Goal: Task Accomplishment & Management: Use online tool/utility

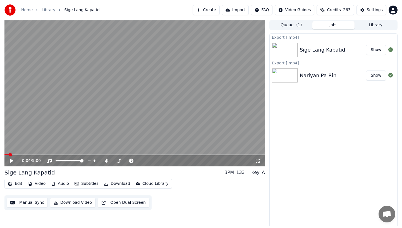
click at [208, 9] on button "Create" at bounding box center [206, 10] width 27 height 10
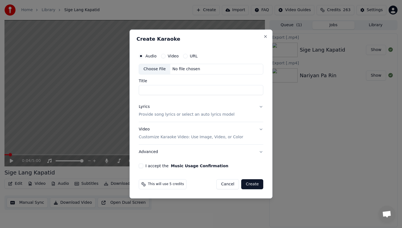
click at [154, 70] on div "Choose File" at bounding box center [154, 69] width 31 height 10
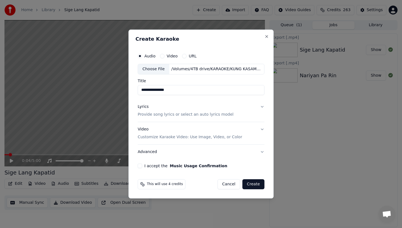
click at [183, 90] on input "**********" at bounding box center [201, 90] width 127 height 10
type input "**********"
click at [199, 114] on p "Provide song lyrics or select an auto lyrics model" at bounding box center [186, 115] width 96 height 6
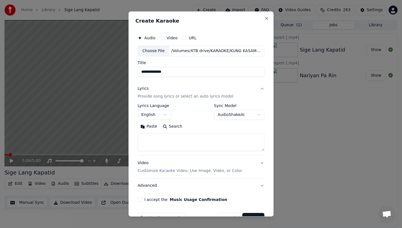
click at [156, 115] on button "English" at bounding box center [155, 115] width 34 height 10
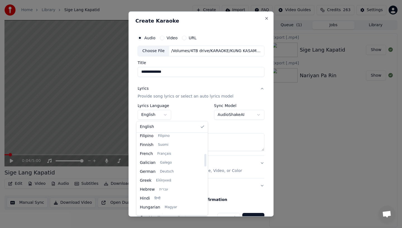
scroll to position [127, 0]
select select "**"
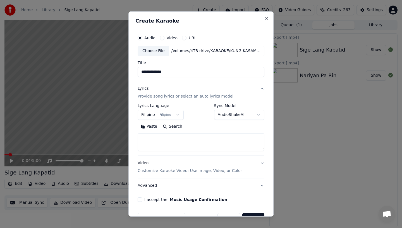
click at [146, 139] on textarea at bounding box center [201, 142] width 127 height 18
paste textarea "**********"
click at [143, 141] on textarea "**********" at bounding box center [200, 142] width 125 height 18
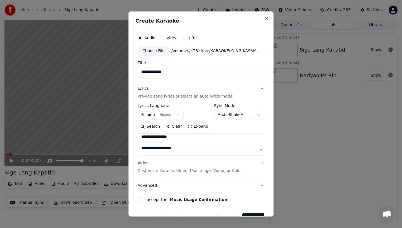
click at [144, 142] on textarea "**********" at bounding box center [200, 142] width 125 height 18
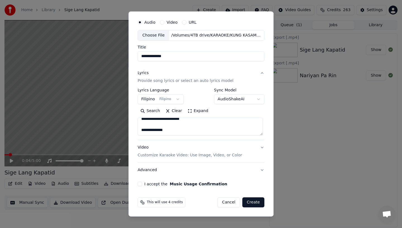
click at [147, 125] on textarea "**********" at bounding box center [200, 127] width 125 height 18
type textarea "**********"
click at [260, 146] on button "Video Customize Karaoke Video: Use Image, Video, or Color" at bounding box center [201, 151] width 127 height 22
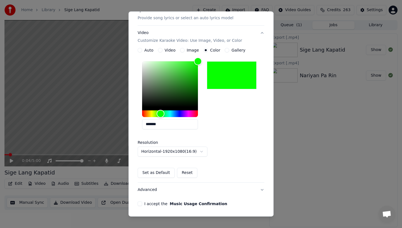
scroll to position [98, 0]
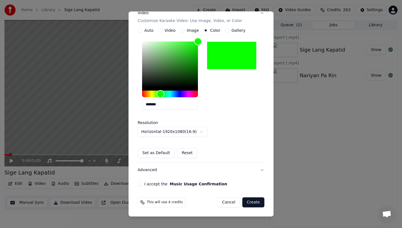
click at [138, 186] on button "I accept the Music Usage Confirmation" at bounding box center [140, 184] width 4 height 4
click at [252, 203] on button "Create" at bounding box center [253, 203] width 22 height 10
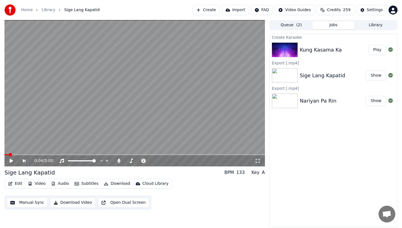
click at [327, 49] on div "Kung Kasama Ka" at bounding box center [321, 50] width 42 height 8
click at [326, 52] on div "Kung Kasama Ka" at bounding box center [321, 50] width 42 height 8
click at [328, 50] on div "Kung Kasama Ka" at bounding box center [321, 50] width 42 height 8
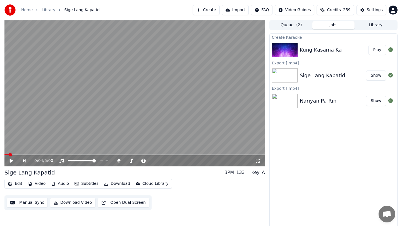
click at [375, 50] on button "Play" at bounding box center [378, 50] width 18 height 10
click at [11, 162] on icon at bounding box center [11, 160] width 3 height 3
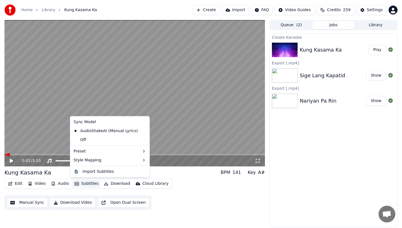
click at [85, 185] on button "Subtitles" at bounding box center [86, 184] width 28 height 8
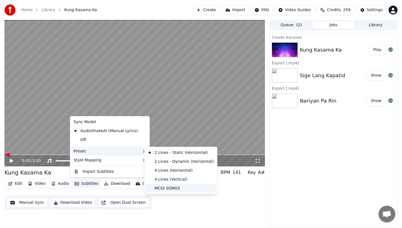
click at [166, 188] on div "MCGI SONGS" at bounding box center [181, 188] width 70 height 9
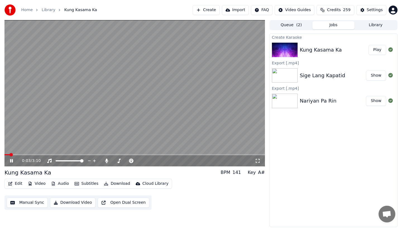
click at [34, 154] on span at bounding box center [134, 154] width 261 height 1
click at [10, 161] on icon at bounding box center [11, 160] width 3 height 3
click at [56, 156] on div "0:22 / 3:10" at bounding box center [134, 161] width 261 height 11
click at [62, 153] on video at bounding box center [134, 93] width 261 height 147
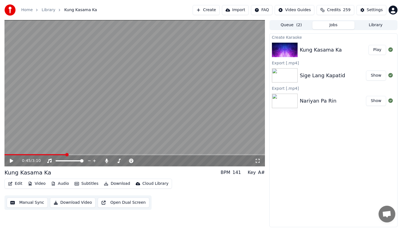
click at [66, 154] on span at bounding box center [134, 154] width 261 height 1
click at [80, 154] on span at bounding box center [134, 154] width 261 height 1
click at [88, 153] on video at bounding box center [134, 93] width 261 height 147
click at [93, 154] on span at bounding box center [134, 154] width 261 height 1
click at [8, 160] on div "1:05 / 3:10" at bounding box center [135, 161] width 256 height 6
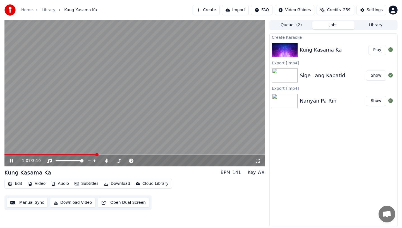
click at [12, 161] on icon at bounding box center [11, 160] width 3 height 3
click at [16, 183] on button "Edit" at bounding box center [15, 184] width 19 height 8
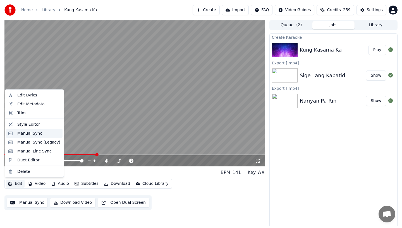
click at [19, 132] on div "Manual Sync" at bounding box center [29, 134] width 25 height 6
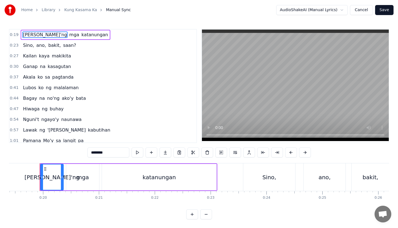
scroll to position [0, 1086]
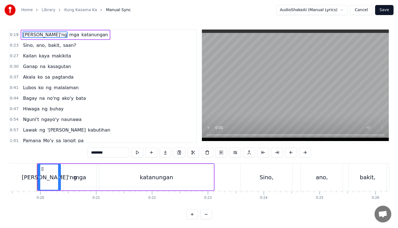
click at [46, 177] on div "[PERSON_NAME]'ng" at bounding box center [49, 177] width 55 height 8
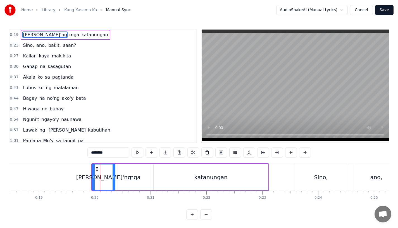
scroll to position [0, 1026]
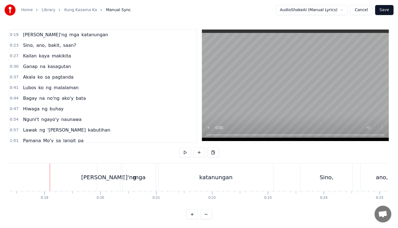
click at [107, 171] on div "[PERSON_NAME]'ng" at bounding box center [108, 178] width 23 height 28
click at [113, 176] on div "[PERSON_NAME]'ng" at bounding box center [108, 177] width 55 height 8
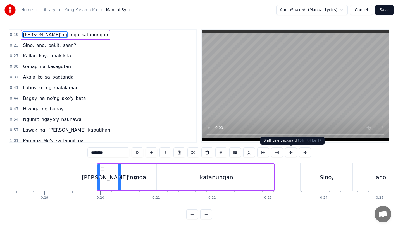
click at [287, 154] on button at bounding box center [291, 153] width 12 height 10
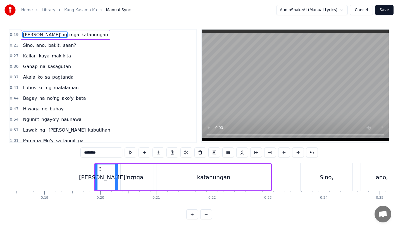
click at [287, 154] on button at bounding box center [284, 153] width 12 height 10
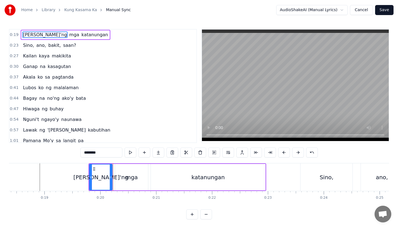
click at [287, 154] on button at bounding box center [284, 153] width 12 height 10
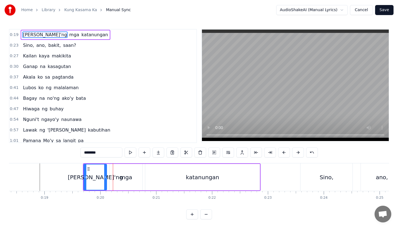
click at [287, 154] on button at bounding box center [284, 153] width 12 height 10
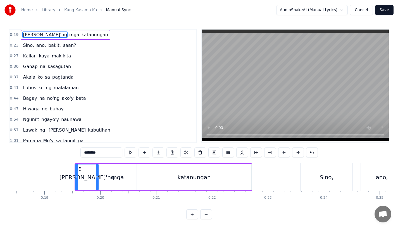
click at [287, 154] on button at bounding box center [284, 153] width 12 height 10
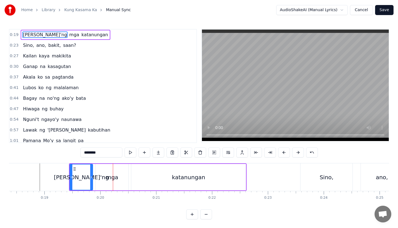
click at [39, 162] on div "0:19 [PERSON_NAME]'ng mga katanungan 0:23 Sino, ano, bakit, saan? 0:27 Kailan k…" at bounding box center [199, 124] width 380 height 191
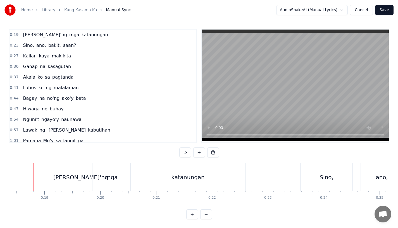
scroll to position [0, 1022]
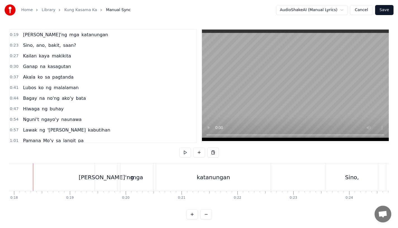
scroll to position [0, 996]
click at [109, 178] on div "[PERSON_NAME]'ng" at bounding box center [110, 177] width 55 height 8
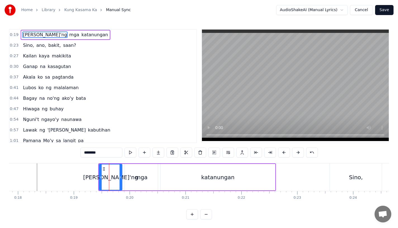
click at [23, 162] on div "0:19 [PERSON_NAME]'ng mga katanungan 0:23 Sino, ano, bakit, saan? 0:27 Kailan k…" at bounding box center [199, 124] width 380 height 191
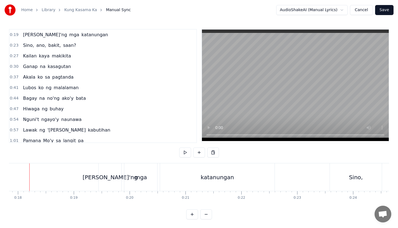
scroll to position [0, 989]
click at [114, 173] on div "[PERSON_NAME]'ng" at bounding box center [117, 178] width 23 height 28
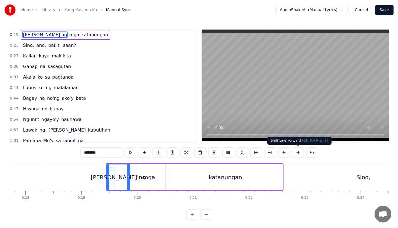
click at [298, 154] on button at bounding box center [298, 153] width 12 height 10
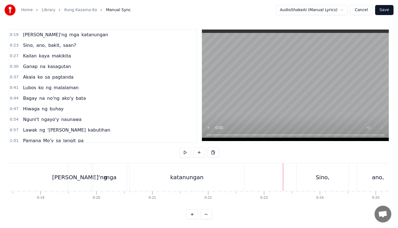
scroll to position [0, 1041]
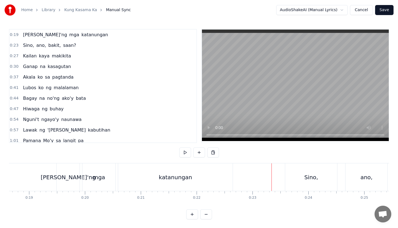
click at [297, 178] on div "Sino," at bounding box center [311, 178] width 52 height 28
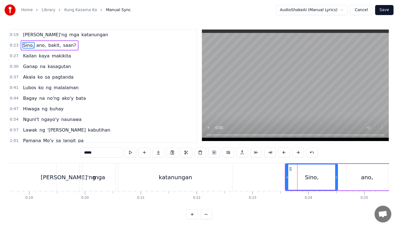
scroll to position [0, 1060]
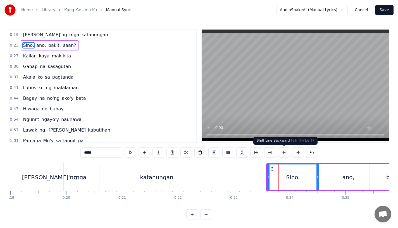
click at [285, 151] on button at bounding box center [284, 153] width 12 height 10
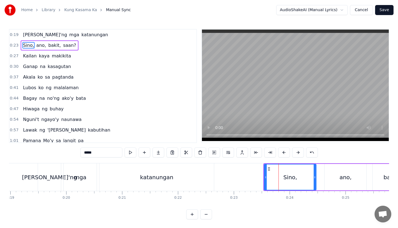
click at [285, 151] on button at bounding box center [284, 153] width 12 height 10
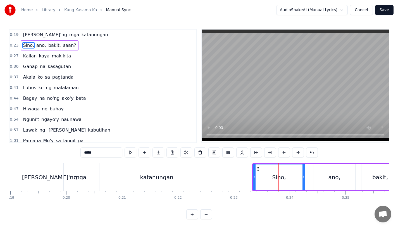
click at [285, 151] on button at bounding box center [284, 153] width 12 height 10
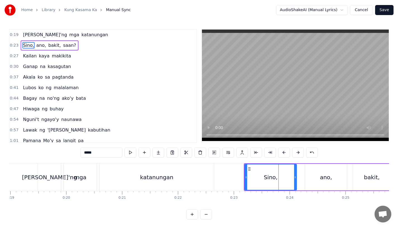
click at [285, 151] on button at bounding box center [284, 153] width 12 height 10
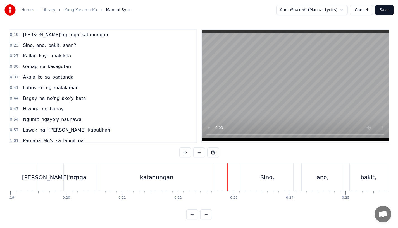
click at [195, 168] on div "katanungan" at bounding box center [156, 178] width 115 height 28
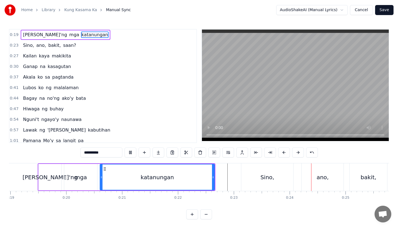
click at [210, 171] on div "katanungan" at bounding box center [157, 177] width 114 height 25
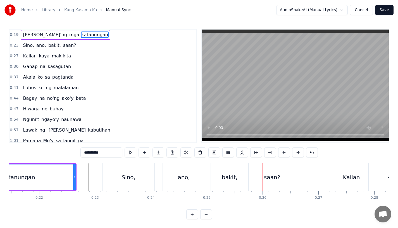
scroll to position [0, 1194]
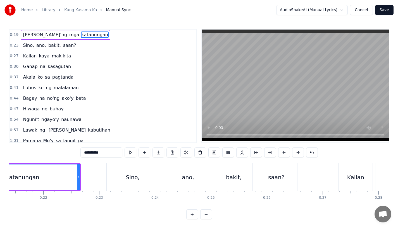
click at [65, 167] on div "katanungan" at bounding box center [23, 177] width 114 height 25
click at [119, 168] on div "Sino," at bounding box center [133, 178] width 52 height 28
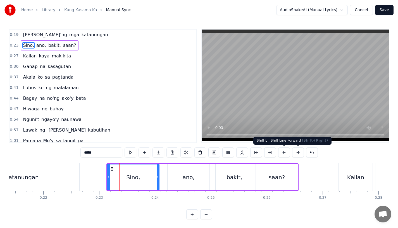
click at [299, 153] on button at bounding box center [298, 153] width 12 height 10
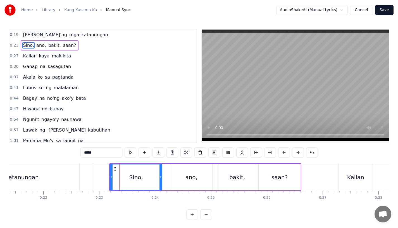
click at [63, 168] on div "katanungan" at bounding box center [22, 178] width 115 height 28
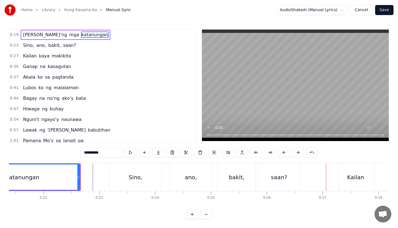
click at [345, 176] on div "Kailan" at bounding box center [355, 178] width 34 height 28
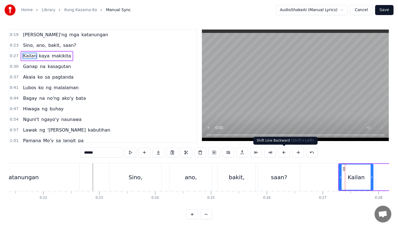
click at [281, 152] on button at bounding box center [284, 153] width 12 height 10
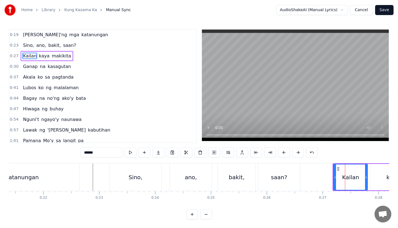
click at [281, 152] on button at bounding box center [284, 153] width 12 height 10
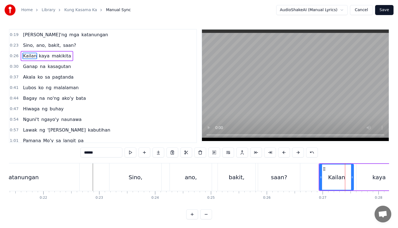
click at [281, 152] on button at bounding box center [284, 153] width 12 height 10
click at [283, 164] on div "saan?" at bounding box center [279, 178] width 42 height 28
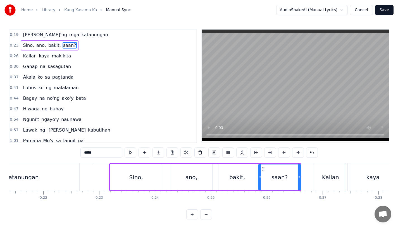
click at [278, 166] on div "saan?" at bounding box center [279, 177] width 41 height 25
click at [320, 179] on div "Kailan" at bounding box center [330, 178] width 34 height 28
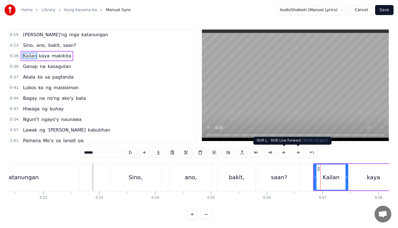
click at [298, 153] on button at bounding box center [298, 153] width 12 height 10
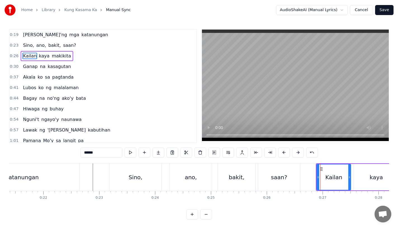
click at [281, 178] on div "saan?" at bounding box center [279, 177] width 16 height 8
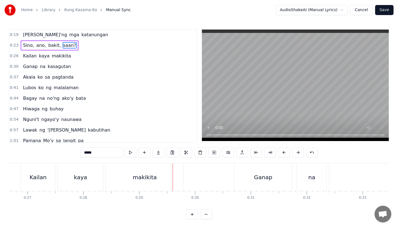
scroll to position [0, 1475]
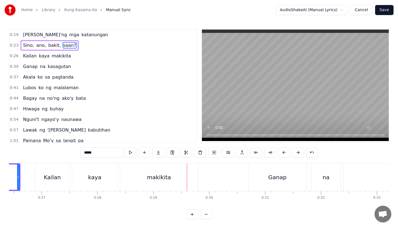
click at [167, 178] on div "makikita" at bounding box center [159, 177] width 24 height 8
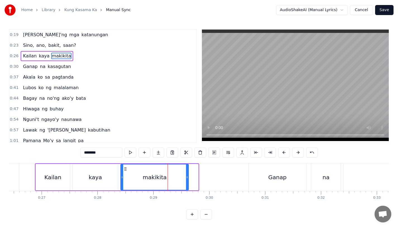
drag, startPoint x: 197, startPoint y: 177, endPoint x: 185, endPoint y: 177, distance: 11.7
click at [186, 177] on icon at bounding box center [187, 177] width 2 height 4
click at [42, 168] on div "Kailan" at bounding box center [53, 177] width 34 height 27
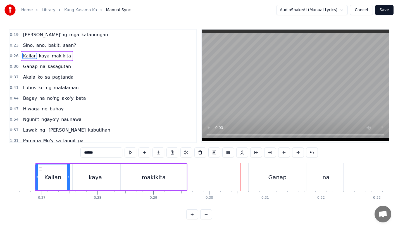
click at [81, 175] on div "kaya" at bounding box center [95, 177] width 45 height 27
type input "****"
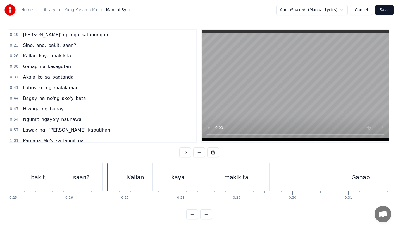
scroll to position [0, 1384]
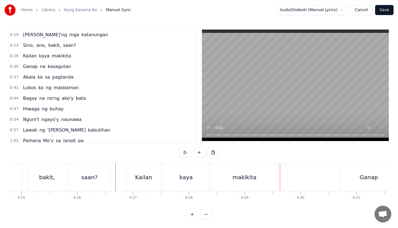
click at [94, 166] on div "saan?" at bounding box center [89, 178] width 42 height 28
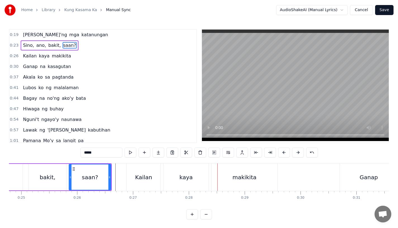
click at [98, 169] on div "saan?" at bounding box center [89, 177] width 41 height 25
click at [223, 175] on div "makikita" at bounding box center [244, 178] width 66 height 28
type input "********"
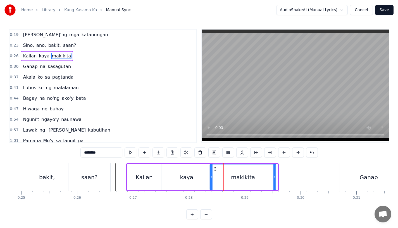
drag, startPoint x: 216, startPoint y: 168, endPoint x: 213, endPoint y: 169, distance: 2.8
click at [213, 169] on icon at bounding box center [215, 169] width 4 height 4
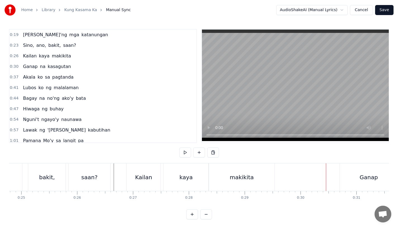
click at [359, 178] on div "Ganap" at bounding box center [369, 178] width 58 height 28
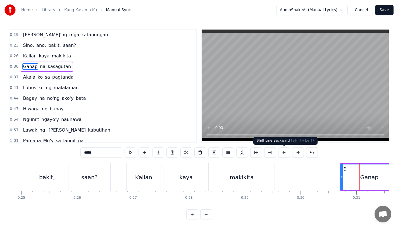
click at [285, 152] on button at bounding box center [284, 153] width 12 height 10
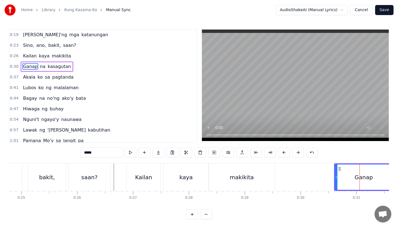
click at [285, 152] on button at bounding box center [284, 153] width 12 height 10
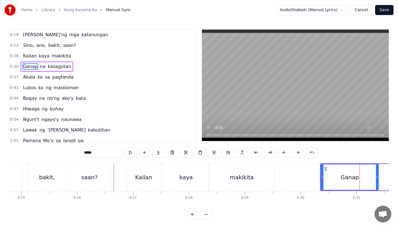
click at [285, 152] on button at bounding box center [284, 153] width 12 height 10
click at [258, 168] on div "makikita" at bounding box center [242, 178] width 66 height 28
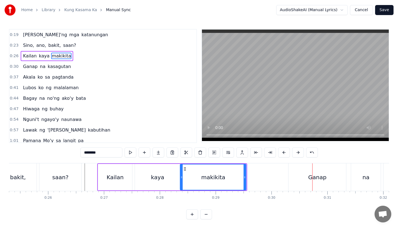
scroll to position [0, 1418]
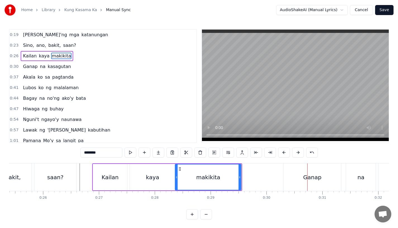
click at [216, 170] on div "makikita" at bounding box center [207, 177] width 65 height 25
click at [205, 170] on div "makikita" at bounding box center [207, 177] width 65 height 25
click at [107, 167] on div "Kailan" at bounding box center [110, 177] width 34 height 27
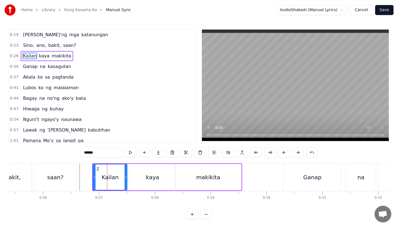
click at [106, 179] on div "Kailan" at bounding box center [110, 177] width 17 height 8
click at [102, 167] on div "Kailan" at bounding box center [110, 177] width 34 height 25
click at [75, 173] on div "saan?" at bounding box center [55, 178] width 42 height 28
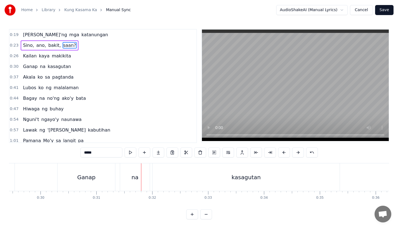
scroll to position [0, 1602]
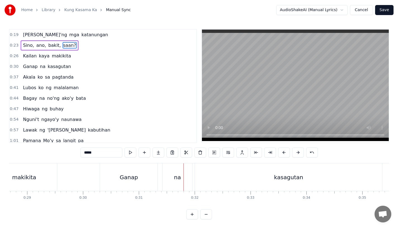
click at [124, 181] on div "Ganap" at bounding box center [129, 177] width 18 height 8
type input "*****"
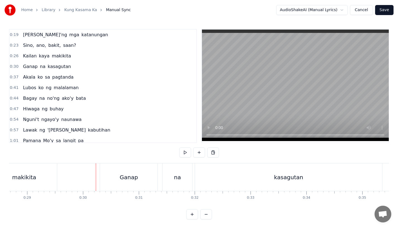
click at [135, 172] on div "Ganap" at bounding box center [129, 178] width 58 height 28
click at [176, 182] on div "na" at bounding box center [177, 177] width 7 height 8
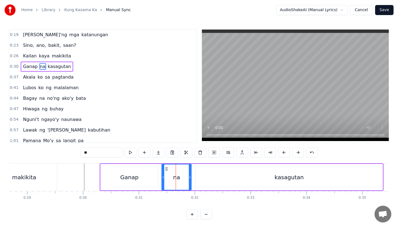
click at [166, 170] on icon at bounding box center [166, 169] width 4 height 4
click at [122, 173] on div "Ganap" at bounding box center [130, 177] width 58 height 27
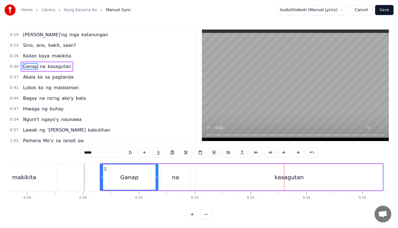
click at [245, 182] on div "kasagutan" at bounding box center [288, 177] width 187 height 27
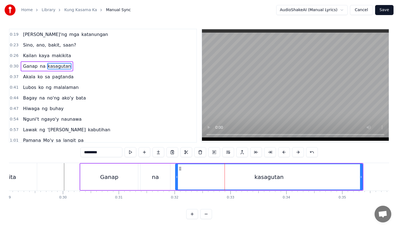
scroll to position [4, 0]
click at [185, 164] on div "kasagutan" at bounding box center [269, 176] width 187 height 25
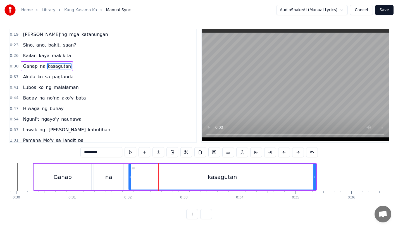
scroll to position [0, 1666]
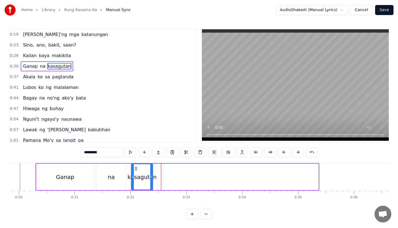
drag, startPoint x: 317, startPoint y: 174, endPoint x: 151, endPoint y: 174, distance: 165.6
click at [151, 175] on icon at bounding box center [151, 177] width 2 height 4
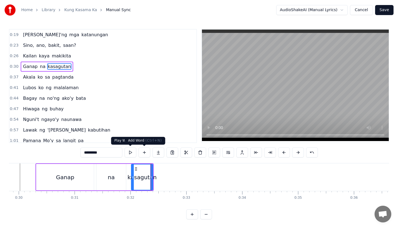
drag, startPoint x: 89, startPoint y: 153, endPoint x: 147, endPoint y: 153, distance: 58.6
click at [147, 153] on div "*********" at bounding box center [198, 153] width 237 height 10
type input "**"
click at [160, 155] on button at bounding box center [158, 153] width 12 height 10
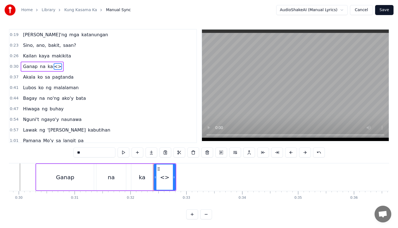
drag, startPoint x: 90, startPoint y: 154, endPoint x: 49, endPoint y: 149, distance: 41.0
click at [49, 149] on div "0:19 [PERSON_NAME]'ng mga katanungan 0:23 Sino, ano, bakit, saan? 0:26 Kailan k…" at bounding box center [199, 124] width 380 height 191
type input "**"
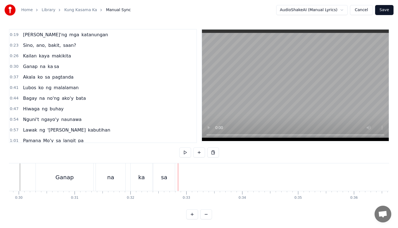
click at [170, 179] on div "sa" at bounding box center [164, 178] width 22 height 28
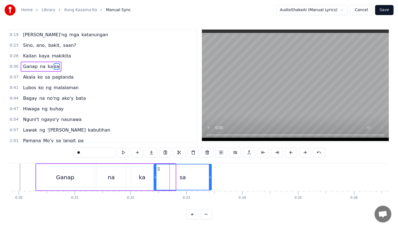
drag, startPoint x: 174, startPoint y: 179, endPoint x: 210, endPoint y: 179, distance: 36.0
click at [210, 179] on icon at bounding box center [210, 177] width 2 height 4
click at [177, 179] on div "sa" at bounding box center [182, 177] width 57 height 25
click at [150, 150] on button at bounding box center [152, 153] width 12 height 10
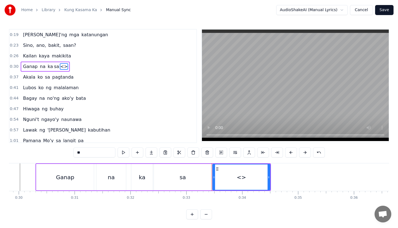
drag, startPoint x: 90, startPoint y: 150, endPoint x: 56, endPoint y: 150, distance: 34.4
click at [56, 150] on div "0:19 [PERSON_NAME]'ng mga katanungan 0:23 Sino, ano, bakit, saan? 0:26 Kailan k…" at bounding box center [199, 124] width 380 height 191
click at [85, 153] on input "**" at bounding box center [94, 153] width 42 height 10
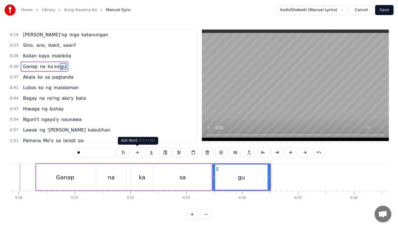
type input "**"
click at [245, 177] on div "gu" at bounding box center [241, 177] width 57 height 25
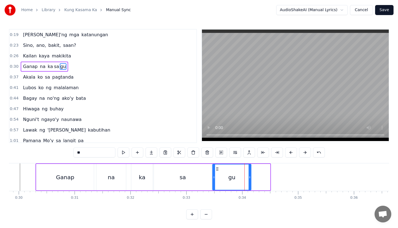
drag, startPoint x: 269, startPoint y: 178, endPoint x: 249, endPoint y: 180, distance: 19.6
click at [249, 180] on icon at bounding box center [250, 177] width 2 height 4
click at [150, 151] on button at bounding box center [152, 153] width 12 height 10
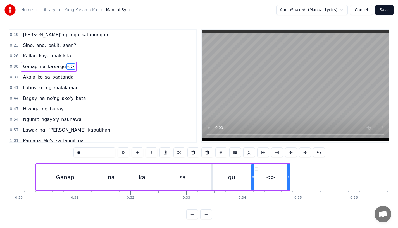
drag, startPoint x: 88, startPoint y: 152, endPoint x: 32, endPoint y: 152, distance: 55.3
click at [32, 152] on div "0:19 [PERSON_NAME]'ng mga katanungan 0:23 Sino, ano, bakit, saan? 0:26 Kailan k…" at bounding box center [199, 124] width 380 height 191
drag, startPoint x: 289, startPoint y: 175, endPoint x: 325, endPoint y: 177, distance: 36.3
click at [325, 177] on icon at bounding box center [325, 177] width 2 height 4
click at [47, 177] on div "Ganap" at bounding box center [65, 177] width 58 height 27
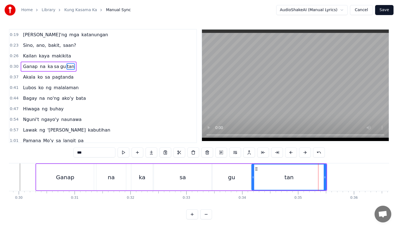
type input "*****"
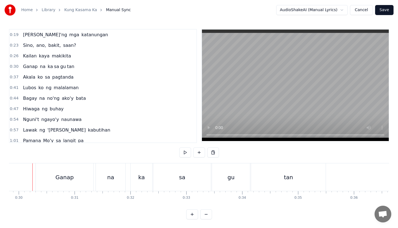
scroll to position [0, 1661]
click at [191, 177] on div "sa" at bounding box center [187, 178] width 58 height 28
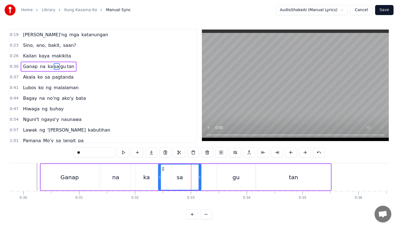
drag, startPoint x: 215, startPoint y: 179, endPoint x: 200, endPoint y: 179, distance: 14.8
click at [200, 179] on icon at bounding box center [200, 177] width 2 height 4
click at [140, 169] on div "ka" at bounding box center [147, 177] width 22 height 27
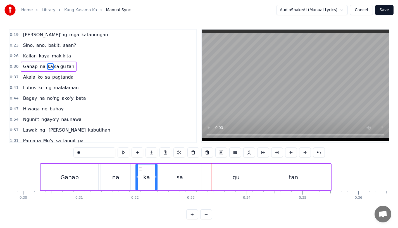
click at [225, 181] on div "gu" at bounding box center [236, 177] width 38 height 27
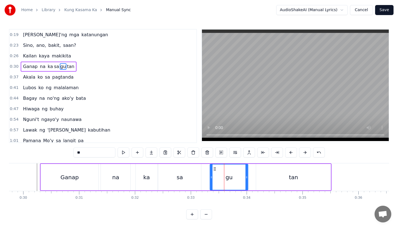
drag, startPoint x: 222, startPoint y: 169, endPoint x: 214, endPoint y: 169, distance: 7.6
click at [214, 169] on icon at bounding box center [215, 169] width 4 height 4
click at [187, 169] on div "sa" at bounding box center [179, 177] width 43 height 27
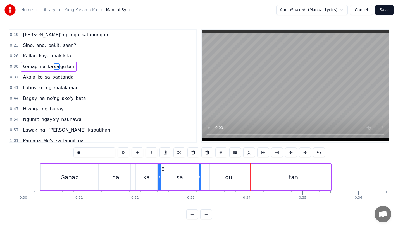
click at [226, 176] on div "gu" at bounding box center [228, 177] width 7 height 8
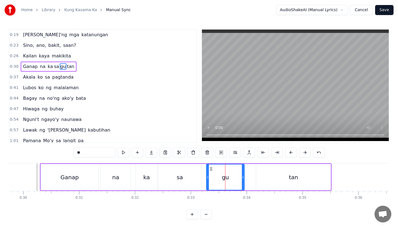
drag, startPoint x: 213, startPoint y: 170, endPoint x: 210, endPoint y: 170, distance: 3.4
click at [210, 170] on icon at bounding box center [211, 169] width 4 height 4
click at [193, 176] on div "sa" at bounding box center [179, 177] width 43 height 27
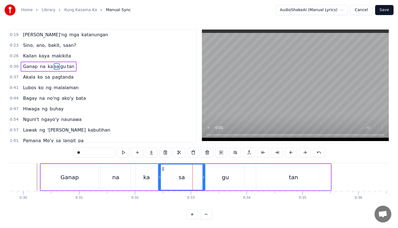
drag, startPoint x: 199, startPoint y: 177, endPoint x: 203, endPoint y: 177, distance: 4.2
click at [203, 177] on icon at bounding box center [203, 177] width 2 height 4
click at [171, 177] on div "sa" at bounding box center [182, 177] width 46 height 25
click at [221, 181] on div "gu" at bounding box center [225, 177] width 38 height 27
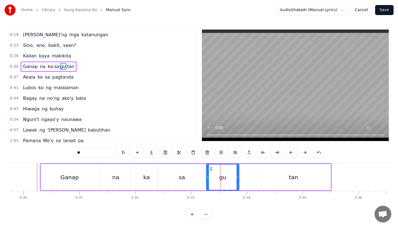
drag, startPoint x: 242, startPoint y: 178, endPoint x: 237, endPoint y: 178, distance: 5.9
click at [237, 178] on icon at bounding box center [238, 177] width 2 height 4
click at [175, 174] on div "sa" at bounding box center [181, 177] width 47 height 27
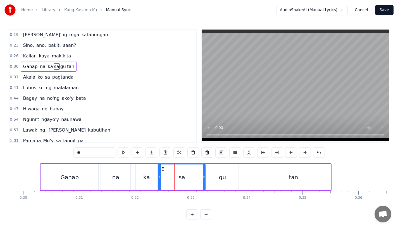
click at [271, 183] on div "tan" at bounding box center [293, 177] width 75 height 27
type input "***"
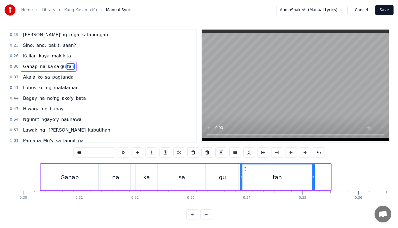
drag, startPoint x: 262, startPoint y: 171, endPoint x: 245, endPoint y: 171, distance: 16.5
click at [245, 171] on icon at bounding box center [244, 169] width 4 height 4
drag, startPoint x: 313, startPoint y: 178, endPoint x: 324, endPoint y: 178, distance: 10.6
click at [324, 178] on icon at bounding box center [324, 177] width 2 height 4
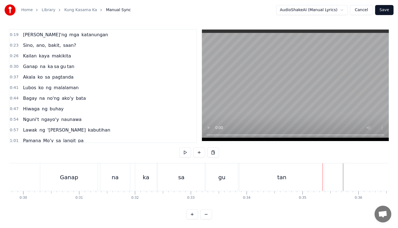
click at [120, 169] on div "na" at bounding box center [115, 178] width 30 height 28
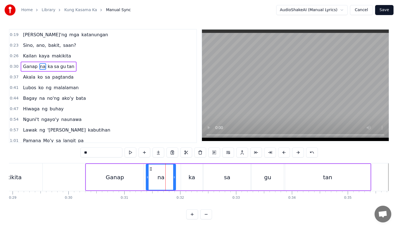
scroll to position [0, 1595]
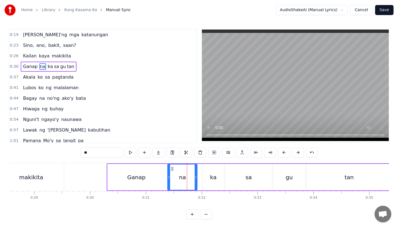
click at [48, 168] on div "makikita" at bounding box center [31, 178] width 66 height 28
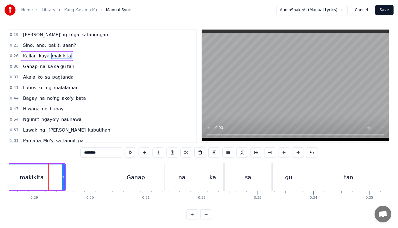
click at [127, 177] on div "Ganap" at bounding box center [136, 178] width 58 height 28
type input "*****"
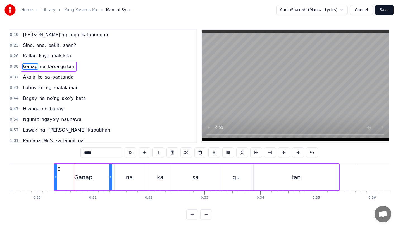
scroll to position [0, 1649]
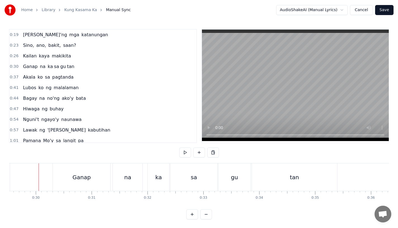
click at [63, 178] on div "Ganap" at bounding box center [82, 178] width 58 height 28
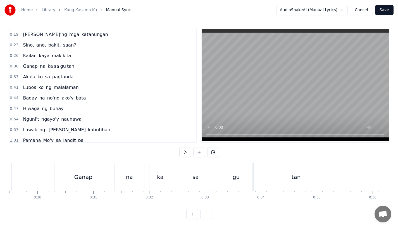
scroll to position [4, 0]
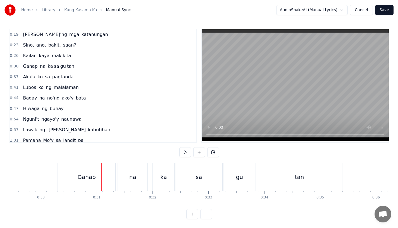
click at [78, 174] on div "Ganap" at bounding box center [88, 177] width 58 height 28
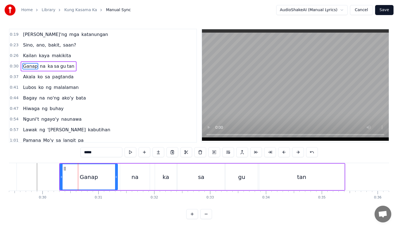
scroll to position [0, 0]
click at [297, 154] on button at bounding box center [298, 153] width 12 height 10
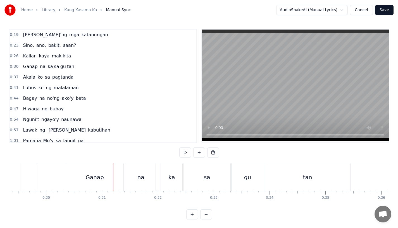
click at [144, 180] on div "na" at bounding box center [143, 177] width 7 height 8
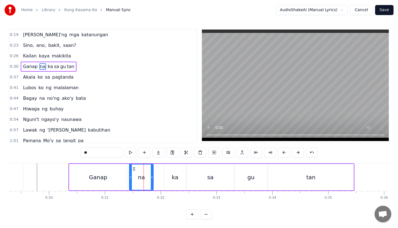
drag, startPoint x: 157, startPoint y: 179, endPoint x: 151, endPoint y: 179, distance: 5.9
click at [151, 179] on icon at bounding box center [152, 177] width 2 height 4
click at [132, 168] on icon at bounding box center [132, 169] width 4 height 4
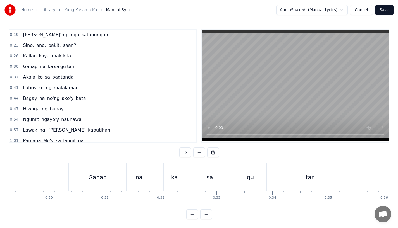
click at [112, 179] on div "Ganap" at bounding box center [98, 178] width 58 height 28
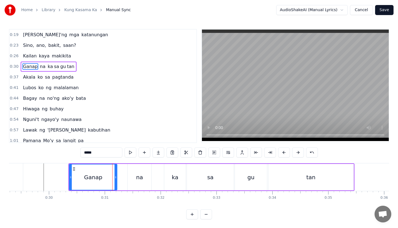
drag, startPoint x: 125, startPoint y: 178, endPoint x: 115, endPoint y: 179, distance: 10.1
click at [115, 179] on icon at bounding box center [116, 177] width 2 height 4
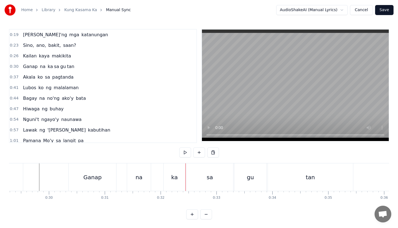
click at [103, 176] on div "Ganap" at bounding box center [92, 178] width 47 height 28
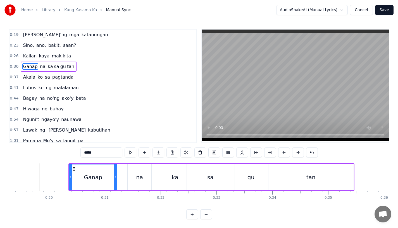
click at [175, 180] on div "ka" at bounding box center [175, 177] width 7 height 8
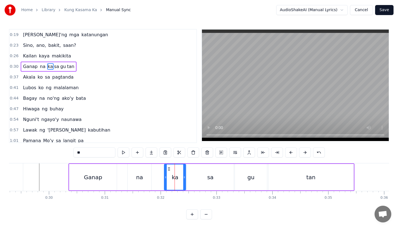
drag, startPoint x: 186, startPoint y: 179, endPoint x: 182, endPoint y: 179, distance: 4.2
click at [182, 179] on div "ka" at bounding box center [175, 177] width 22 height 27
drag, startPoint x: 184, startPoint y: 179, endPoint x: 179, endPoint y: 179, distance: 5.0
click at [179, 179] on icon at bounding box center [179, 177] width 2 height 4
click at [196, 178] on div "sa" at bounding box center [210, 177] width 47 height 27
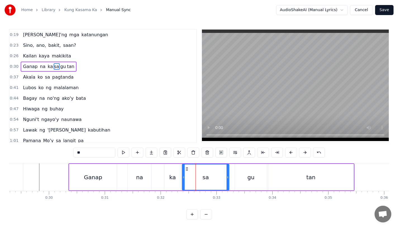
drag, startPoint x: 192, startPoint y: 169, endPoint x: 187, endPoint y: 170, distance: 5.1
click at [187, 170] on icon at bounding box center [187, 169] width 4 height 4
click at [149, 169] on div "na" at bounding box center [140, 177] width 24 height 27
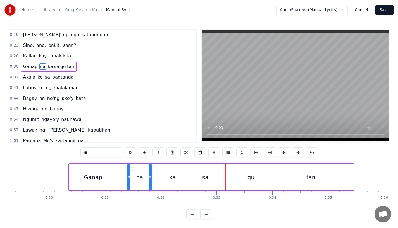
click at [209, 188] on div "sa" at bounding box center [205, 177] width 47 height 27
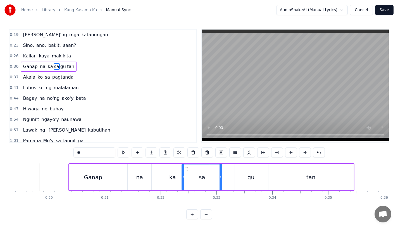
drag, startPoint x: 227, startPoint y: 179, endPoint x: 220, endPoint y: 181, distance: 7.7
click at [220, 181] on div at bounding box center [221, 177] width 2 height 25
click at [175, 176] on div "ka" at bounding box center [172, 177] width 7 height 8
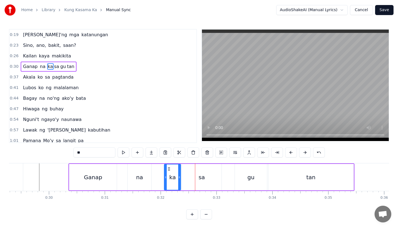
click at [240, 173] on div "gu" at bounding box center [251, 177] width 32 height 27
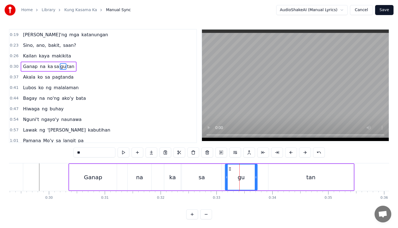
drag, startPoint x: 240, startPoint y: 168, endPoint x: 230, endPoint y: 168, distance: 9.8
click at [230, 168] on icon at bounding box center [230, 169] width 4 height 4
click at [164, 177] on div "ka" at bounding box center [172, 177] width 17 height 27
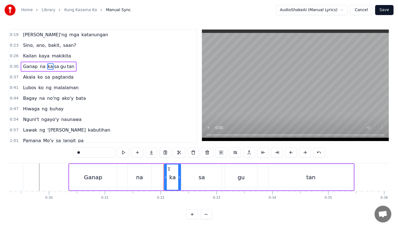
click at [175, 173] on div "ka" at bounding box center [172, 177] width 7 height 8
click at [202, 167] on div "sa" at bounding box center [202, 177] width 40 height 27
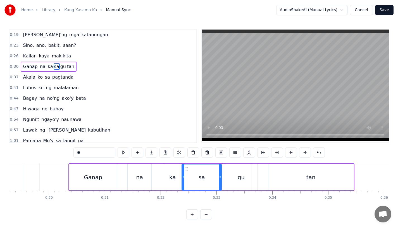
click at [213, 176] on div "sa" at bounding box center [201, 177] width 39 height 25
click at [287, 181] on div "tan" at bounding box center [310, 177] width 85 height 27
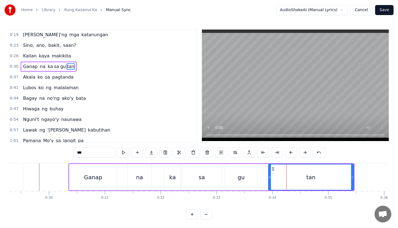
click at [237, 174] on div "gu" at bounding box center [241, 177] width 32 height 27
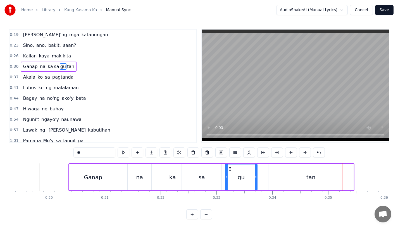
click at [278, 178] on div "tan" at bounding box center [310, 177] width 85 height 27
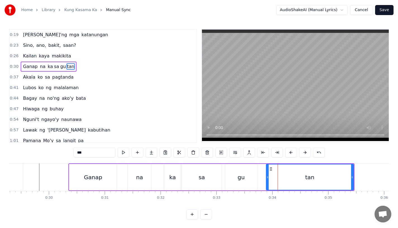
drag, startPoint x: 269, startPoint y: 180, endPoint x: 266, endPoint y: 180, distance: 3.1
click at [266, 180] on div at bounding box center [267, 177] width 2 height 25
click at [244, 173] on div "gu" at bounding box center [241, 177] width 7 height 8
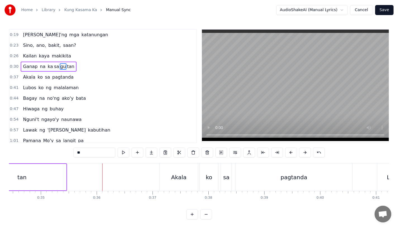
scroll to position [0, 1921]
click at [171, 173] on div "Akala" at bounding box center [181, 178] width 39 height 28
type input "*****"
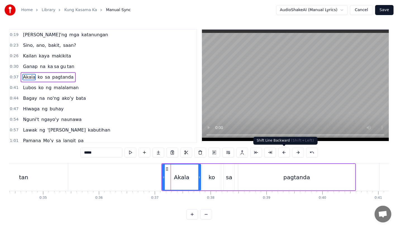
click at [283, 153] on button at bounding box center [284, 153] width 12 height 10
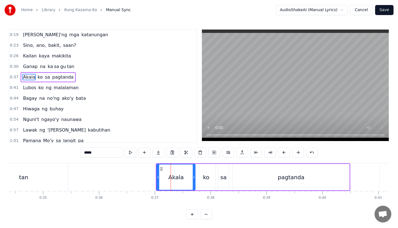
click at [283, 153] on button at bounding box center [284, 153] width 12 height 10
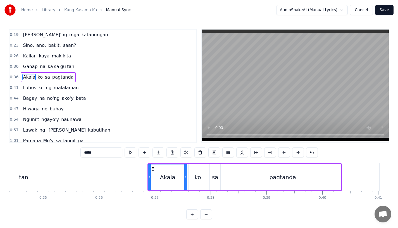
click at [283, 153] on button at bounding box center [284, 153] width 12 height 10
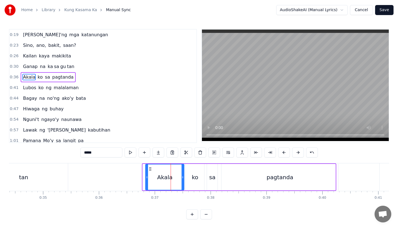
click at [283, 153] on button at bounding box center [284, 153] width 12 height 10
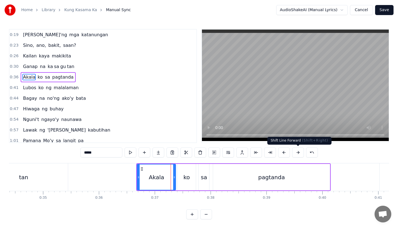
click at [295, 153] on button at bounding box center [298, 153] width 12 height 10
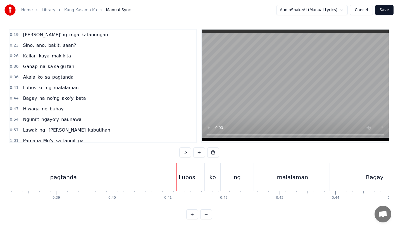
scroll to position [0, 2127]
click at [109, 170] on div "pagtanda" at bounding box center [67, 178] width 117 height 28
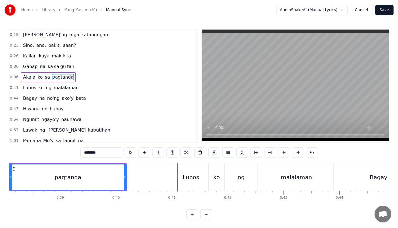
click at [183, 173] on div "Lubos" at bounding box center [191, 177] width 16 height 8
type input "*****"
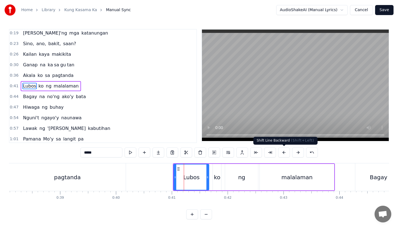
click at [288, 152] on button at bounding box center [284, 153] width 12 height 10
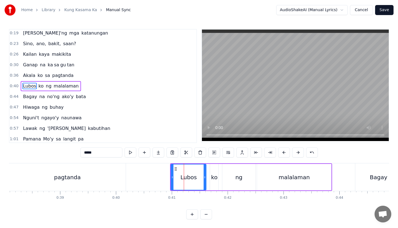
click at [288, 152] on button at bounding box center [284, 153] width 12 height 10
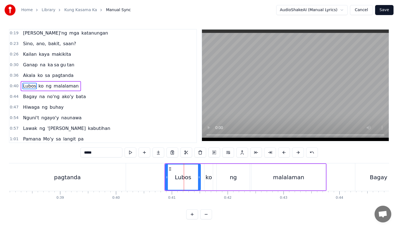
click at [288, 152] on button at bounding box center [284, 153] width 12 height 10
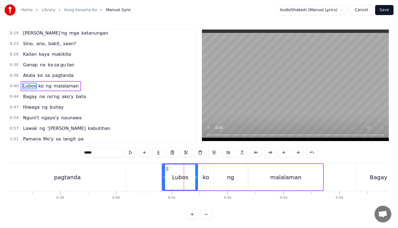
click at [288, 152] on button at bounding box center [284, 153] width 12 height 10
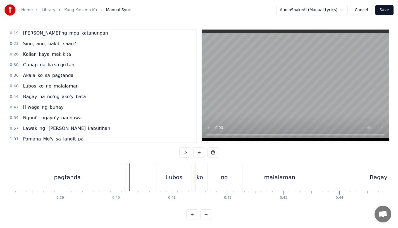
click at [164, 185] on div "Lubos" at bounding box center [173, 178] width 35 height 28
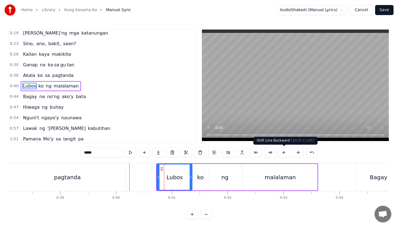
click at [283, 150] on button at bounding box center [284, 153] width 12 height 10
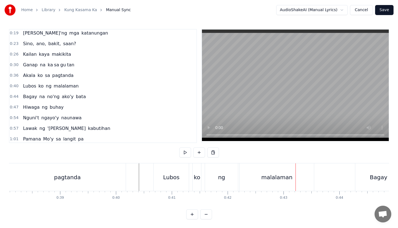
click at [218, 174] on div "ng" at bounding box center [221, 178] width 33 height 28
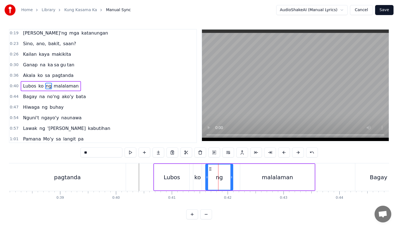
drag, startPoint x: 237, startPoint y: 179, endPoint x: 229, endPoint y: 179, distance: 7.6
click at [230, 179] on icon at bounding box center [231, 177] width 2 height 4
click at [252, 179] on div "malalaman" at bounding box center [277, 177] width 74 height 27
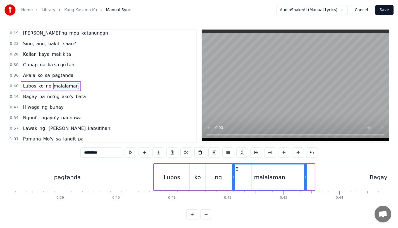
drag, startPoint x: 244, startPoint y: 169, endPoint x: 235, endPoint y: 171, distance: 9.1
click at [236, 171] on icon at bounding box center [237, 169] width 4 height 4
click at [161, 176] on div "Lubos" at bounding box center [171, 177] width 35 height 27
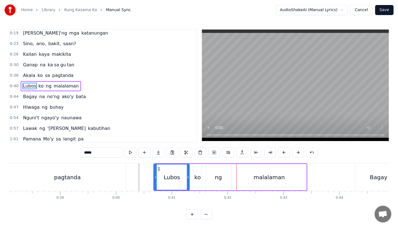
click at [198, 177] on div "ko" at bounding box center [197, 177] width 6 height 8
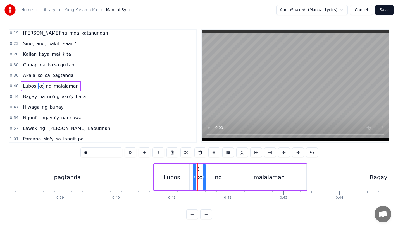
drag, startPoint x: 200, startPoint y: 178, endPoint x: 204, endPoint y: 178, distance: 3.6
click at [204, 178] on icon at bounding box center [204, 177] width 2 height 4
drag, startPoint x: 194, startPoint y: 178, endPoint x: 190, endPoint y: 179, distance: 4.8
click at [191, 179] on icon at bounding box center [192, 177] width 2 height 4
click at [158, 169] on div "Lubos" at bounding box center [171, 177] width 35 height 27
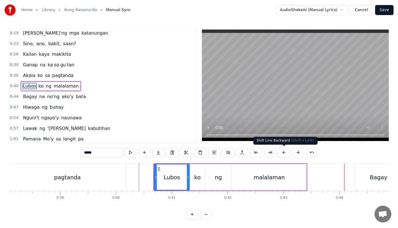
click at [293, 171] on div "malalaman" at bounding box center [269, 177] width 74 height 27
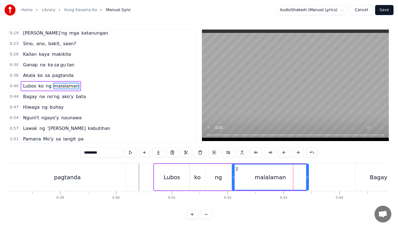
drag, startPoint x: 305, startPoint y: 180, endPoint x: 317, endPoint y: 182, distance: 12.1
click at [308, 182] on div at bounding box center [307, 177] width 2 height 25
click at [240, 171] on div "malalaman" at bounding box center [275, 177] width 86 height 25
drag, startPoint x: 233, startPoint y: 180, endPoint x: 237, endPoint y: 180, distance: 3.4
click at [237, 180] on div at bounding box center [236, 177] width 2 height 25
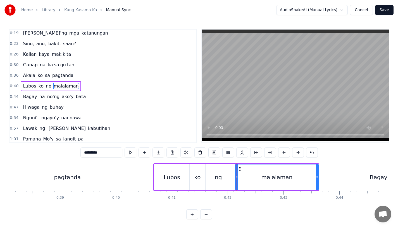
click at [221, 173] on div "ng" at bounding box center [218, 177] width 7 height 8
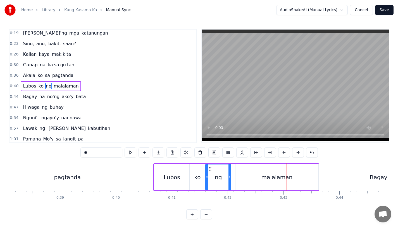
click at [317, 182] on div "malalaman" at bounding box center [276, 177] width 83 height 27
type input "*********"
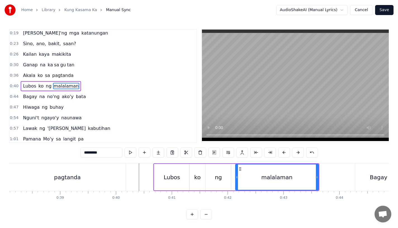
drag, startPoint x: 316, startPoint y: 178, endPoint x: 312, endPoint y: 178, distance: 4.7
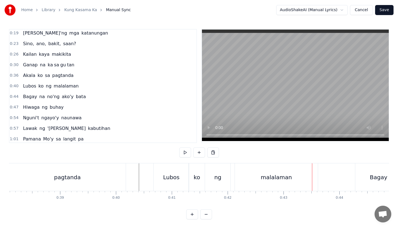
click at [303, 176] on div "malalaman" at bounding box center [276, 178] width 83 height 28
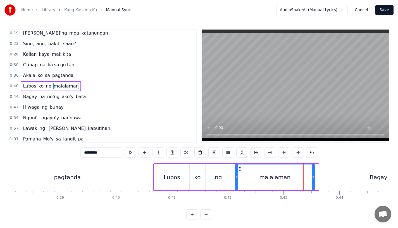
drag, startPoint x: 316, startPoint y: 177, endPoint x: 311, endPoint y: 177, distance: 4.8
click at [312, 177] on icon at bounding box center [313, 177] width 2 height 4
click at [249, 176] on div "malalaman" at bounding box center [275, 177] width 78 height 25
click at [367, 164] on div "Bagay" at bounding box center [378, 178] width 47 height 28
type input "*****"
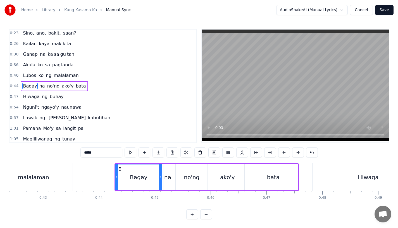
scroll to position [0, 2367]
click at [283, 154] on button at bounding box center [284, 153] width 12 height 10
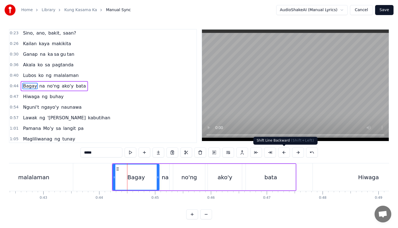
click at [283, 154] on button at bounding box center [284, 153] width 12 height 10
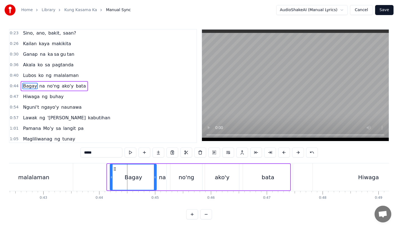
click at [283, 154] on button at bounding box center [284, 153] width 12 height 10
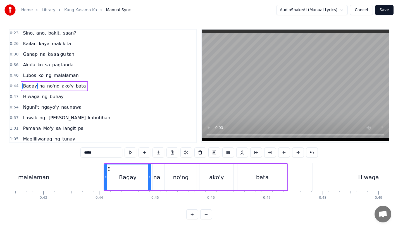
click at [283, 154] on button at bounding box center [284, 153] width 12 height 10
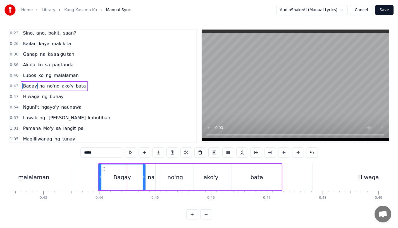
click at [283, 154] on button at bounding box center [284, 153] width 12 height 10
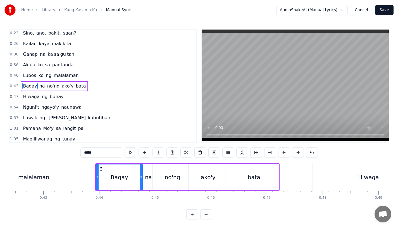
click at [283, 154] on button at bounding box center [284, 153] width 12 height 10
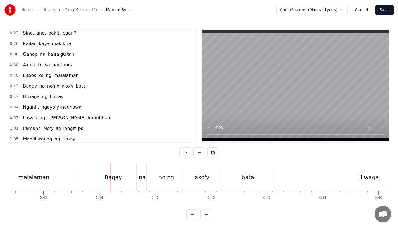
click at [101, 182] on div "Bagay" at bounding box center [113, 178] width 46 height 28
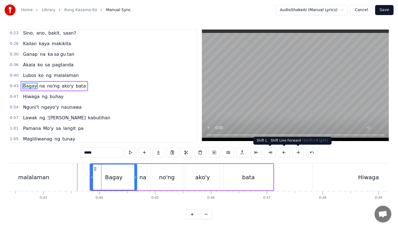
click at [295, 155] on button at bounding box center [298, 153] width 12 height 10
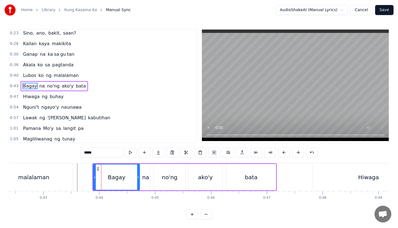
click at [61, 172] on div "malalaman" at bounding box center [34, 178] width 78 height 28
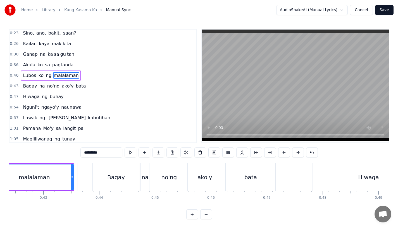
scroll to position [2, 0]
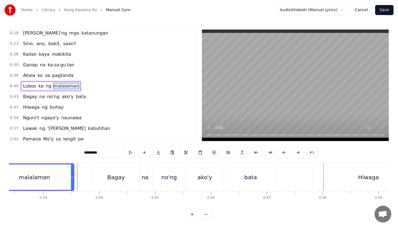
click at [119, 171] on div "Bagay" at bounding box center [116, 178] width 46 height 28
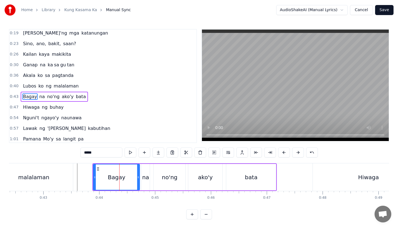
scroll to position [12, 0]
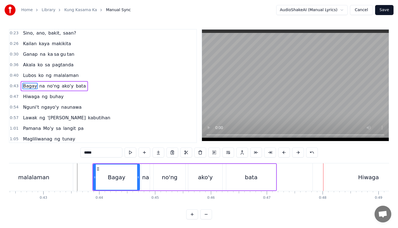
click at [331, 176] on div "Hiwaga" at bounding box center [368, 178] width 111 height 28
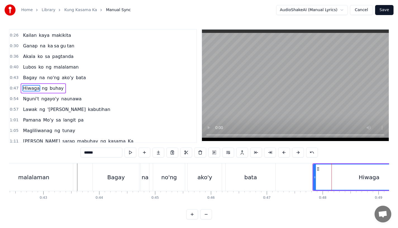
scroll to position [23, 0]
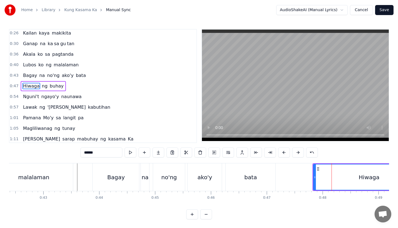
click at [250, 178] on div "bata" at bounding box center [250, 177] width 13 height 8
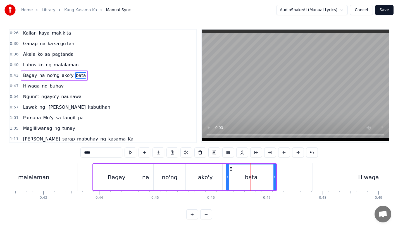
scroll to position [12, 0]
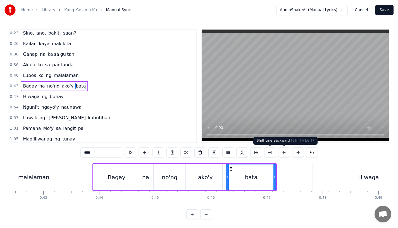
click at [341, 178] on div "Hiwaga" at bounding box center [368, 178] width 111 height 28
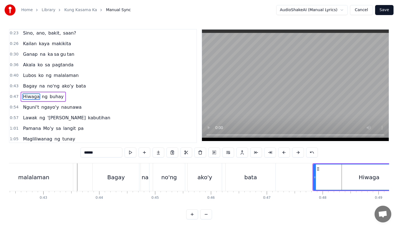
scroll to position [23, 0]
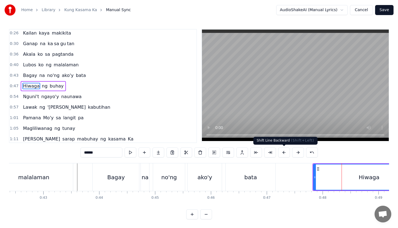
click at [283, 151] on button at bounding box center [284, 153] width 12 height 10
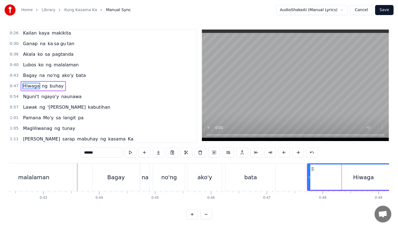
click at [283, 151] on button at bounding box center [284, 153] width 12 height 10
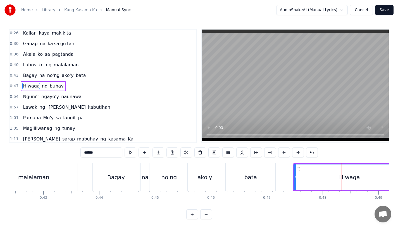
click at [283, 151] on button at bounding box center [284, 153] width 12 height 10
click at [301, 153] on button at bounding box center [298, 153] width 12 height 10
click at [256, 172] on div "bata" at bounding box center [251, 178] width 50 height 28
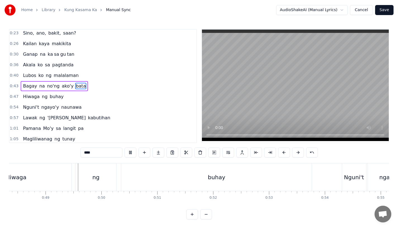
scroll to position [0, 2701]
click at [93, 189] on div "ng" at bounding box center [95, 178] width 41 height 28
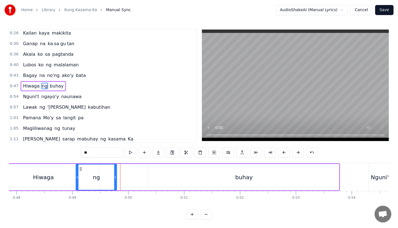
scroll to position [0, 2672]
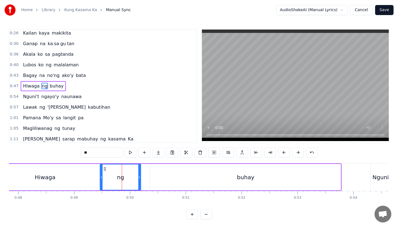
drag, startPoint x: 80, startPoint y: 169, endPoint x: 104, endPoint y: 170, distance: 24.4
click at [104, 170] on icon at bounding box center [105, 169] width 4 height 4
click at [80, 171] on div "Hiwaga" at bounding box center [44, 177] width 111 height 27
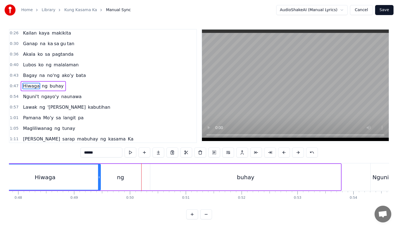
click at [134, 182] on div "ng" at bounding box center [120, 177] width 41 height 27
type input "**"
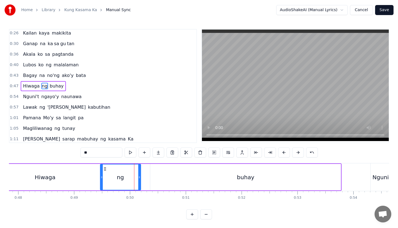
drag, startPoint x: 140, startPoint y: 180, endPoint x: 134, endPoint y: 180, distance: 6.1
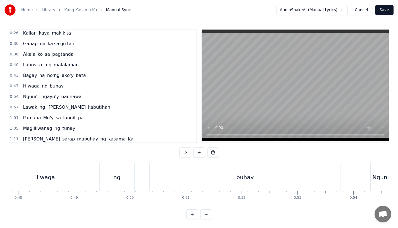
click at [108, 173] on div "ng" at bounding box center [117, 178] width 35 height 28
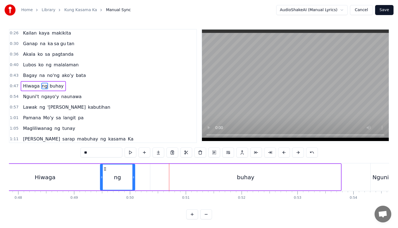
click at [170, 185] on div "buhay" at bounding box center [245, 177] width 190 height 27
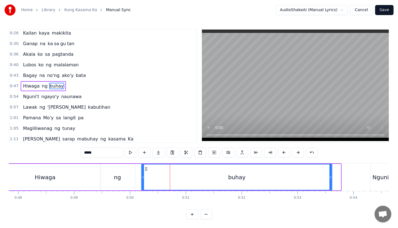
drag, startPoint x: 156, startPoint y: 169, endPoint x: 146, endPoint y: 171, distance: 9.6
click at [147, 171] on div "buhay" at bounding box center [237, 177] width 190 height 25
click at [118, 179] on div "ng" at bounding box center [117, 177] width 7 height 8
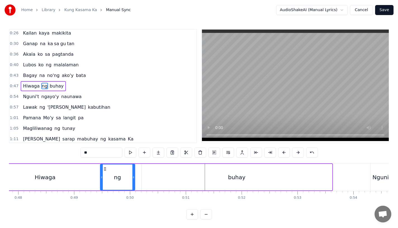
click at [102, 172] on div "ng" at bounding box center [118, 177] width 34 height 25
click at [96, 172] on div "Hiwaga" at bounding box center [44, 177] width 111 height 27
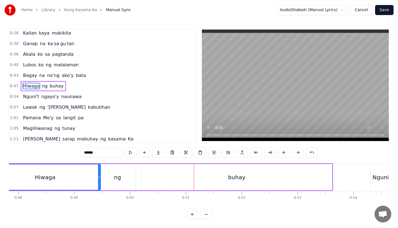
click at [85, 169] on div "Hiwaga" at bounding box center [45, 177] width 111 height 25
click at [163, 184] on div "buhay" at bounding box center [237, 177] width 190 height 27
type input "*****"
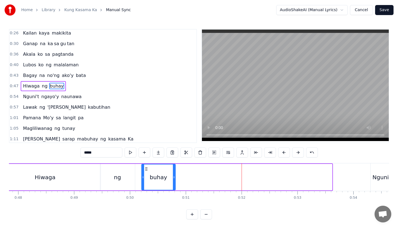
drag, startPoint x: 329, startPoint y: 179, endPoint x: 173, endPoint y: 172, distance: 156.6
click at [173, 172] on div "buhay" at bounding box center [158, 177] width 33 height 25
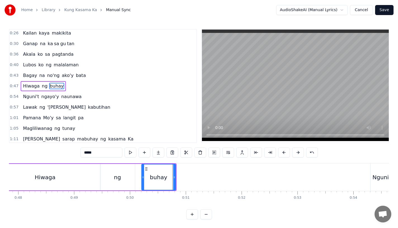
click at [101, 153] on input "*****" at bounding box center [101, 153] width 42 height 10
click at [160, 154] on button at bounding box center [158, 153] width 12 height 10
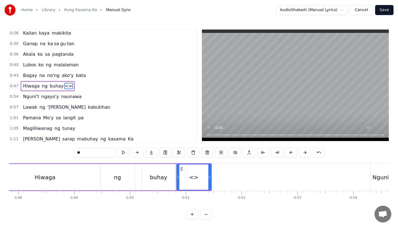
click at [89, 152] on input "**" at bounding box center [94, 153] width 42 height 10
click at [88, 152] on input "**" at bounding box center [94, 153] width 42 height 10
click at [160, 182] on div "buhay" at bounding box center [159, 177] width 34 height 27
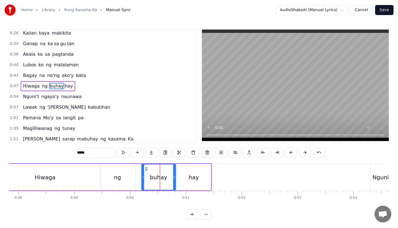
click at [93, 153] on input "*****" at bounding box center [94, 153] width 42 height 10
click at [187, 173] on div "hay" at bounding box center [194, 177] width 34 height 27
type input "***"
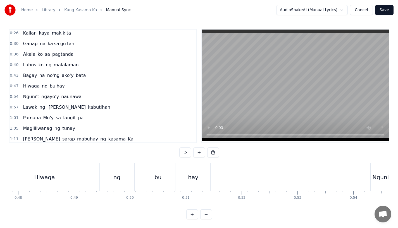
click at [203, 180] on div "hay" at bounding box center [193, 178] width 34 height 28
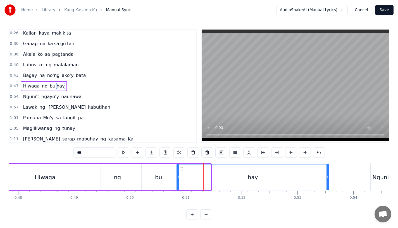
drag, startPoint x: 210, startPoint y: 179, endPoint x: 329, endPoint y: 179, distance: 118.7
click at [329, 179] on icon at bounding box center [327, 177] width 2 height 4
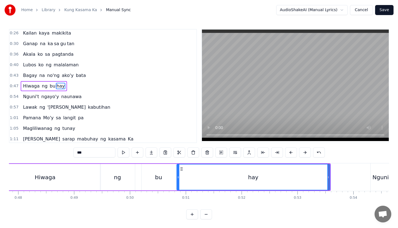
drag, startPoint x: 178, startPoint y: 176, endPoint x: 194, endPoint y: 176, distance: 15.4
click at [179, 176] on icon at bounding box center [178, 177] width 2 height 4
click at [162, 175] on div "bu" at bounding box center [159, 177] width 34 height 27
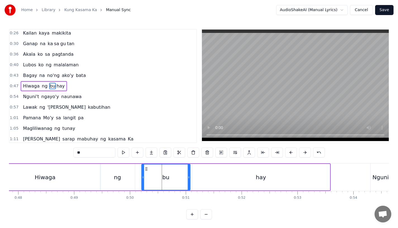
drag, startPoint x: 173, startPoint y: 177, endPoint x: 188, endPoint y: 177, distance: 14.5
click at [188, 177] on icon at bounding box center [189, 177] width 2 height 4
click at [111, 176] on div "ng" at bounding box center [117, 177] width 35 height 27
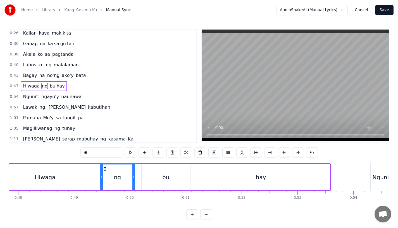
click at [56, 184] on div "Hiwaga" at bounding box center [44, 177] width 111 height 27
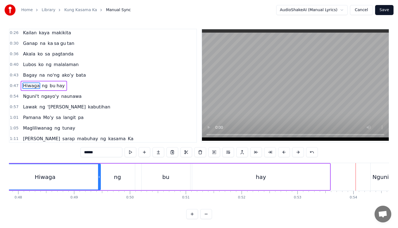
click at [379, 176] on div "Nguni't" at bounding box center [383, 177] width 20 height 8
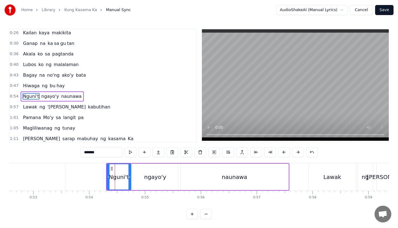
scroll to position [0, 2934]
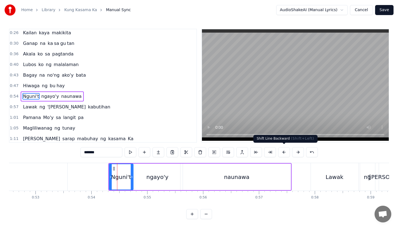
click at [282, 151] on button at bounding box center [284, 152] width 12 height 10
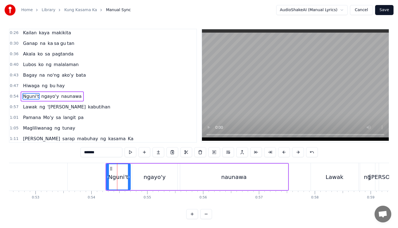
click at [282, 151] on button at bounding box center [284, 152] width 12 height 10
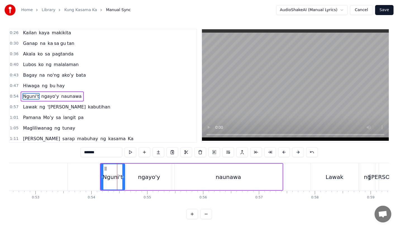
click at [282, 151] on button at bounding box center [284, 152] width 12 height 10
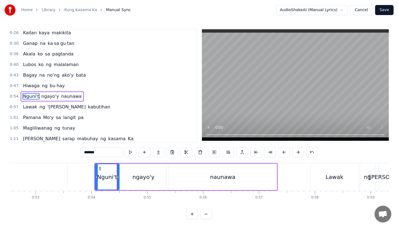
click at [282, 151] on button at bounding box center [284, 152] width 12 height 10
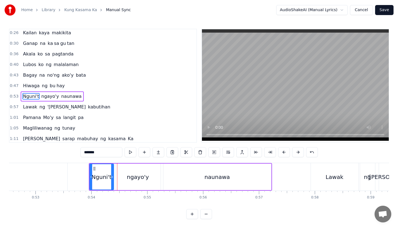
click at [282, 151] on button at bounding box center [284, 152] width 12 height 10
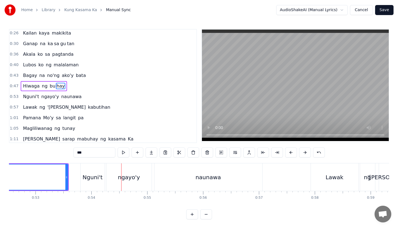
click at [90, 175] on div "Nguni't" at bounding box center [93, 177] width 20 height 8
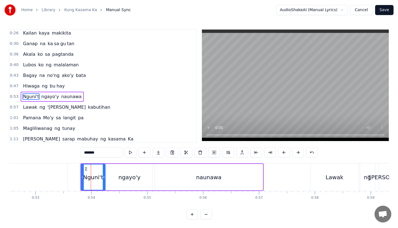
scroll to position [34, 0]
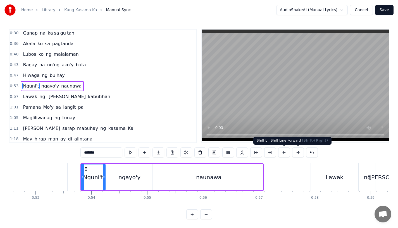
click at [296, 152] on button at bounding box center [298, 153] width 12 height 10
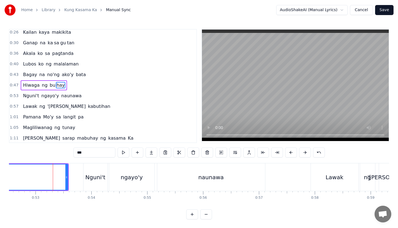
scroll to position [23, 0]
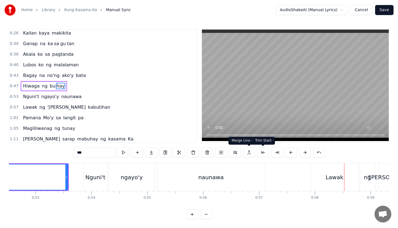
click at [322, 175] on div "Lawak" at bounding box center [334, 178] width 47 height 28
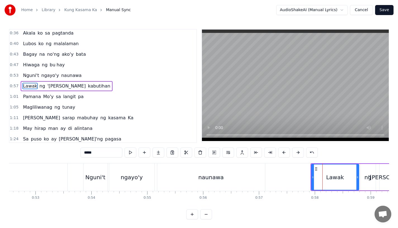
scroll to position [44, 0]
click at [282, 152] on button at bounding box center [284, 153] width 12 height 10
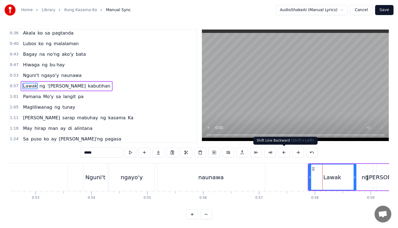
click at [282, 152] on button at bounding box center [284, 153] width 12 height 10
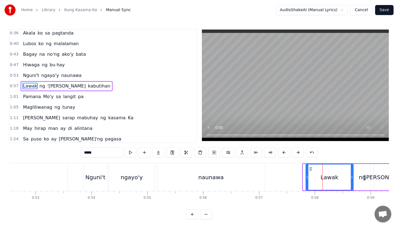
click at [282, 152] on button at bounding box center [284, 153] width 12 height 10
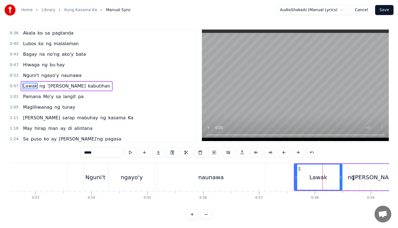
click at [282, 152] on button at bounding box center [284, 153] width 12 height 10
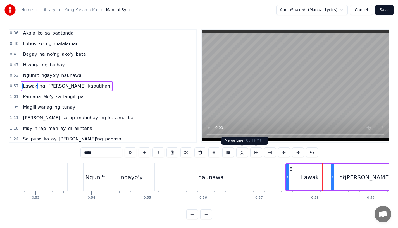
click at [249, 170] on div "naunawa" at bounding box center [211, 178] width 108 height 28
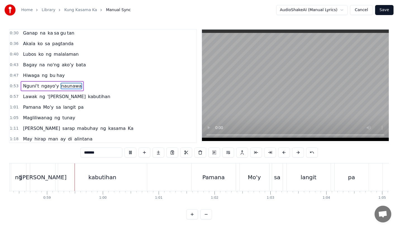
scroll to position [0, 3261]
click at [199, 172] on div "Pamana" at bounding box center [210, 178] width 44 height 28
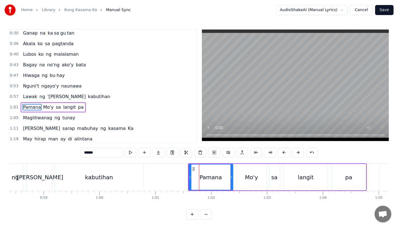
scroll to position [55, 0]
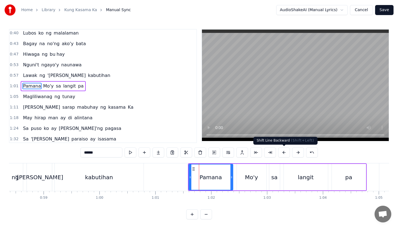
click at [285, 154] on button at bounding box center [284, 153] width 12 height 10
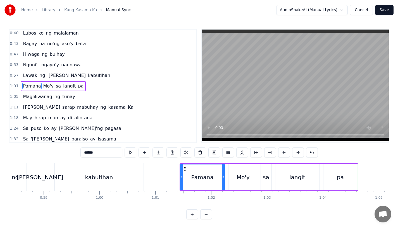
click at [285, 154] on button at bounding box center [284, 153] width 12 height 10
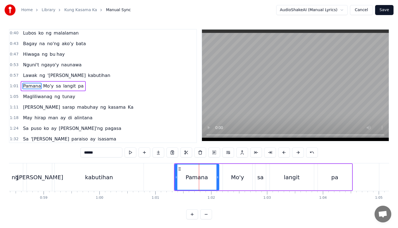
click at [285, 154] on button at bounding box center [284, 153] width 12 height 10
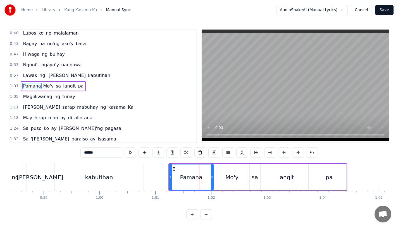
click at [285, 154] on button at bounding box center [284, 153] width 12 height 10
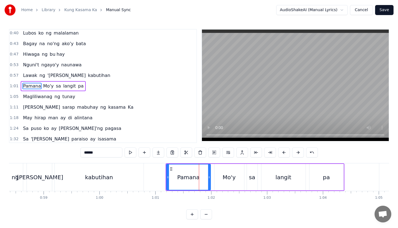
click at [109, 173] on div "kabutihan" at bounding box center [99, 178] width 89 height 28
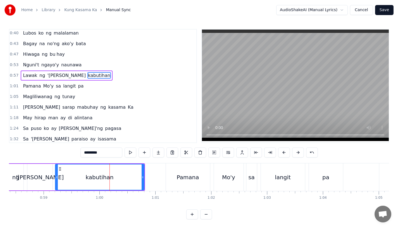
scroll to position [44, 0]
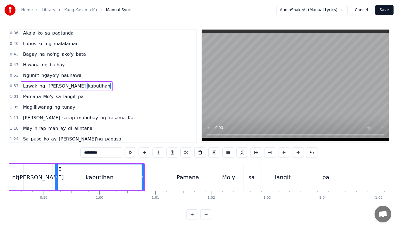
click at [113, 175] on div "kabutihan" at bounding box center [100, 177] width 88 height 25
click at [116, 176] on div "kabutihan" at bounding box center [100, 177] width 88 height 25
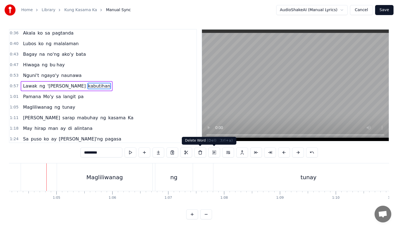
scroll to position [0, 3587]
click at [82, 181] on div "Magliliwanag" at bounding box center [102, 178] width 96 height 28
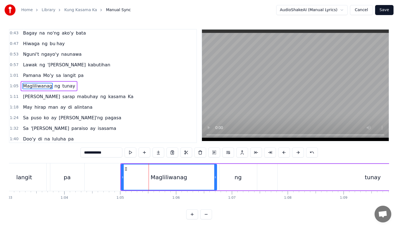
scroll to position [0, 3518]
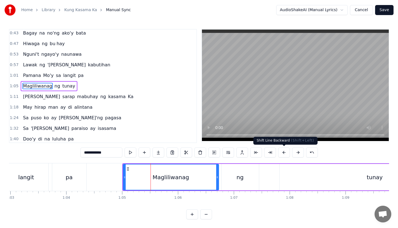
click at [282, 155] on button at bounding box center [284, 153] width 12 height 10
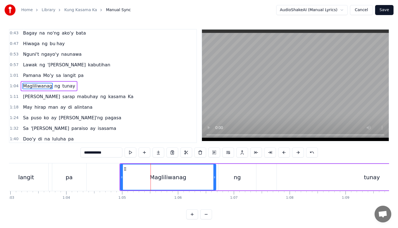
click at [282, 155] on button at bounding box center [284, 153] width 12 height 10
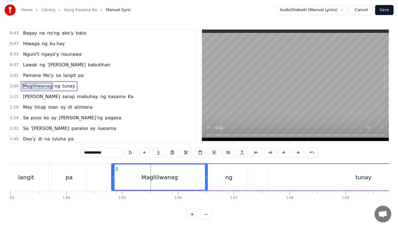
click at [282, 155] on button at bounding box center [284, 153] width 12 height 10
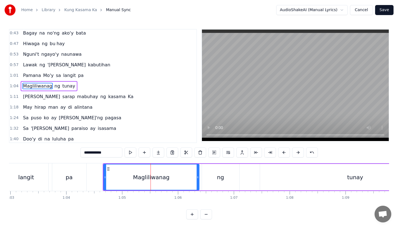
click at [282, 155] on button at bounding box center [284, 153] width 12 height 10
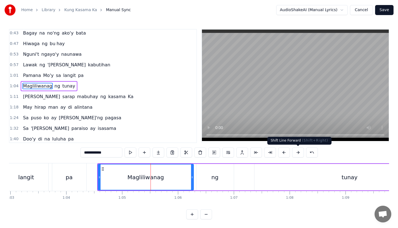
click at [296, 153] on button at bounding box center [298, 153] width 12 height 10
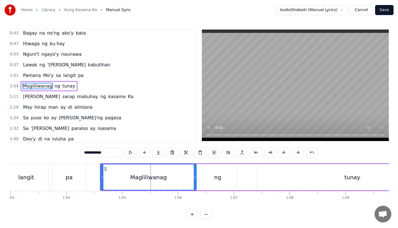
click at [71, 173] on div "pa" at bounding box center [69, 178] width 34 height 28
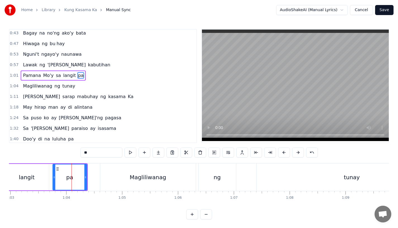
scroll to position [55, 0]
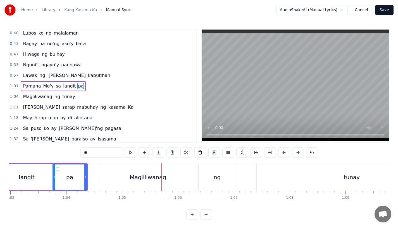
click at [77, 169] on div "pa" at bounding box center [70, 177] width 34 height 25
click at [123, 167] on div "Magliliwanag" at bounding box center [148, 178] width 96 height 28
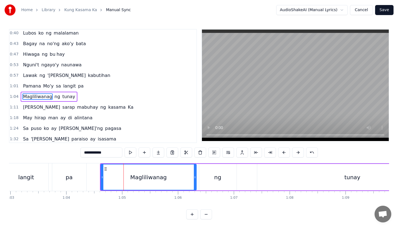
scroll to position [65, 0]
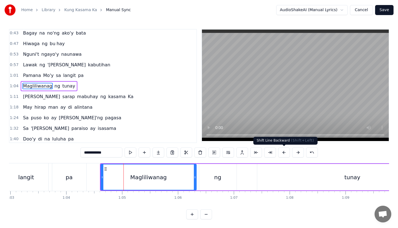
click at [285, 155] on button at bounding box center [284, 153] width 12 height 10
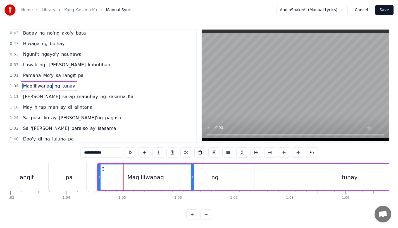
click at [65, 173] on div "pa" at bounding box center [69, 178] width 34 height 28
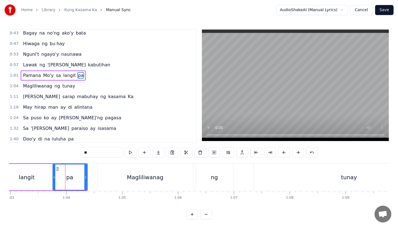
scroll to position [55, 0]
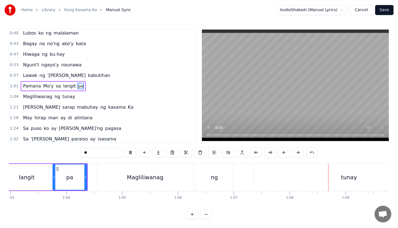
click at [254, 178] on div "tunay" at bounding box center [349, 178] width 190 height 28
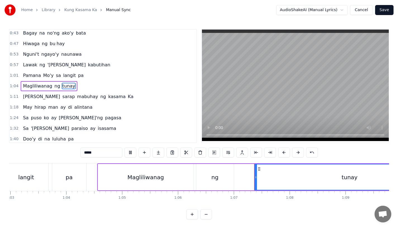
scroll to position [4, 0]
click at [230, 164] on div "ng" at bounding box center [214, 177] width 37 height 27
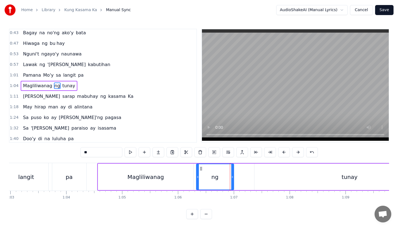
scroll to position [0, 0]
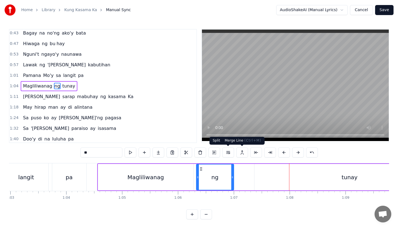
click at [279, 173] on div "tunay" at bounding box center [349, 177] width 190 height 27
type input "*****"
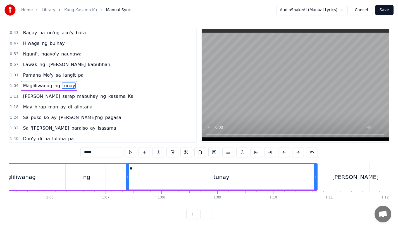
scroll to position [0, 3646]
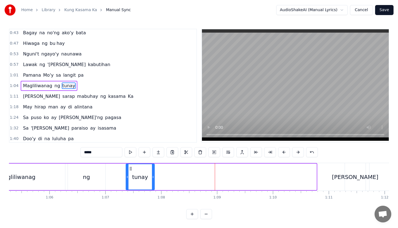
drag, startPoint x: 314, startPoint y: 174, endPoint x: 149, endPoint y: 174, distance: 165.1
click at [150, 174] on div "tunay" at bounding box center [140, 176] width 28 height 25
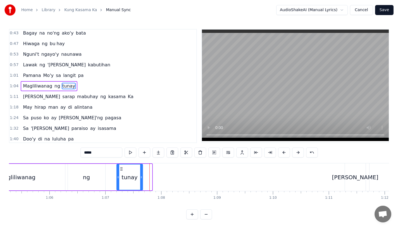
drag, startPoint x: 130, startPoint y: 168, endPoint x: 120, endPoint y: 168, distance: 10.6
click at [120, 168] on icon at bounding box center [121, 169] width 4 height 4
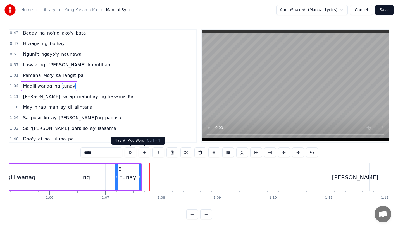
click at [158, 152] on button at bounding box center [158, 153] width 12 height 10
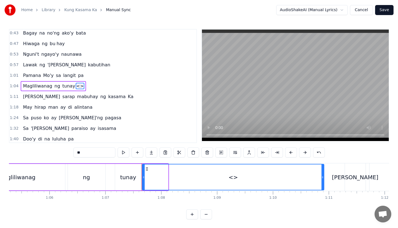
drag, startPoint x: 167, startPoint y: 182, endPoint x: 323, endPoint y: 181, distance: 155.8
click at [323, 181] on div at bounding box center [322, 177] width 2 height 25
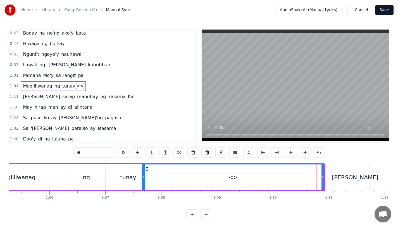
click at [90, 149] on input "**" at bounding box center [94, 153] width 42 height 10
type input "***"
click at [113, 172] on div "Magliliwanag ng tunay nay" at bounding box center [147, 178] width 356 height 28
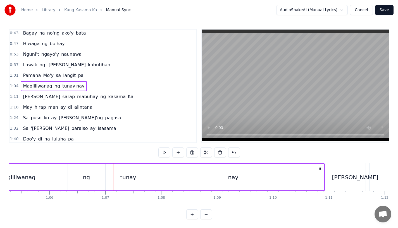
click at [125, 176] on div "tunay" at bounding box center [128, 177] width 16 height 8
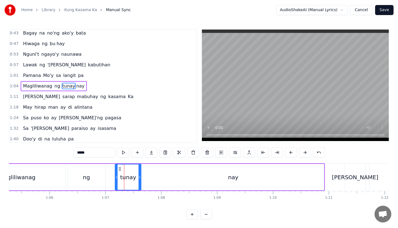
click at [93, 152] on input "*****" at bounding box center [94, 153] width 42 height 10
click at [93, 180] on div "ng" at bounding box center [86, 177] width 37 height 27
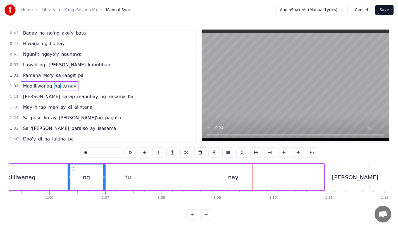
click at [161, 175] on div "nay" at bounding box center [233, 177] width 182 height 27
type input "***"
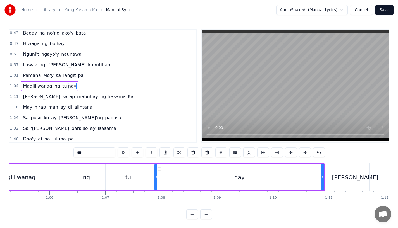
drag, startPoint x: 145, startPoint y: 179, endPoint x: 160, endPoint y: 179, distance: 15.1
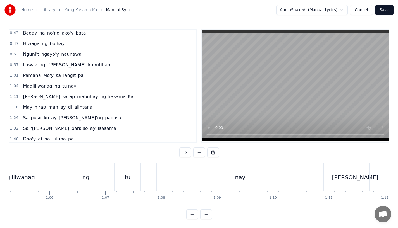
click at [133, 178] on div "tu" at bounding box center [128, 178] width 26 height 28
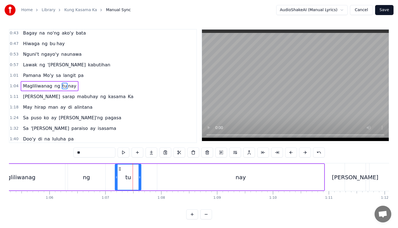
drag, startPoint x: 140, startPoint y: 178, endPoint x: 148, endPoint y: 178, distance: 8.4
click at [141, 178] on icon at bounding box center [140, 177] width 2 height 4
click at [91, 178] on div "ng" at bounding box center [86, 177] width 37 height 27
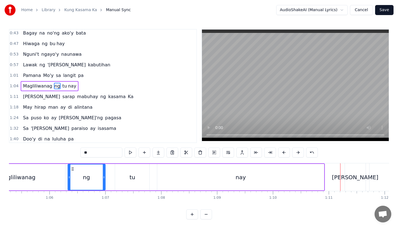
click at [316, 184] on div "nay" at bounding box center [240, 177] width 167 height 27
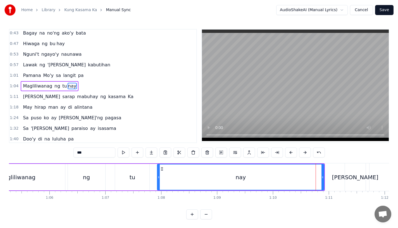
drag, startPoint x: 322, startPoint y: 180, endPoint x: 316, endPoint y: 180, distance: 5.9
click at [321, 180] on div at bounding box center [322, 177] width 2 height 25
click at [308, 177] on div "nay" at bounding box center [238, 177] width 160 height 25
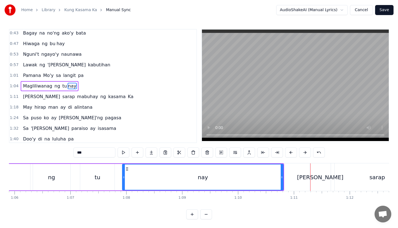
scroll to position [0, 3688]
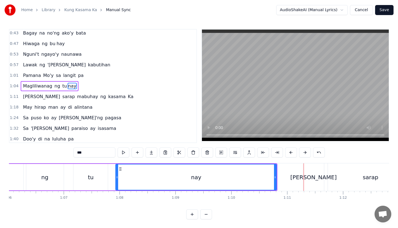
click at [312, 180] on div "[PERSON_NAME]" at bounding box center [313, 177] width 46 height 8
type input "***"
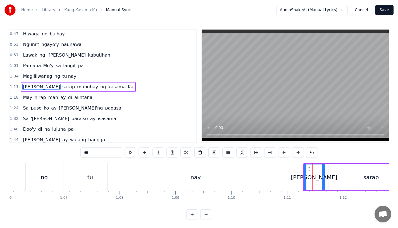
scroll to position [76, 0]
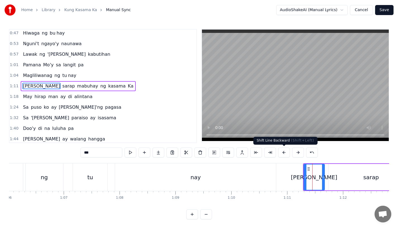
click at [284, 151] on button at bounding box center [284, 153] width 12 height 10
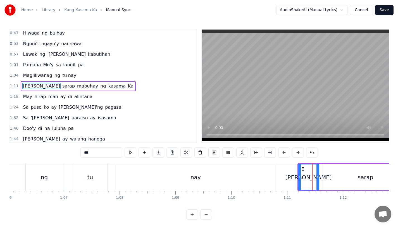
click at [284, 151] on button at bounding box center [284, 153] width 12 height 10
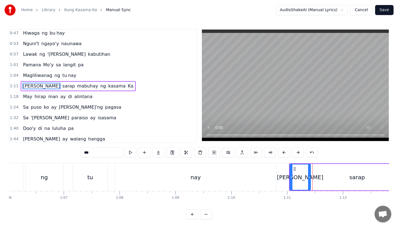
click at [284, 151] on button at bounding box center [284, 153] width 12 height 10
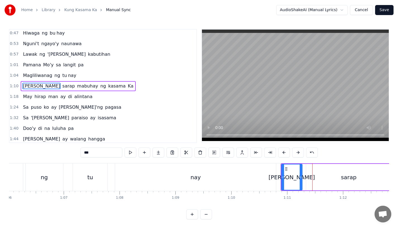
click at [284, 151] on button at bounding box center [284, 153] width 12 height 10
click at [286, 165] on div "[PERSON_NAME]" at bounding box center [289, 177] width 20 height 25
click at [261, 172] on div "nay" at bounding box center [195, 178] width 161 height 28
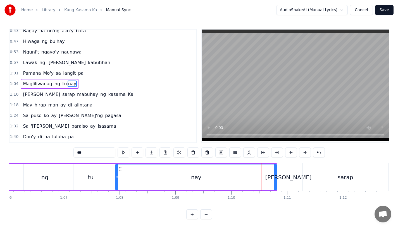
scroll to position [65, 0]
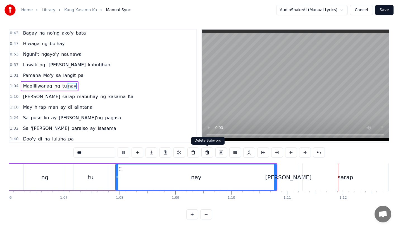
click at [241, 167] on div "nay" at bounding box center [196, 177] width 160 height 25
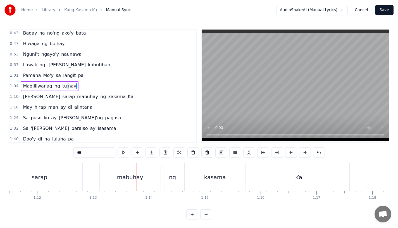
scroll to position [0, 3954]
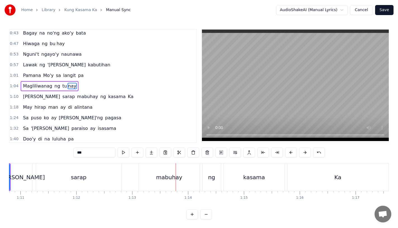
click at [114, 178] on div "sarap" at bounding box center [78, 178] width 85 height 28
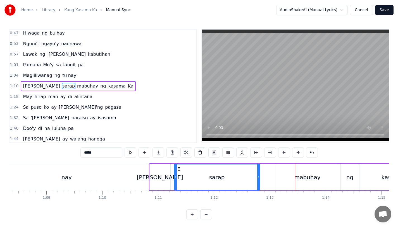
scroll to position [0, 3810]
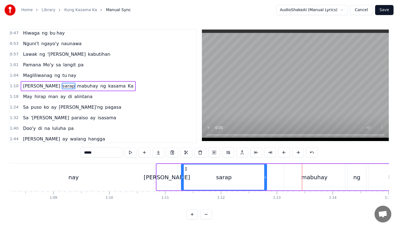
click at [68, 171] on div "nay" at bounding box center [73, 178] width 161 height 28
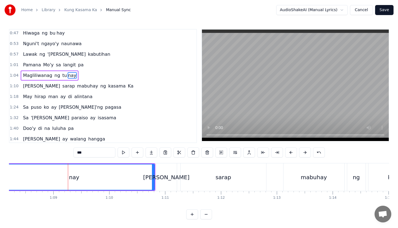
scroll to position [65, 0]
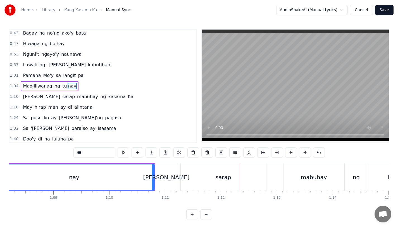
click at [59, 168] on div "nay" at bounding box center [74, 177] width 160 height 25
click at [98, 163] on div "0:19 [PERSON_NAME]'ng mga katanungan 0:23 Sino, ano, bakit, saan? 0:26 Kailan k…" at bounding box center [199, 124] width 380 height 191
click at [106, 170] on div "nay" at bounding box center [74, 177] width 160 height 25
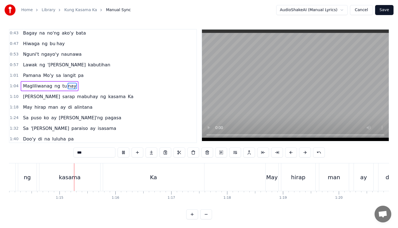
scroll to position [0, 4140]
click at [270, 177] on div "May" at bounding box center [270, 177] width 11 height 8
type input "***"
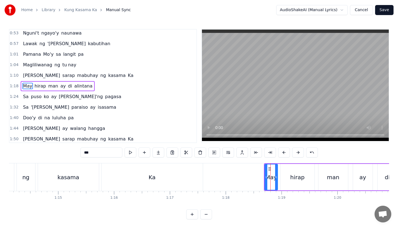
scroll to position [87, 0]
click at [279, 150] on button at bounding box center [284, 153] width 12 height 10
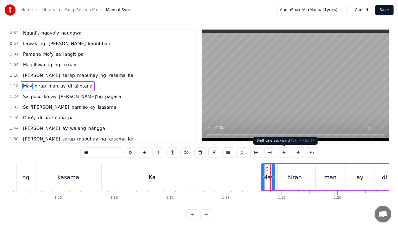
click at [279, 150] on button at bounding box center [284, 153] width 12 height 10
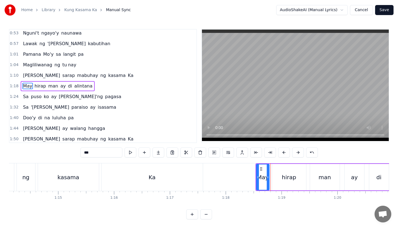
click at [279, 150] on button at bounding box center [284, 153] width 12 height 10
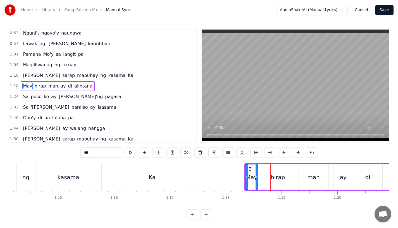
click at [279, 150] on button at bounding box center [284, 153] width 12 height 10
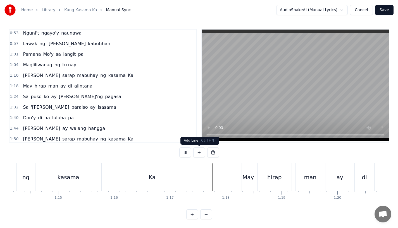
click at [195, 164] on div "Ka" at bounding box center [152, 178] width 101 height 28
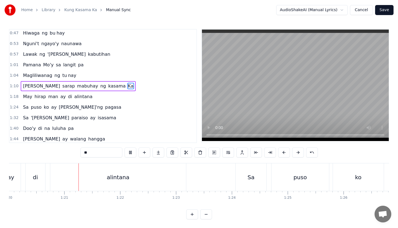
scroll to position [0, 4472]
click at [97, 173] on div "alintana" at bounding box center [115, 178] width 136 height 28
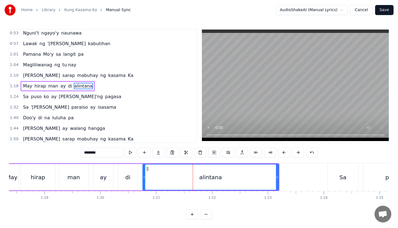
scroll to position [0, 4348]
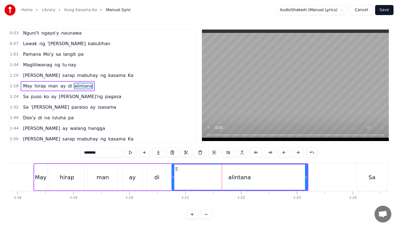
click at [76, 169] on div "hirap" at bounding box center [67, 177] width 34 height 27
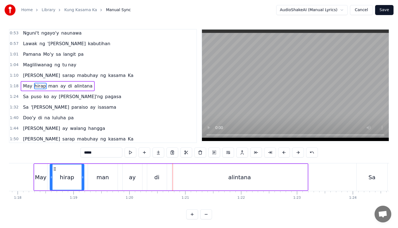
click at [156, 174] on div "di" at bounding box center [156, 177] width 5 height 8
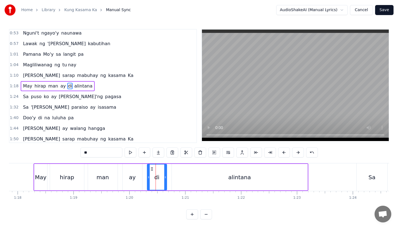
click at [135, 169] on div "ay" at bounding box center [133, 177] width 20 height 27
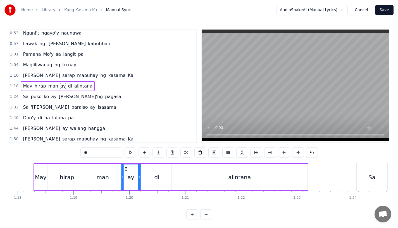
click at [124, 168] on icon at bounding box center [125, 169] width 4 height 4
click at [148, 171] on div "di" at bounding box center [157, 177] width 20 height 27
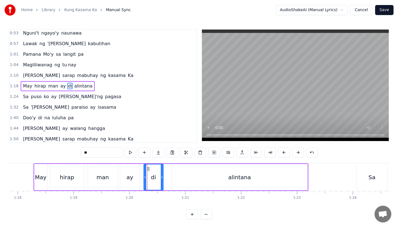
drag, startPoint x: 153, startPoint y: 168, endPoint x: 149, endPoint y: 169, distance: 3.7
click at [149, 169] on icon at bounding box center [148, 169] width 4 height 4
click at [181, 178] on div "alintana" at bounding box center [240, 177] width 136 height 27
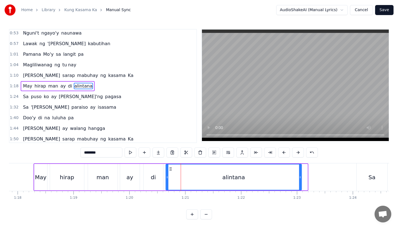
drag, startPoint x: 176, startPoint y: 168, endPoint x: 169, endPoint y: 170, distance: 6.9
click at [170, 170] on icon at bounding box center [170, 169] width 4 height 4
click at [98, 175] on div "man" at bounding box center [102, 177] width 12 height 8
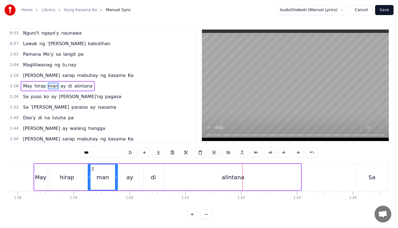
click at [73, 173] on div "hirap" at bounding box center [67, 177] width 34 height 27
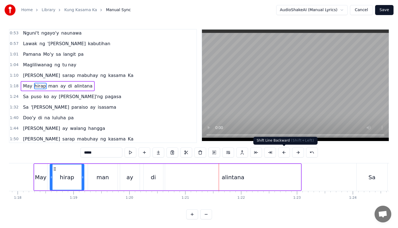
click at [221, 179] on div "alintana" at bounding box center [233, 177] width 136 height 27
type input "********"
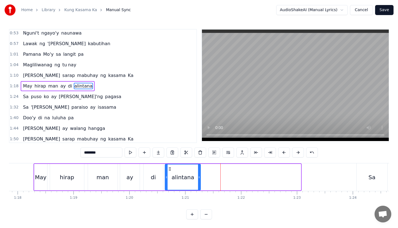
drag, startPoint x: 298, startPoint y: 181, endPoint x: 199, endPoint y: 181, distance: 98.6
click at [199, 181] on div at bounding box center [199, 177] width 2 height 25
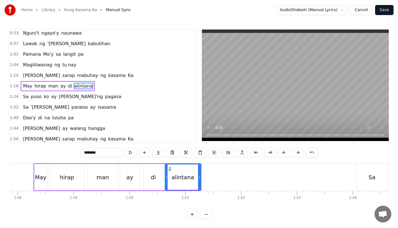
click at [174, 176] on div "alintana" at bounding box center [182, 177] width 23 height 8
click at [158, 151] on button at bounding box center [158, 153] width 12 height 10
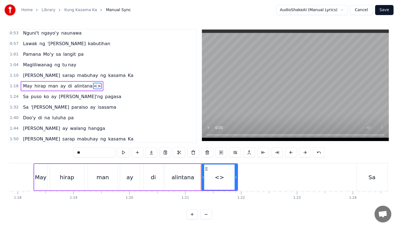
drag, startPoint x: 88, startPoint y: 155, endPoint x: 51, endPoint y: 153, distance: 36.4
click at [51, 153] on div "0:19 [PERSON_NAME]'ng mga katanungan 0:23 Sino, ano, bakit, saan? 0:26 Kailan k…" at bounding box center [199, 124] width 380 height 191
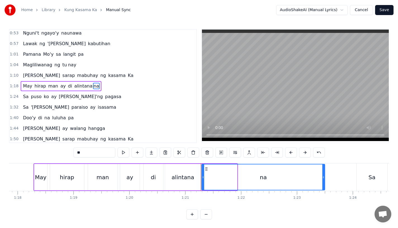
drag, startPoint x: 235, startPoint y: 179, endPoint x: 323, endPoint y: 178, distance: 87.7
click at [323, 178] on icon at bounding box center [323, 177] width 2 height 4
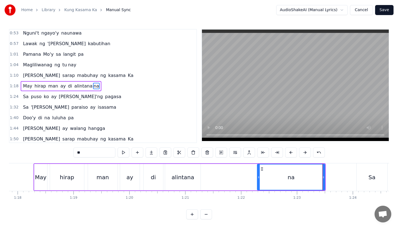
drag, startPoint x: 203, startPoint y: 181, endPoint x: 259, endPoint y: 179, distance: 55.6
click at [259, 179] on div at bounding box center [258, 177] width 2 height 25
click at [259, 179] on icon at bounding box center [258, 177] width 2 height 4
click at [149, 189] on div "di" at bounding box center [154, 177] width 20 height 27
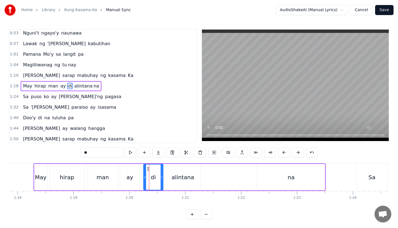
click at [180, 183] on div "alintana" at bounding box center [182, 177] width 35 height 27
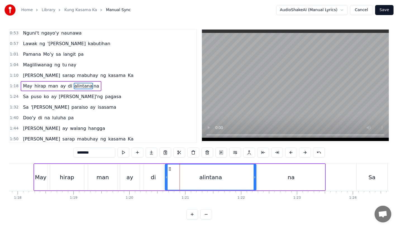
drag, startPoint x: 199, startPoint y: 178, endPoint x: 255, endPoint y: 178, distance: 55.6
click at [255, 178] on icon at bounding box center [255, 177] width 2 height 4
click at [145, 170] on div "di" at bounding box center [154, 177] width 20 height 27
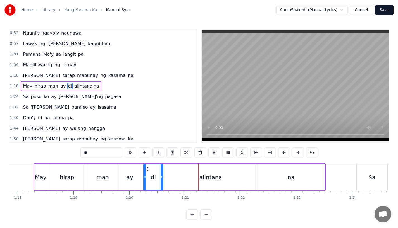
click at [246, 170] on div "alintana" at bounding box center [210, 177] width 91 height 27
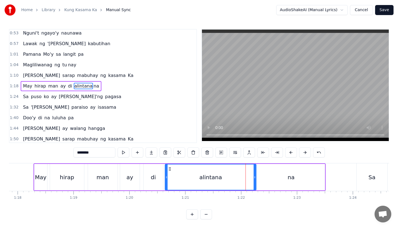
click at [99, 151] on input "********" at bounding box center [94, 153] width 42 height 10
type input "******"
click at [141, 171] on div "May hirap man ay di alinta na" at bounding box center [180, 178] width 292 height 28
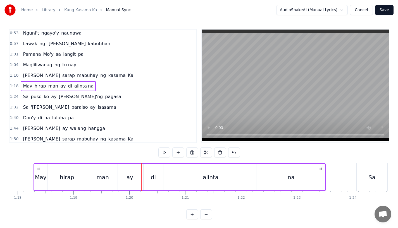
click at [152, 169] on div "di" at bounding box center [154, 177] width 20 height 27
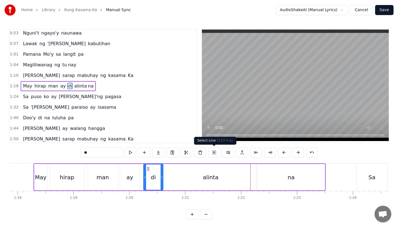
click at [220, 170] on div "alinta" at bounding box center [210, 177] width 91 height 27
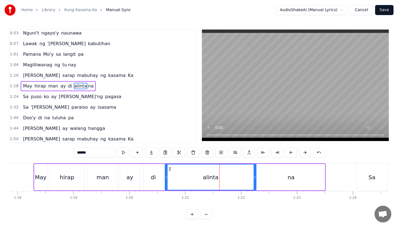
click at [254, 179] on icon at bounding box center [255, 177] width 2 height 4
drag, startPoint x: 254, startPoint y: 178, endPoint x: 231, endPoint y: 180, distance: 22.7
click at [233, 180] on div at bounding box center [234, 177] width 2 height 25
click at [266, 176] on div "na" at bounding box center [291, 177] width 68 height 27
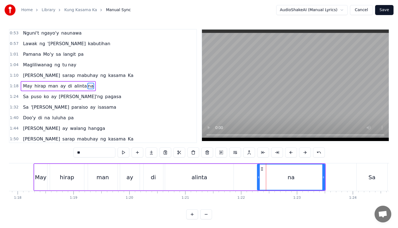
click at [260, 180] on div "na" at bounding box center [290, 177] width 67 height 25
drag, startPoint x: 259, startPoint y: 180, endPoint x: 235, endPoint y: 181, distance: 23.5
click at [237, 181] on div at bounding box center [238, 177] width 2 height 25
click at [148, 177] on div "di" at bounding box center [154, 177] width 20 height 27
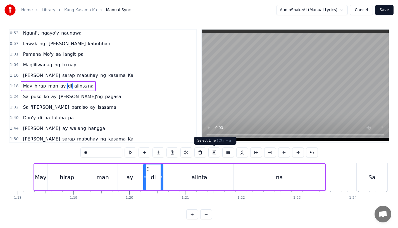
click at [167, 182] on div "alinta" at bounding box center [199, 177] width 68 height 27
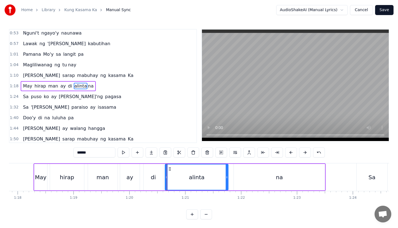
drag, startPoint x: 232, startPoint y: 180, endPoint x: 226, endPoint y: 180, distance: 5.3
click at [226, 180] on div at bounding box center [227, 177] width 2 height 25
click at [109, 180] on div "man" at bounding box center [103, 177] width 30 height 27
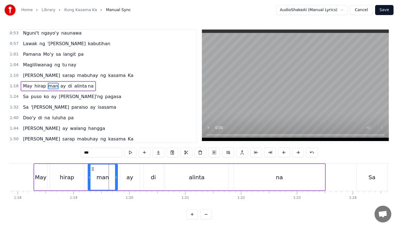
click at [67, 173] on div "hirap" at bounding box center [67, 177] width 34 height 27
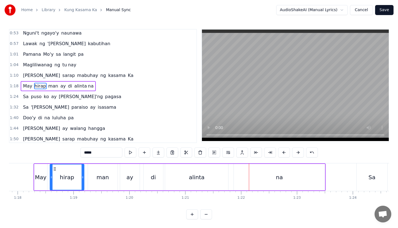
click at [42, 171] on div "May" at bounding box center [40, 177] width 13 height 27
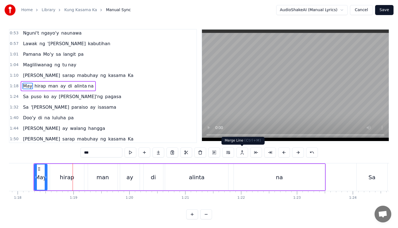
click at [296, 169] on div "na" at bounding box center [279, 177] width 91 height 27
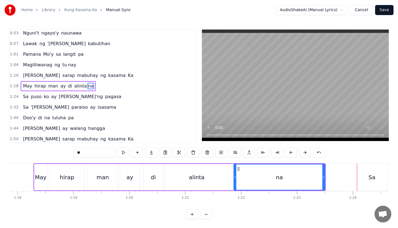
click at [204, 174] on div "alinta" at bounding box center [196, 177] width 63 height 27
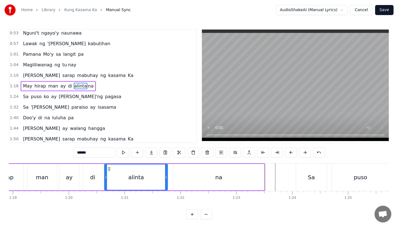
scroll to position [0, 4445]
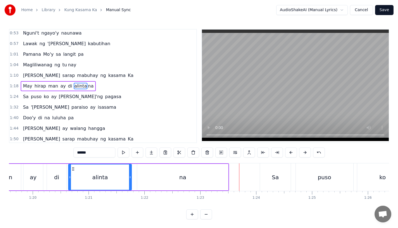
click at [197, 173] on div "na" at bounding box center [182, 177] width 91 height 27
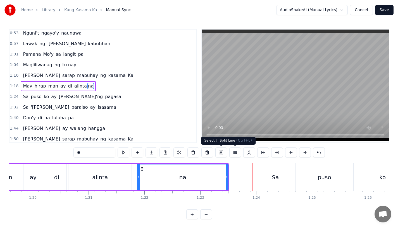
click at [273, 177] on div "Sa" at bounding box center [275, 177] width 7 height 8
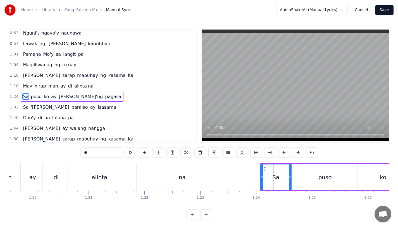
scroll to position [97, 0]
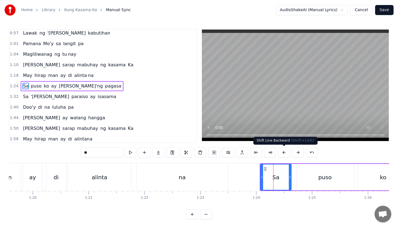
click at [283, 153] on button at bounding box center [284, 153] width 12 height 10
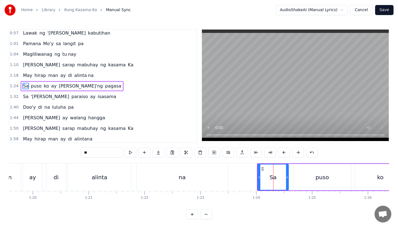
click at [283, 153] on button at bounding box center [284, 153] width 12 height 10
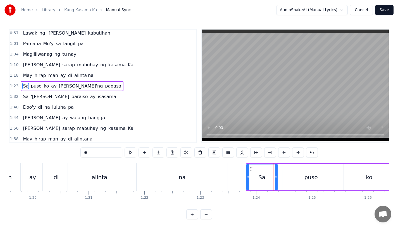
click at [283, 153] on button at bounding box center [284, 153] width 12 height 10
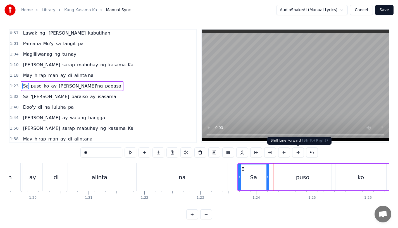
click at [299, 154] on button at bounding box center [298, 153] width 12 height 10
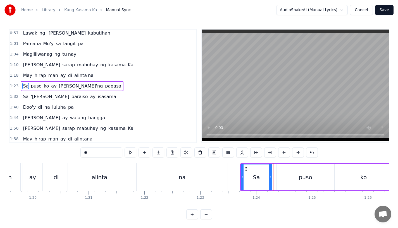
click at [214, 171] on div "na" at bounding box center [182, 178] width 91 height 28
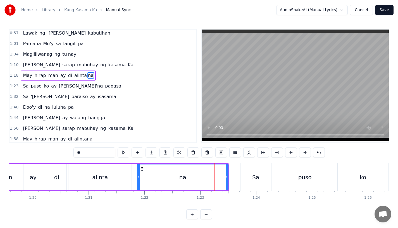
scroll to position [87, 0]
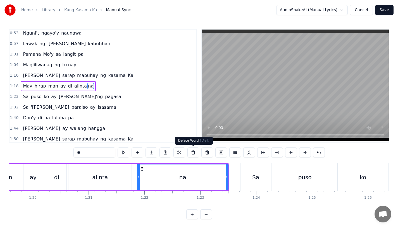
click at [190, 165] on div "na" at bounding box center [182, 177] width 90 height 25
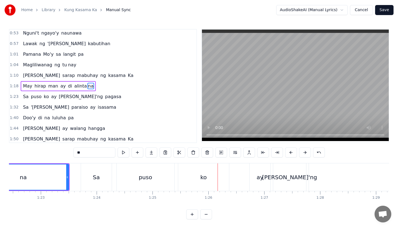
scroll to position [0, 4597]
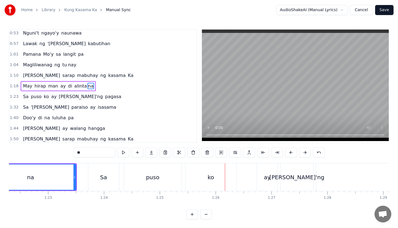
click at [95, 172] on div "Sa" at bounding box center [103, 178] width 31 height 28
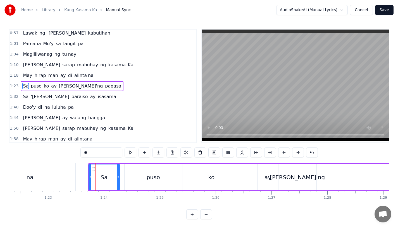
click at [60, 170] on div "na" at bounding box center [29, 178] width 91 height 28
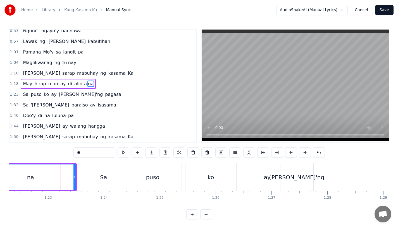
scroll to position [87, 0]
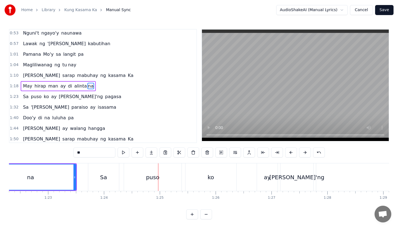
click at [138, 177] on div "puso" at bounding box center [153, 178] width 58 height 28
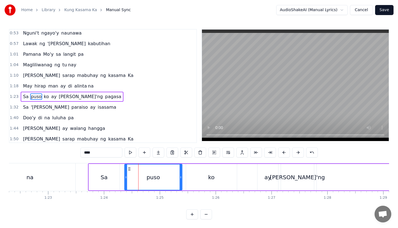
scroll to position [97, 0]
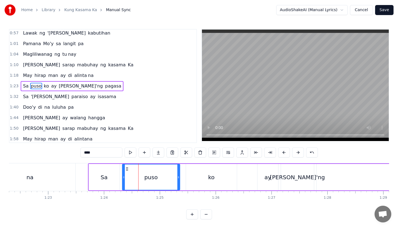
drag, startPoint x: 129, startPoint y: 168, endPoint x: 126, endPoint y: 169, distance: 2.9
click at [126, 169] on icon at bounding box center [127, 169] width 4 height 4
click at [105, 171] on div "Sa" at bounding box center [104, 177] width 31 height 27
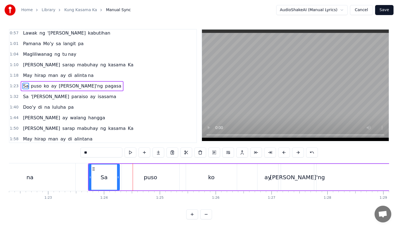
click at [61, 179] on div "na" at bounding box center [29, 178] width 91 height 28
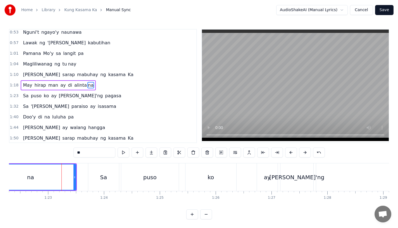
scroll to position [87, 0]
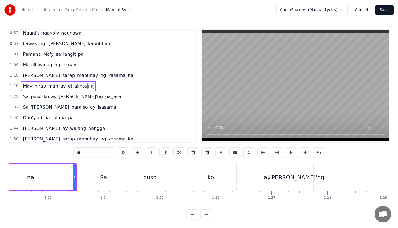
click at [100, 172] on div "Sa" at bounding box center [103, 178] width 31 height 28
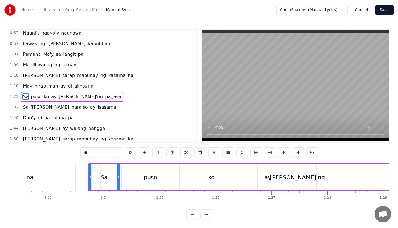
scroll to position [97, 0]
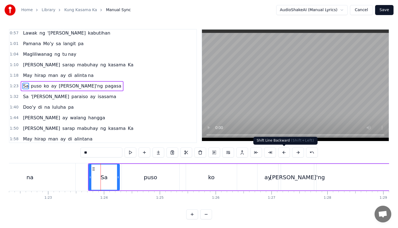
click at [283, 152] on button at bounding box center [284, 153] width 12 height 10
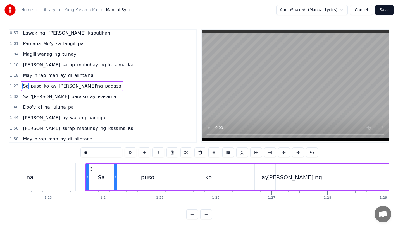
click at [124, 172] on div "puso" at bounding box center [148, 177] width 58 height 27
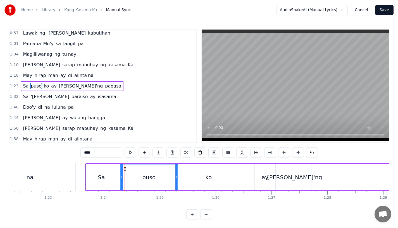
click at [125, 169] on icon at bounding box center [125, 169] width 4 height 4
click at [70, 175] on div "na" at bounding box center [29, 178] width 91 height 28
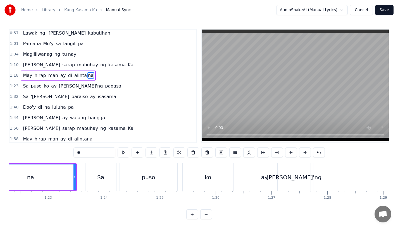
scroll to position [87, 0]
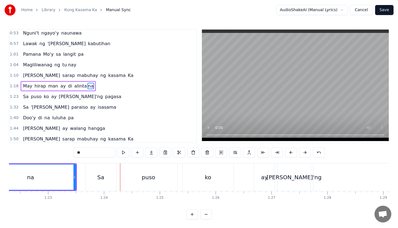
click at [48, 172] on div "na" at bounding box center [30, 177] width 90 height 25
click at [36, 170] on div "na" at bounding box center [30, 177] width 90 height 25
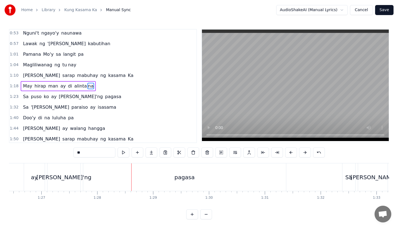
scroll to position [0, 4812]
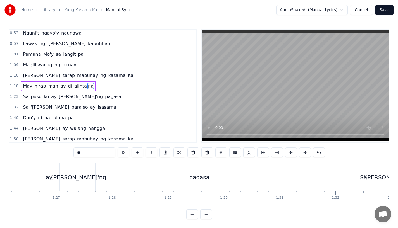
click at [286, 182] on div "pagasa" at bounding box center [199, 178] width 203 height 28
type input "******"
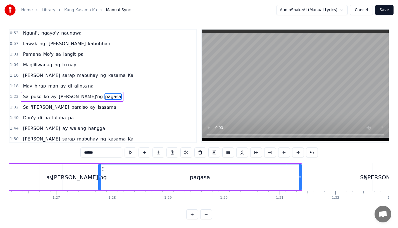
scroll to position [97, 0]
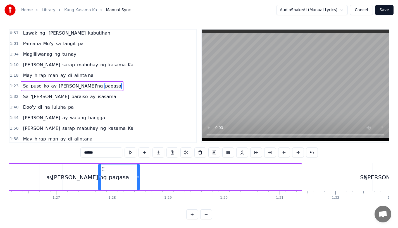
drag, startPoint x: 300, startPoint y: 181, endPoint x: 138, endPoint y: 181, distance: 162.0
click at [138, 181] on div at bounding box center [138, 177] width 2 height 25
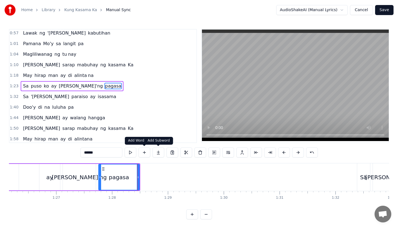
click at [157, 154] on button at bounding box center [158, 153] width 12 height 10
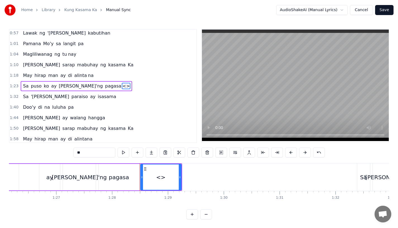
drag, startPoint x: 94, startPoint y: 155, endPoint x: 41, endPoint y: 155, distance: 52.5
click at [41, 155] on div "0:19 [PERSON_NAME]'ng mga katanungan 0:23 Sino, ano, bakit, saan? 0:26 Kailan k…" at bounding box center [199, 124] width 380 height 191
click at [181, 178] on div "asa" at bounding box center [160, 177] width 41 height 27
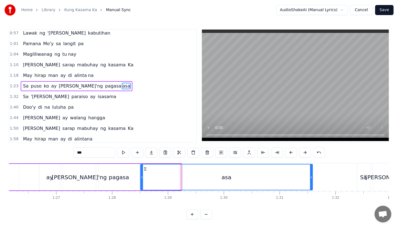
drag, startPoint x: 179, startPoint y: 178, endPoint x: 310, endPoint y: 177, distance: 131.3
click at [310, 177] on icon at bounding box center [311, 177] width 2 height 4
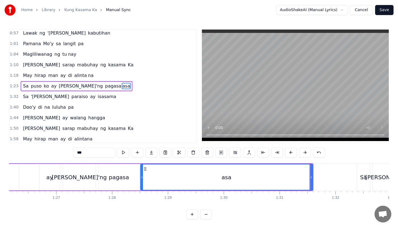
click at [121, 180] on div "pagasa" at bounding box center [119, 177] width 20 height 8
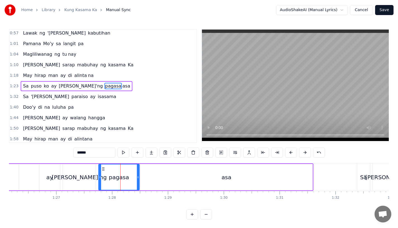
click at [93, 152] on input "******" at bounding box center [94, 153] width 42 height 10
click at [44, 178] on div "ay" at bounding box center [49, 177] width 21 height 27
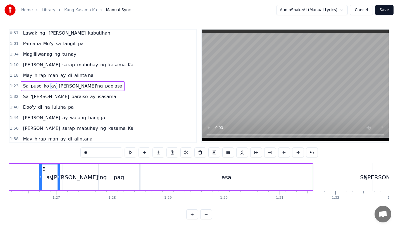
click at [306, 180] on div "asa" at bounding box center [226, 177] width 172 height 27
type input "***"
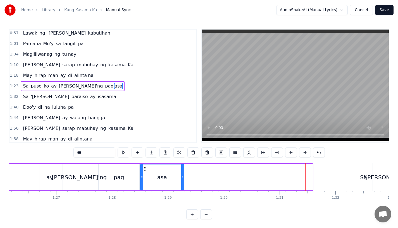
drag, startPoint x: 311, startPoint y: 180, endPoint x: 183, endPoint y: 180, distance: 128.7
click at [183, 180] on div at bounding box center [182, 177] width 2 height 25
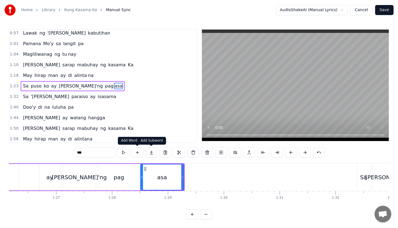
click at [147, 154] on button at bounding box center [152, 153] width 12 height 10
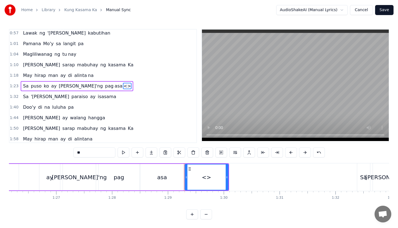
drag, startPoint x: 83, startPoint y: 152, endPoint x: 42, endPoint y: 151, distance: 41.1
click at [42, 151] on div "0:19 [PERSON_NAME]'ng mga katanungan 0:23 Sino, ano, bakit, saan? 0:26 Kailan k…" at bounding box center [199, 124] width 380 height 191
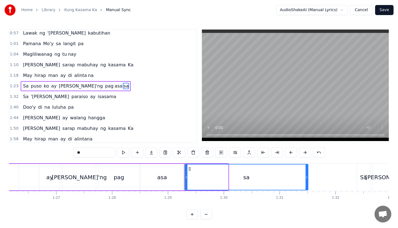
drag, startPoint x: 226, startPoint y: 178, endPoint x: 306, endPoint y: 178, distance: 79.9
click at [306, 178] on icon at bounding box center [307, 177] width 2 height 4
click at [158, 181] on div "asa" at bounding box center [161, 177] width 43 height 27
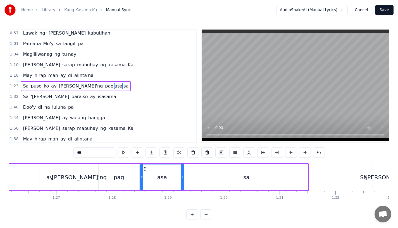
click at [86, 153] on input "***" at bounding box center [94, 153] width 42 height 10
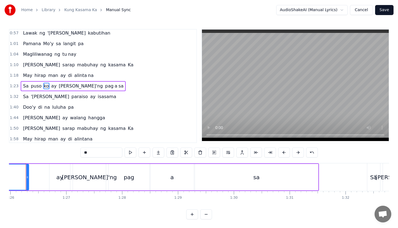
scroll to position [0, 4791]
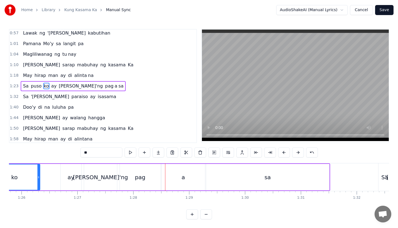
click at [139, 180] on div "pag" at bounding box center [140, 177] width 11 height 8
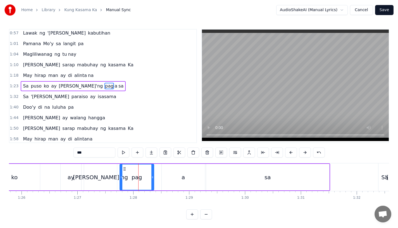
drag, startPoint x: 159, startPoint y: 180, endPoint x: 152, endPoint y: 180, distance: 6.7
click at [152, 180] on div at bounding box center [152, 177] width 2 height 25
click at [62, 174] on div "ay" at bounding box center [71, 177] width 21 height 27
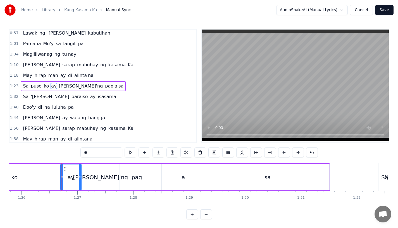
click at [37, 172] on div "ko" at bounding box center [14, 177] width 51 height 27
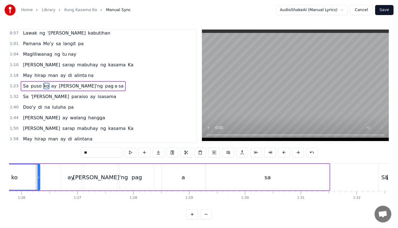
scroll to position [0, 4790]
click at [103, 172] on div "[PERSON_NAME]'ng" at bounding box center [101, 177] width 33 height 27
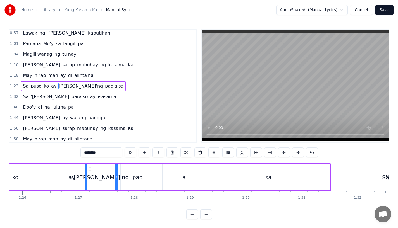
click at [142, 178] on div "pag" at bounding box center [138, 177] width 34 height 27
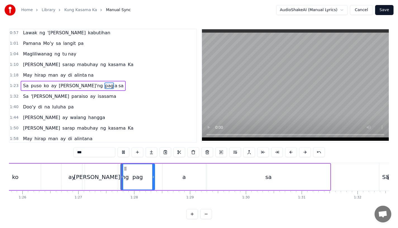
scroll to position [4, 0]
click at [184, 180] on div "a" at bounding box center [184, 177] width 43 height 27
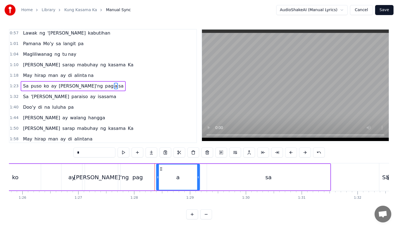
drag, startPoint x: 168, startPoint y: 168, endPoint x: 162, endPoint y: 168, distance: 6.1
click at [162, 168] on icon at bounding box center [161, 169] width 4 height 4
click at [128, 175] on div "pag" at bounding box center [138, 177] width 34 height 27
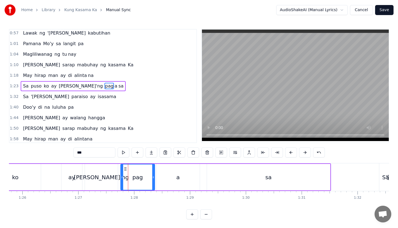
click at [101, 171] on div "[PERSON_NAME]'ng" at bounding box center [101, 177] width 33 height 27
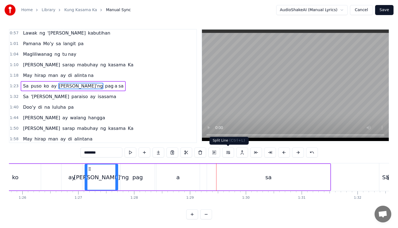
click at [248, 183] on div "sa" at bounding box center [268, 177] width 123 height 27
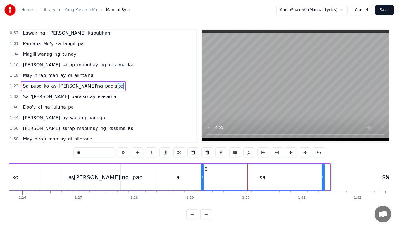
drag, startPoint x: 212, startPoint y: 169, endPoint x: 206, endPoint y: 169, distance: 5.9
click at [206, 169] on circle at bounding box center [206, 169] width 0 height 0
drag, startPoint x: 321, startPoint y: 180, endPoint x: 275, endPoint y: 181, distance: 46.1
click at [275, 181] on div "sa" at bounding box center [240, 177] width 78 height 25
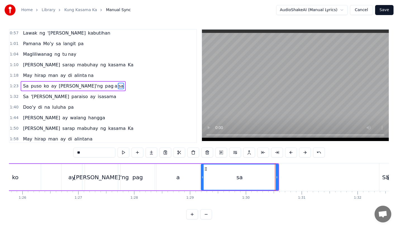
click at [21, 173] on div "ko" at bounding box center [15, 177] width 51 height 27
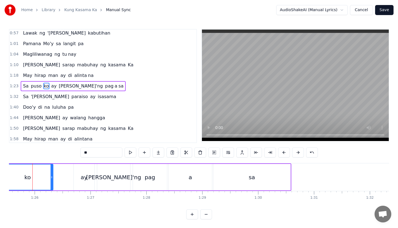
scroll to position [0, 4773]
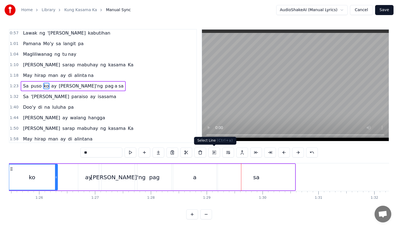
click at [198, 175] on div "a" at bounding box center [194, 177] width 43 height 27
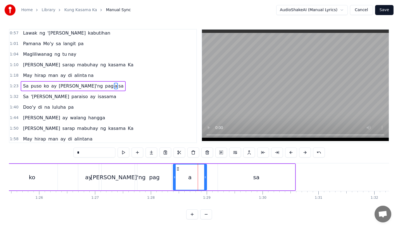
drag, startPoint x: 215, startPoint y: 178, endPoint x: 204, endPoint y: 179, distance: 10.6
click at [205, 179] on icon at bounding box center [205, 177] width 2 height 4
click at [230, 179] on div "sa" at bounding box center [256, 177] width 77 height 27
type input "**"
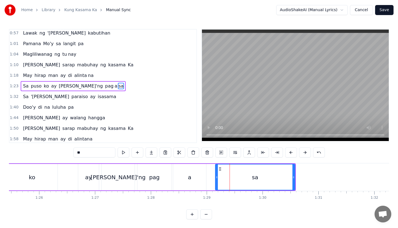
drag, startPoint x: 219, startPoint y: 175, endPoint x: 213, endPoint y: 176, distance: 5.6
click at [216, 176] on icon at bounding box center [217, 177] width 2 height 4
drag, startPoint x: 216, startPoint y: 170, endPoint x: 210, endPoint y: 171, distance: 6.8
click at [210, 171] on icon at bounding box center [211, 169] width 4 height 4
click at [59, 177] on div "Sa puso ko ay [PERSON_NAME]'ng pag a sa" at bounding box center [99, 178] width 381 height 28
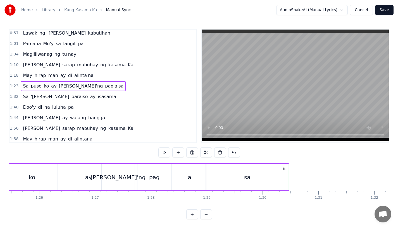
click at [61, 172] on div "Sa puso ko ay [PERSON_NAME]'ng pag a sa" at bounding box center [99, 178] width 381 height 28
click at [31, 172] on div "ko" at bounding box center [32, 177] width 51 height 27
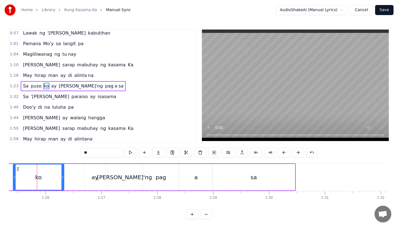
scroll to position [0, 4767]
click at [156, 175] on div "pag" at bounding box center [161, 177] width 11 height 8
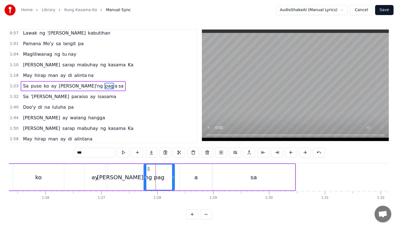
drag, startPoint x: 176, startPoint y: 177, endPoint x: 172, endPoint y: 177, distance: 4.5
click at [172, 177] on icon at bounding box center [173, 177] width 2 height 4
click at [147, 168] on icon at bounding box center [147, 169] width 4 height 4
click at [51, 176] on div "ko" at bounding box center [38, 177] width 51 height 27
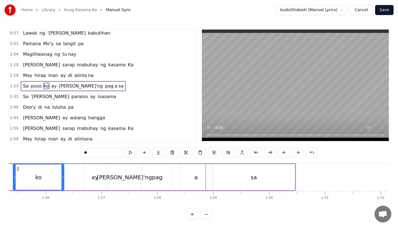
click at [192, 182] on div "a" at bounding box center [196, 177] width 33 height 27
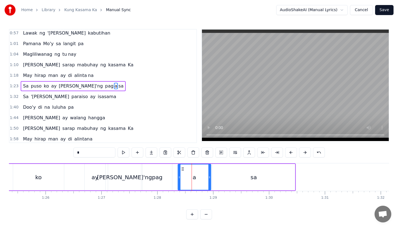
drag, startPoint x: 185, startPoint y: 168, endPoint x: 182, endPoint y: 169, distance: 3.3
click at [182, 169] on icon at bounding box center [182, 169] width 4 height 4
click at [47, 179] on div "ko" at bounding box center [38, 177] width 51 height 27
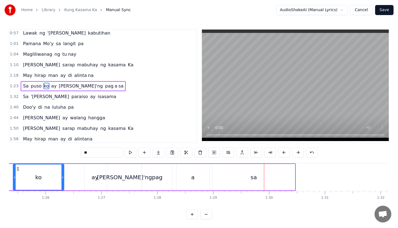
click at [195, 176] on div "a" at bounding box center [193, 177] width 33 height 27
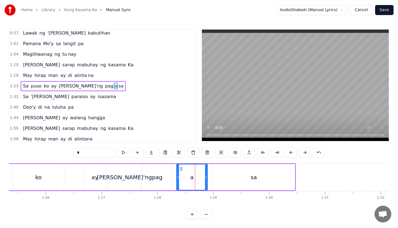
click at [206, 180] on div at bounding box center [206, 177] width 2 height 25
click at [222, 179] on div "sa" at bounding box center [253, 177] width 83 height 27
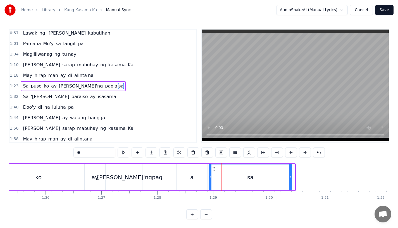
drag, startPoint x: 217, startPoint y: 169, endPoint x: 213, endPoint y: 169, distance: 3.4
click at [213, 169] on icon at bounding box center [213, 169] width 4 height 4
drag, startPoint x: 291, startPoint y: 182, endPoint x: 282, endPoint y: 182, distance: 9.2
click at [282, 182] on div "sa" at bounding box center [250, 177] width 83 height 27
drag, startPoint x: 290, startPoint y: 180, endPoint x: 279, endPoint y: 180, distance: 11.2
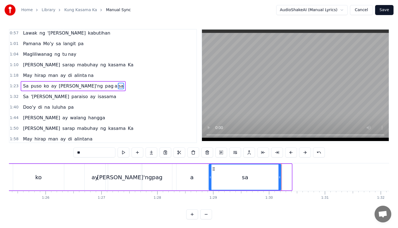
click at [279, 180] on div at bounding box center [279, 177] width 2 height 25
click at [52, 180] on div "ko" at bounding box center [38, 177] width 51 height 27
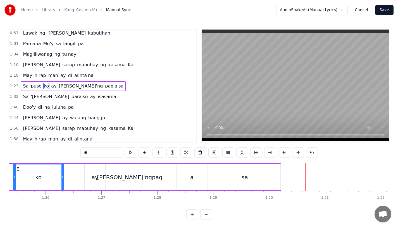
click at [256, 180] on div "sa" at bounding box center [244, 177] width 71 height 27
type input "**"
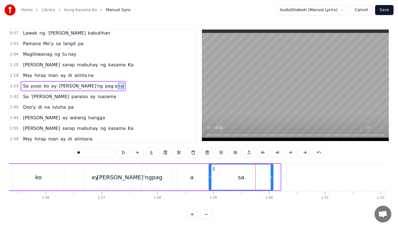
drag, startPoint x: 280, startPoint y: 179, endPoint x: 272, endPoint y: 179, distance: 7.3
click at [272, 179] on icon at bounding box center [272, 177] width 2 height 4
click at [65, 174] on div "Sa puso ko ay [PERSON_NAME]'ng pag a sa" at bounding box center [94, 178] width 359 height 28
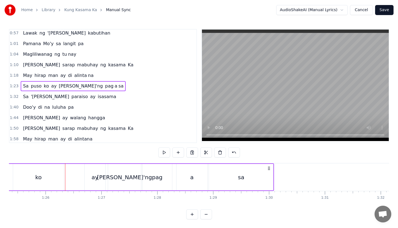
click at [42, 174] on div "ko" at bounding box center [38, 177] width 51 height 27
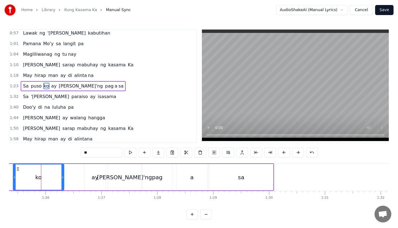
click at [128, 173] on div "[PERSON_NAME]'ng" at bounding box center [124, 177] width 33 height 27
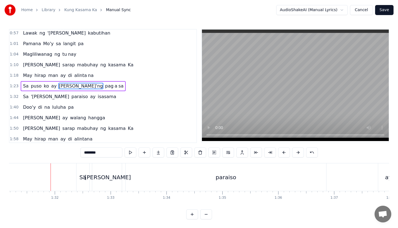
scroll to position [0, 5107]
click at [70, 175] on div "Sa" at bounding box center [69, 177] width 7 height 8
type input "**"
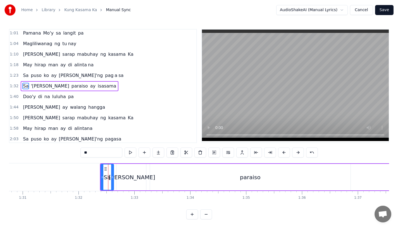
scroll to position [0, 5068]
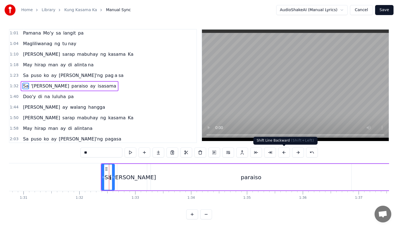
click at [284, 152] on button at bounding box center [284, 153] width 12 height 10
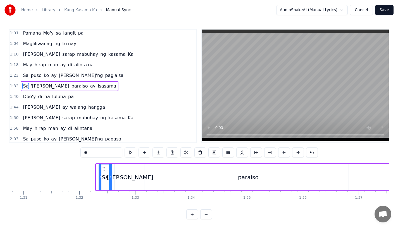
click at [284, 152] on button at bounding box center [284, 153] width 12 height 10
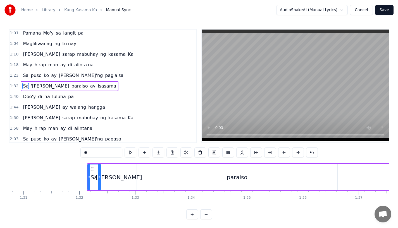
click at [284, 152] on button at bounding box center [284, 153] width 12 height 10
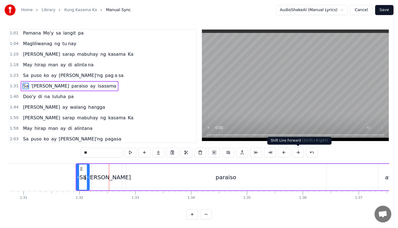
click at [298, 154] on button at bounding box center [298, 153] width 12 height 10
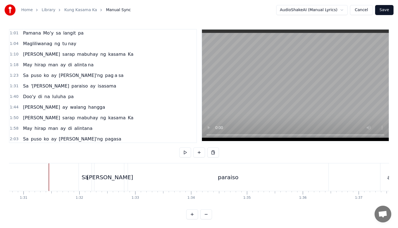
click at [38, 172] on div at bounding box center [251, 178] width 10620 height 28
click at [88, 178] on div "Sa" at bounding box center [85, 177] width 7 height 8
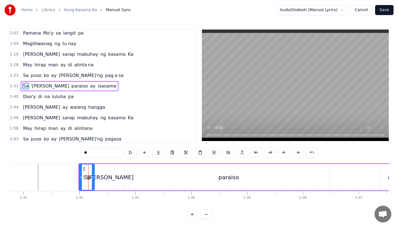
click at [94, 178] on icon at bounding box center [93, 177] width 2 height 4
click at [15, 165] on div at bounding box center [251, 178] width 10620 height 28
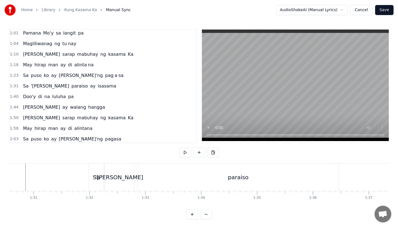
scroll to position [0, 5047]
click at [209, 182] on div "paraiso" at bounding box center [250, 178] width 201 height 28
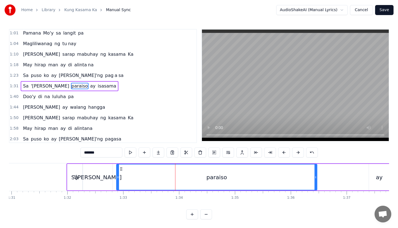
scroll to position [0, 5080]
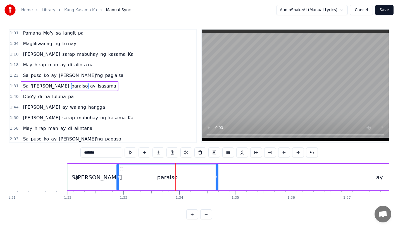
drag, startPoint x: 315, startPoint y: 179, endPoint x: 216, endPoint y: 180, distance: 99.1
click at [216, 180] on div at bounding box center [217, 177] width 2 height 25
click at [156, 154] on button at bounding box center [158, 153] width 12 height 10
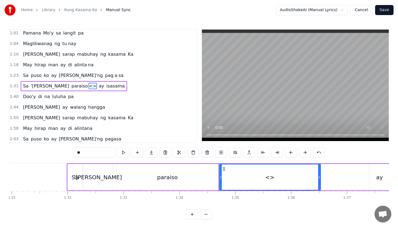
click at [162, 180] on div "paraiso" at bounding box center [167, 177] width 21 height 8
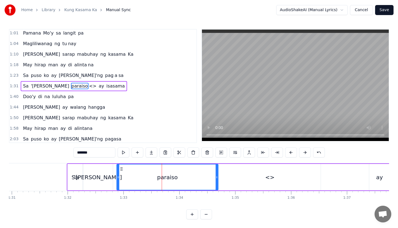
click at [94, 152] on input "*******" at bounding box center [94, 153] width 42 height 10
click at [230, 179] on div "<>" at bounding box center [269, 177] width 101 height 27
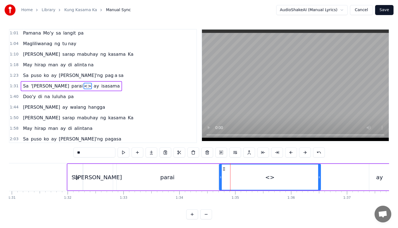
drag, startPoint x: 87, startPoint y: 150, endPoint x: 116, endPoint y: 162, distance: 31.5
click at [116, 162] on div "0:19 [PERSON_NAME]'ng mga katanungan 0:23 Sino, ano, bakit, saan? 0:26 Kailan k…" at bounding box center [199, 124] width 380 height 191
click at [68, 165] on div "Sa" at bounding box center [75, 177] width 15 height 27
type input "**"
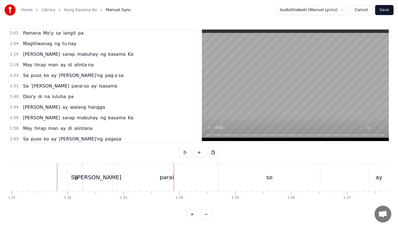
click at [182, 178] on div "parai" at bounding box center [166, 178] width 101 height 28
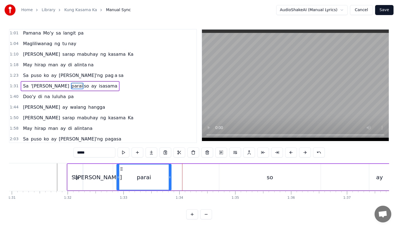
drag, startPoint x: 217, startPoint y: 177, endPoint x: 167, endPoint y: 177, distance: 49.7
click at [169, 177] on icon at bounding box center [170, 177] width 2 height 4
click at [244, 182] on div "so" at bounding box center [269, 177] width 101 height 27
type input "**"
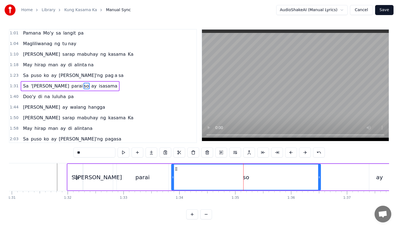
drag, startPoint x: 220, startPoint y: 179, endPoint x: 172, endPoint y: 178, distance: 47.8
click at [172, 178] on icon at bounding box center [173, 177] width 2 height 4
drag, startPoint x: 319, startPoint y: 179, endPoint x: 275, endPoint y: 179, distance: 44.1
click at [276, 179] on icon at bounding box center [277, 177] width 2 height 4
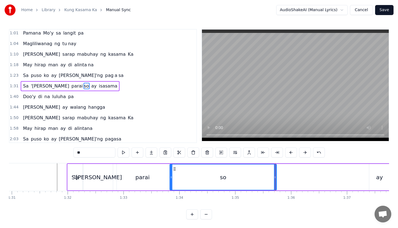
click at [170, 178] on div "so" at bounding box center [223, 177] width 107 height 27
click at [30, 168] on div at bounding box center [239, 178] width 10620 height 28
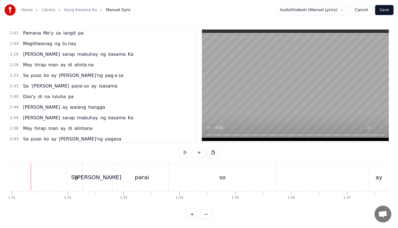
scroll to position [0, 5074]
click at [160, 177] on div "parai" at bounding box center [149, 178] width 52 height 28
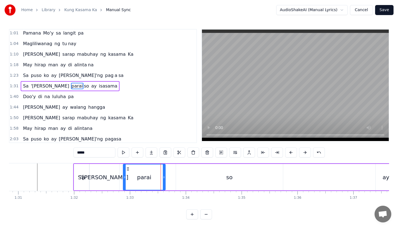
drag, startPoint x: 172, startPoint y: 178, endPoint x: 162, endPoint y: 179, distance: 10.6
click at [163, 179] on icon at bounding box center [164, 177] width 2 height 4
click at [187, 180] on div "so" at bounding box center [229, 177] width 107 height 27
type input "**"
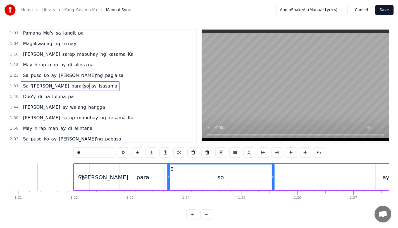
drag, startPoint x: 181, startPoint y: 168, endPoint x: 171, endPoint y: 169, distance: 9.8
click at [171, 169] on icon at bounding box center [172, 169] width 4 height 4
click at [25, 168] on div at bounding box center [245, 178] width 10620 height 28
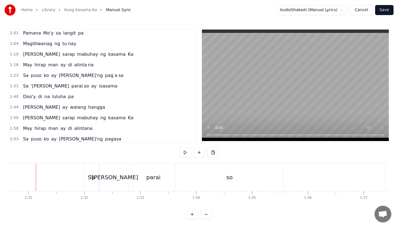
scroll to position [0, 5062]
click at [30, 166] on div at bounding box center [257, 178] width 10620 height 28
click at [20, 172] on div at bounding box center [263, 178] width 10620 height 28
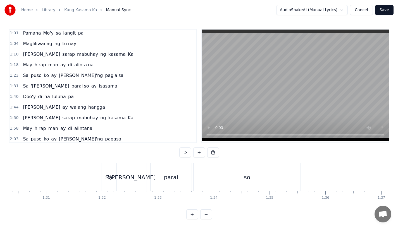
scroll to position [0, 5038]
click at [115, 167] on div "Sa" at bounding box center [116, 178] width 15 height 28
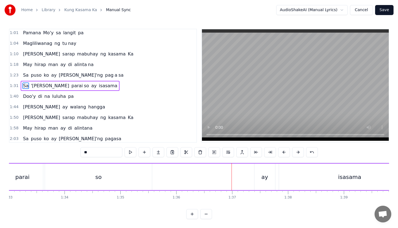
scroll to position [0, 5196]
click at [235, 169] on div "[PERSON_NAME] so ay isasama" at bounding box center [185, 177] width 469 height 28
click at [266, 173] on div "ay" at bounding box center [264, 177] width 21 height 27
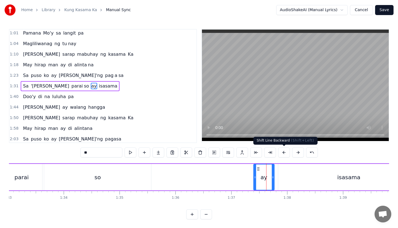
click at [282, 154] on button at bounding box center [284, 153] width 12 height 10
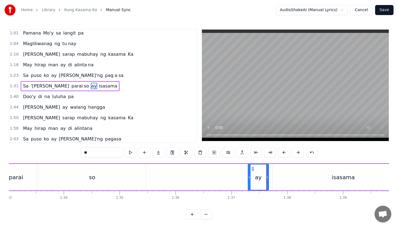
click at [282, 154] on button at bounding box center [284, 153] width 12 height 10
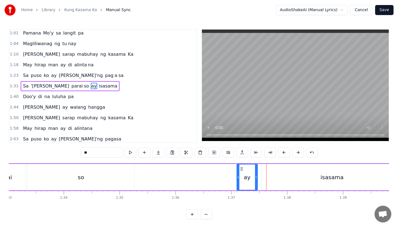
click at [282, 154] on button at bounding box center [284, 153] width 12 height 10
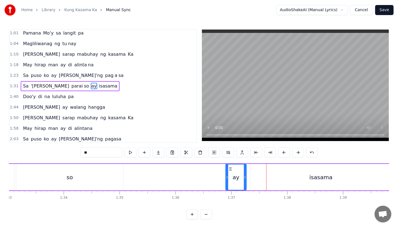
click at [282, 154] on button at bounding box center [284, 153] width 12 height 10
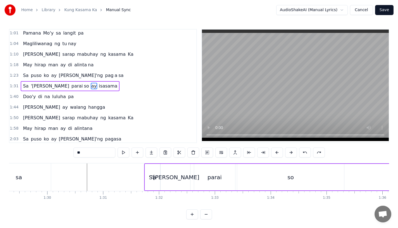
scroll to position [0, 4989]
click at [288, 178] on div "so" at bounding box center [314, 177] width 107 height 27
type input "**"
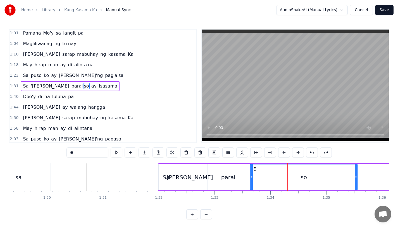
drag, startPoint x: 265, startPoint y: 168, endPoint x: 254, endPoint y: 168, distance: 10.3
click at [254, 168] on icon at bounding box center [255, 169] width 4 height 4
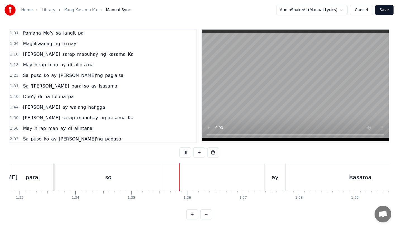
scroll to position [0, 5186]
click at [271, 173] on div "ay" at bounding box center [273, 177] width 7 height 8
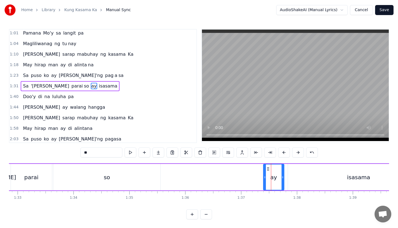
click at [213, 168] on div "[PERSON_NAME] so ay isasama" at bounding box center [195, 178] width 469 height 28
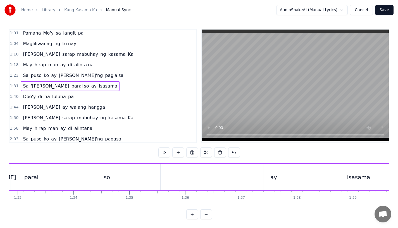
click at [78, 173] on div "so" at bounding box center [106, 177] width 107 height 27
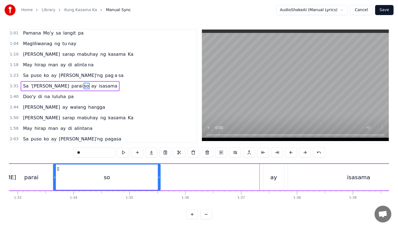
click at [269, 177] on div "ay" at bounding box center [273, 177] width 21 height 27
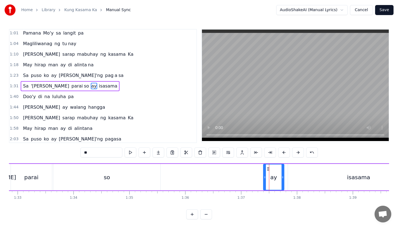
click at [82, 182] on div "so" at bounding box center [106, 177] width 107 height 27
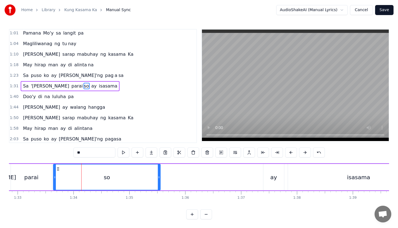
click at [274, 172] on div "ay" at bounding box center [273, 177] width 21 height 27
type input "**"
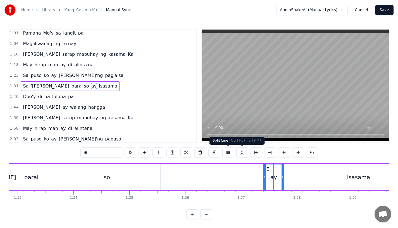
click at [240, 177] on div "[PERSON_NAME] so ay isasama" at bounding box center [195, 178] width 469 height 28
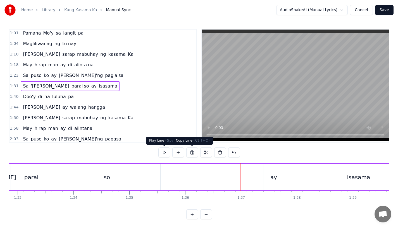
click at [179, 166] on div "[PERSON_NAME] so ay isasama" at bounding box center [195, 178] width 469 height 28
click at [213, 179] on div "[PERSON_NAME] so ay isasama" at bounding box center [195, 178] width 469 height 28
click at [275, 184] on div "ay" at bounding box center [273, 177] width 21 height 27
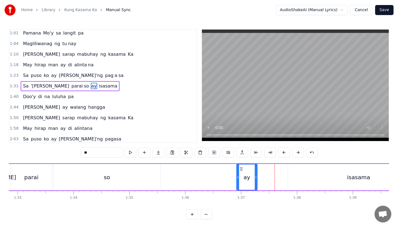
drag, startPoint x: 266, startPoint y: 168, endPoint x: 239, endPoint y: 169, distance: 26.8
click at [239, 169] on icon at bounding box center [241, 169] width 4 height 4
click at [330, 177] on div "isasama" at bounding box center [358, 177] width 141 height 27
type input "*******"
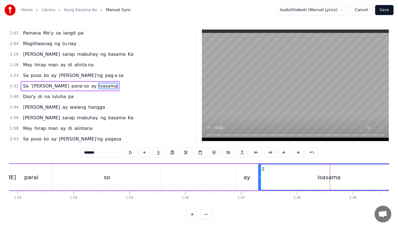
drag, startPoint x: 293, startPoint y: 169, endPoint x: 263, endPoint y: 171, distance: 29.7
click at [263, 171] on icon at bounding box center [263, 169] width 4 height 4
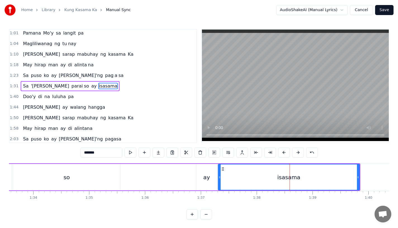
scroll to position [0, 5214]
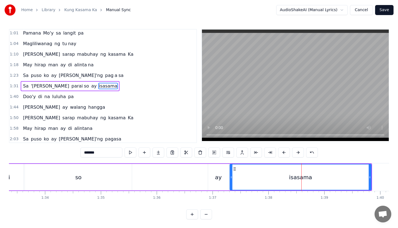
click at [184, 170] on div "[PERSON_NAME] so ay isasama" at bounding box center [152, 178] width 440 height 28
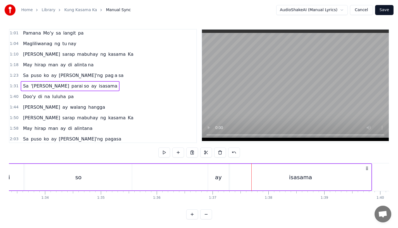
click at [135, 171] on div "[PERSON_NAME] so ay isasama" at bounding box center [152, 178] width 440 height 28
click at [215, 174] on div "ay" at bounding box center [218, 177] width 7 height 8
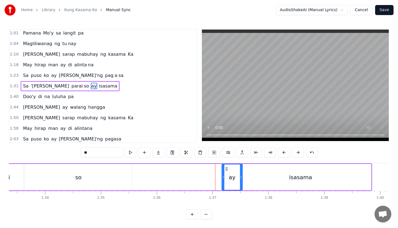
drag, startPoint x: 213, startPoint y: 168, endPoint x: 226, endPoint y: 170, distance: 13.9
click at [226, 170] on icon at bounding box center [226, 169] width 4 height 4
click at [256, 177] on div "isasama" at bounding box center [300, 177] width 141 height 27
type input "*******"
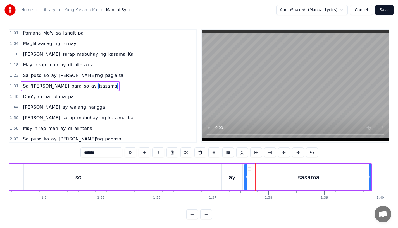
drag, startPoint x: 231, startPoint y: 174, endPoint x: 246, endPoint y: 174, distance: 14.8
click at [246, 174] on div at bounding box center [246, 177] width 2 height 25
click at [164, 171] on div "[PERSON_NAME] so ay isasama" at bounding box center [152, 178] width 440 height 28
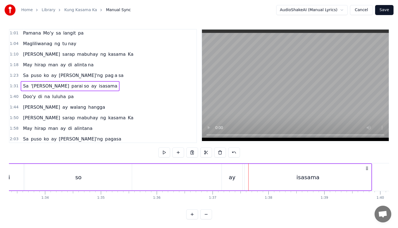
click at [228, 180] on div "ay" at bounding box center [232, 177] width 21 height 27
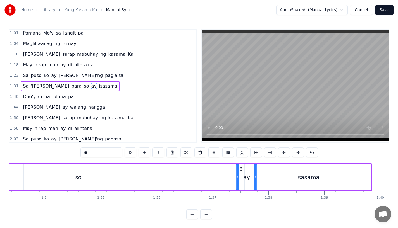
drag, startPoint x: 226, startPoint y: 168, endPoint x: 240, endPoint y: 169, distance: 14.5
click at [240, 169] on icon at bounding box center [241, 169] width 4 height 4
click at [272, 177] on div "isasama" at bounding box center [308, 177] width 127 height 27
type input "*******"
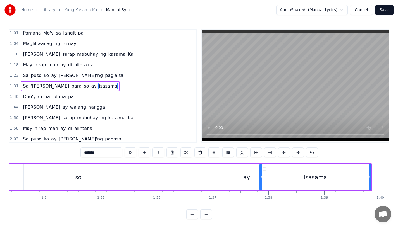
drag, startPoint x: 246, startPoint y: 177, endPoint x: 261, endPoint y: 177, distance: 14.5
click at [261, 177] on icon at bounding box center [261, 177] width 2 height 4
click at [201, 173] on div "[PERSON_NAME] so ay isasama" at bounding box center [152, 178] width 440 height 28
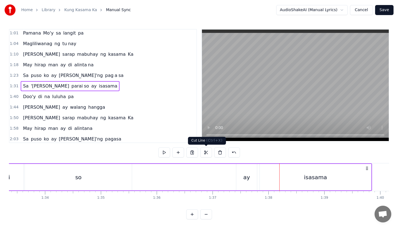
click at [175, 182] on div "[PERSON_NAME] so ay isasama" at bounding box center [152, 178] width 440 height 28
click at [244, 177] on div "ay" at bounding box center [246, 177] width 7 height 8
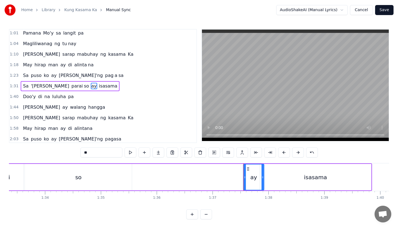
drag, startPoint x: 240, startPoint y: 168, endPoint x: 246, endPoint y: 168, distance: 6.1
click at [246, 168] on icon at bounding box center [248, 169] width 4 height 4
click at [278, 178] on div "isasama" at bounding box center [315, 177] width 111 height 27
type input "*******"
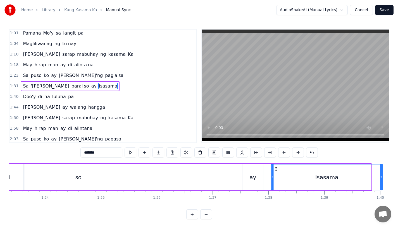
drag, startPoint x: 265, startPoint y: 168, endPoint x: 276, endPoint y: 168, distance: 11.5
click at [276, 168] on circle at bounding box center [276, 168] width 0 height 0
click at [176, 169] on div "[PERSON_NAME] so ay isasama" at bounding box center [157, 178] width 451 height 28
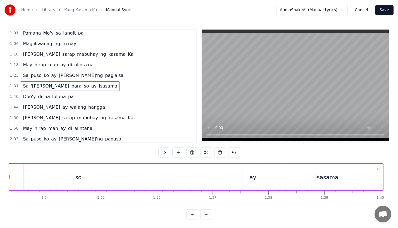
click at [184, 176] on div "[PERSON_NAME] so ay isasama" at bounding box center [157, 178] width 451 height 28
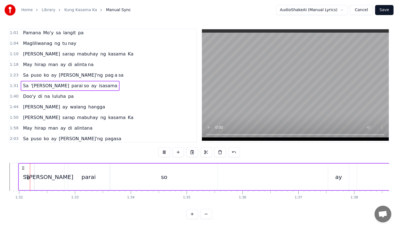
scroll to position [0, 5119]
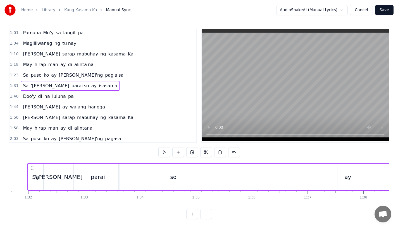
click at [215, 170] on div "so" at bounding box center [173, 177] width 107 height 27
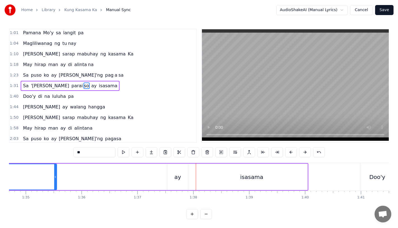
scroll to position [0, 5280]
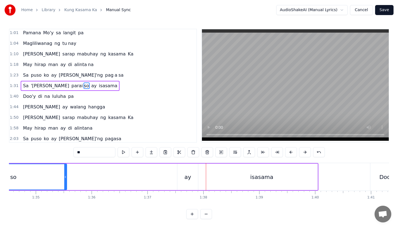
click at [162, 165] on div "[PERSON_NAME] so ay isasama" at bounding box center [92, 177] width 451 height 28
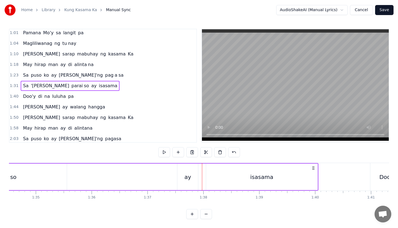
click at [158, 170] on div "[PERSON_NAME] so ay isasama" at bounding box center [92, 177] width 451 height 28
click at [192, 174] on div "ay" at bounding box center [187, 177] width 21 height 27
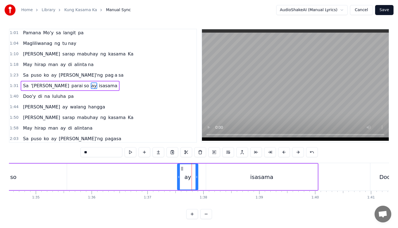
scroll to position [0, 0]
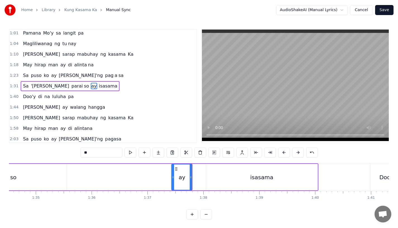
drag, startPoint x: 181, startPoint y: 168, endPoint x: 175, endPoint y: 169, distance: 6.2
click at [175, 169] on icon at bounding box center [176, 169] width 4 height 4
click at [146, 167] on div "[PERSON_NAME] so ay isasama" at bounding box center [92, 178] width 451 height 28
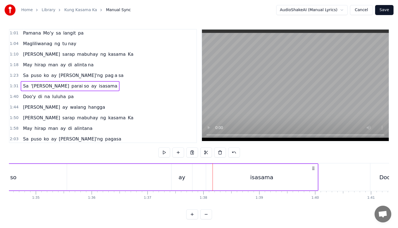
click at [137, 180] on div "[PERSON_NAME] so ay isasama" at bounding box center [92, 178] width 451 height 28
click at [156, 167] on div "[PERSON_NAME] so ay isasama" at bounding box center [92, 178] width 451 height 28
click at [221, 174] on div "isasama" at bounding box center [261, 177] width 111 height 27
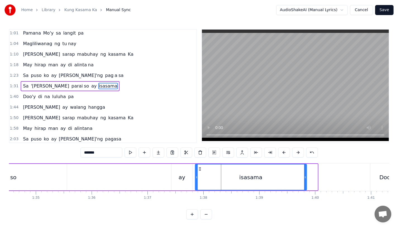
drag, startPoint x: 210, startPoint y: 170, endPoint x: 198, endPoint y: 172, distance: 12.0
click at [199, 171] on div "isasama" at bounding box center [250, 177] width 111 height 25
click at [115, 186] on div "[PERSON_NAME] so ay isasama" at bounding box center [87, 178] width 440 height 28
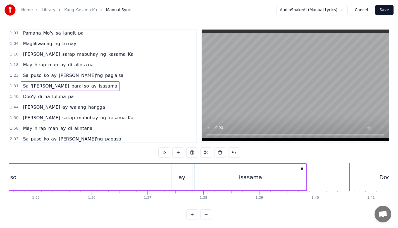
click at [295, 175] on div "isasama" at bounding box center [250, 177] width 111 height 27
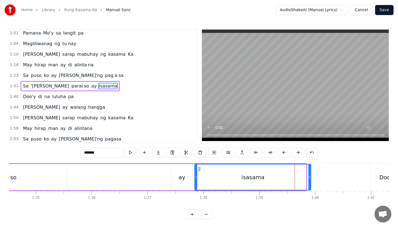
drag, startPoint x: 304, startPoint y: 177, endPoint x: 318, endPoint y: 177, distance: 13.7
click at [311, 177] on icon at bounding box center [309, 177] width 2 height 4
click at [141, 177] on div "[PERSON_NAME] so ay isasama" at bounding box center [94, 178] width 454 height 28
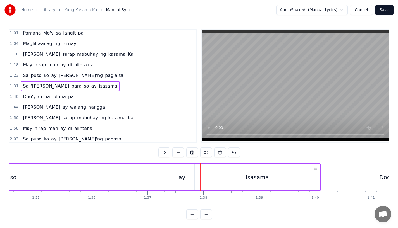
click at [174, 183] on div "ay" at bounding box center [181, 177] width 21 height 27
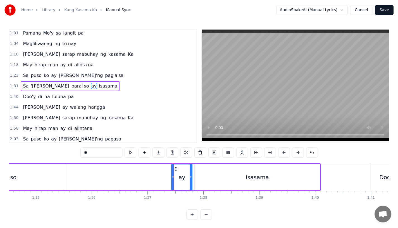
click at [171, 178] on div "ay" at bounding box center [181, 177] width 21 height 27
click at [172, 179] on icon at bounding box center [173, 177] width 2 height 4
click at [171, 169] on icon at bounding box center [172, 169] width 4 height 4
click at [128, 172] on div "[PERSON_NAME] so ay isasama" at bounding box center [94, 178] width 454 height 28
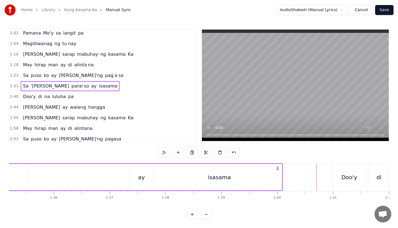
scroll to position [0, 5331]
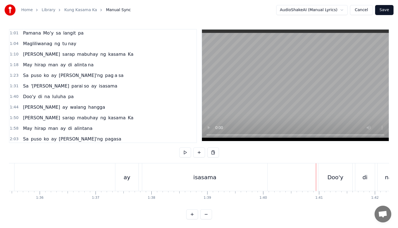
click at [326, 177] on div "Doo'y" at bounding box center [335, 178] width 34 height 28
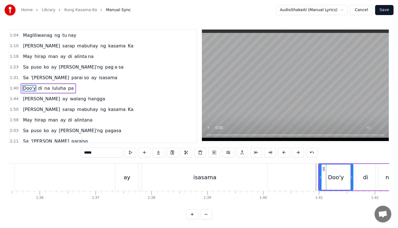
scroll to position [118, 0]
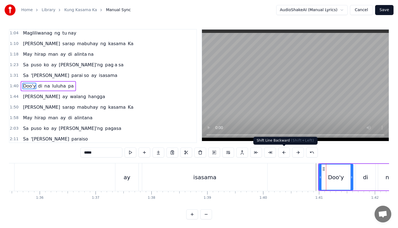
click at [283, 155] on button at bounding box center [284, 153] width 12 height 10
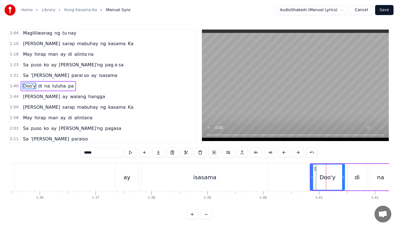
click at [283, 155] on button at bounding box center [284, 153] width 12 height 10
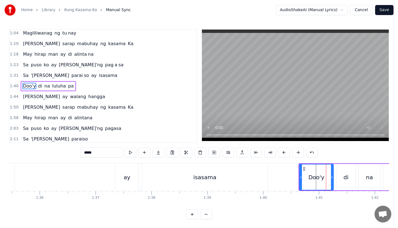
click at [283, 155] on button at bounding box center [284, 153] width 12 height 10
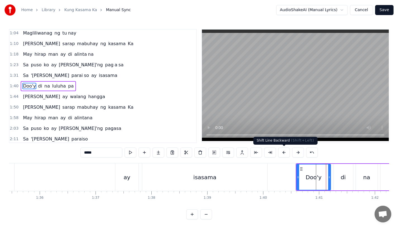
click at [282, 155] on button at bounding box center [284, 153] width 12 height 10
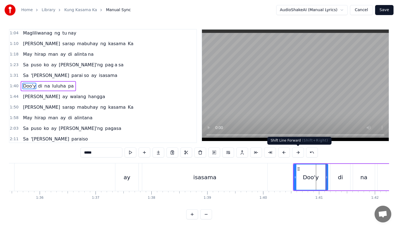
click at [297, 153] on button at bounding box center [298, 153] width 12 height 10
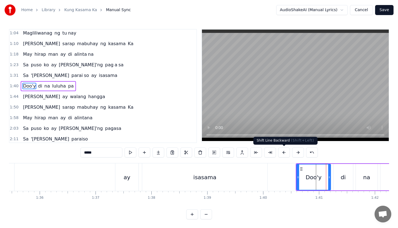
click at [289, 153] on button at bounding box center [284, 153] width 12 height 10
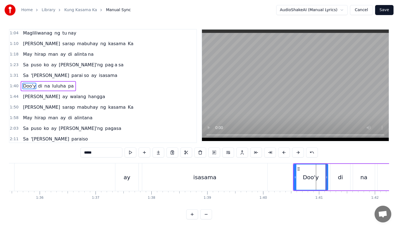
click at [289, 153] on button at bounding box center [284, 153] width 12 height 10
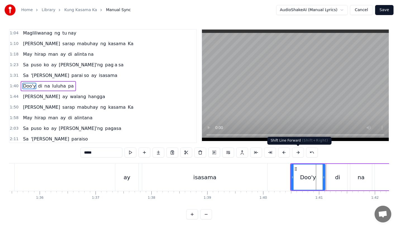
click at [299, 154] on button at bounding box center [298, 153] width 12 height 10
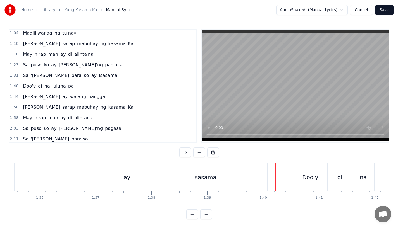
click at [246, 168] on div "isasama" at bounding box center [204, 178] width 125 height 28
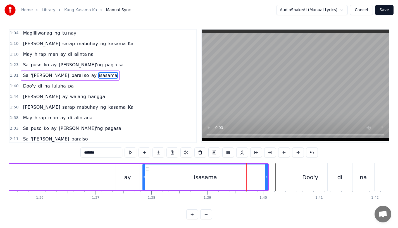
scroll to position [108, 0]
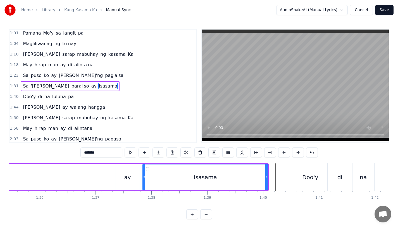
click at [299, 177] on div "Doo'y" at bounding box center [310, 178] width 34 height 28
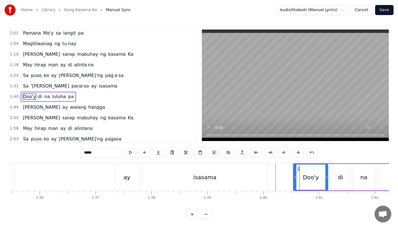
scroll to position [118, 0]
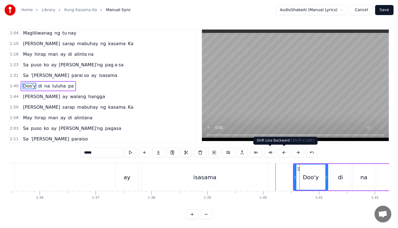
click at [293, 150] on button at bounding box center [298, 153] width 12 height 10
click at [261, 170] on div "isasama" at bounding box center [204, 178] width 125 height 28
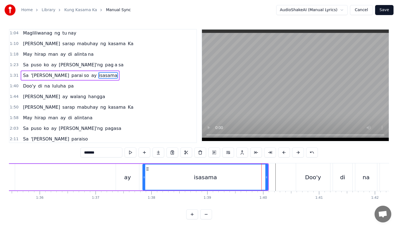
scroll to position [108, 0]
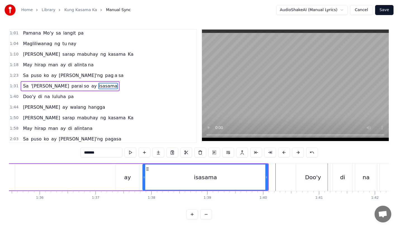
click at [245, 178] on div "isasama" at bounding box center [205, 177] width 125 height 25
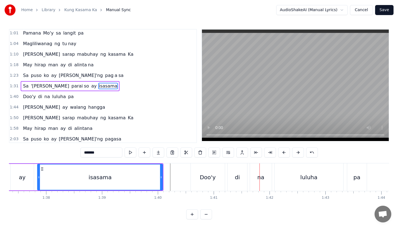
scroll to position [0, 5396]
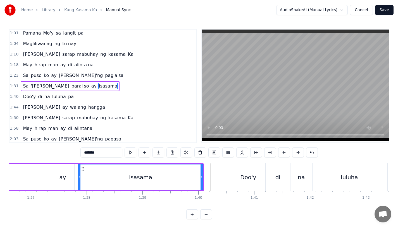
click at [185, 169] on div "isasama" at bounding box center [140, 177] width 125 height 25
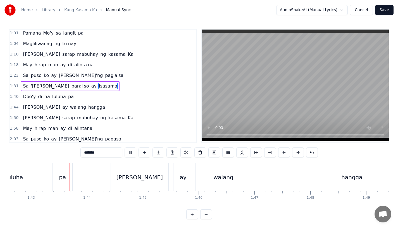
scroll to position [0, 5731]
click at [120, 179] on div "[PERSON_NAME]" at bounding box center [140, 178] width 58 height 28
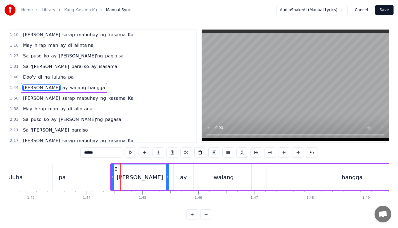
scroll to position [129, 0]
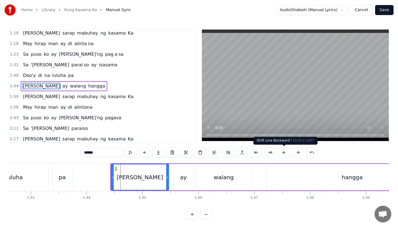
click at [284, 152] on button at bounding box center [284, 153] width 12 height 10
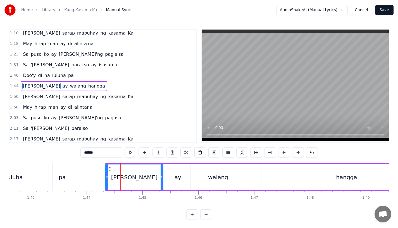
click at [284, 152] on button at bounding box center [284, 153] width 12 height 10
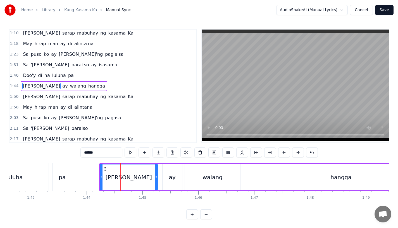
click at [284, 152] on button at bounding box center [284, 153] width 12 height 10
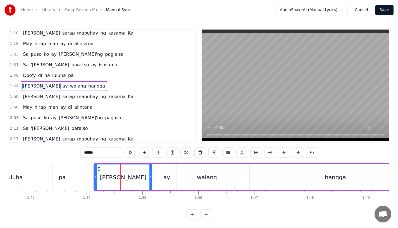
click at [284, 152] on button at bounding box center [284, 153] width 12 height 10
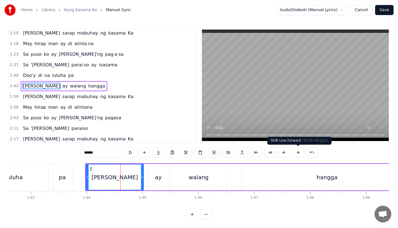
click at [296, 153] on button at bounding box center [298, 153] width 12 height 10
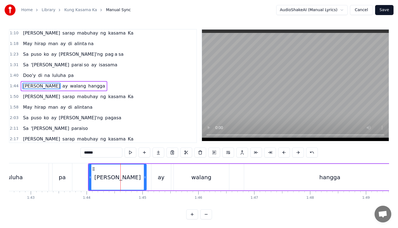
click at [71, 173] on div "pa" at bounding box center [63, 178] width 20 height 28
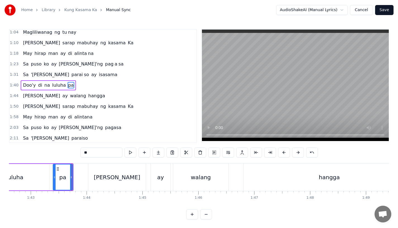
scroll to position [118, 0]
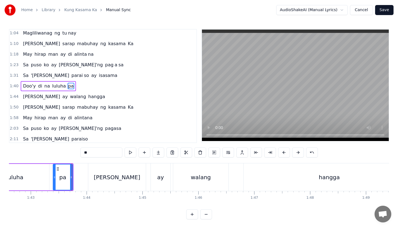
click at [64, 169] on div "pa" at bounding box center [62, 177] width 19 height 25
click at [114, 181] on div "[PERSON_NAME]" at bounding box center [117, 177] width 46 height 8
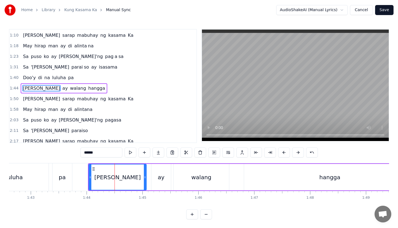
scroll to position [129, 0]
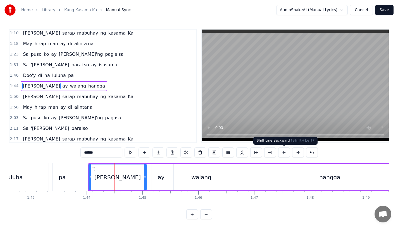
click at [281, 154] on button at bounding box center [284, 153] width 12 height 10
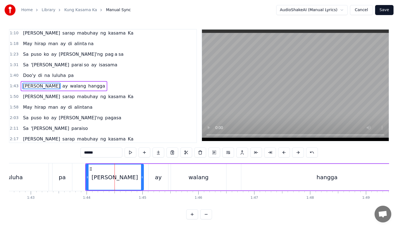
click at [30, 174] on div "luluha" at bounding box center [14, 178] width 69 height 28
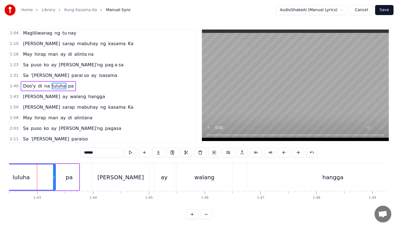
scroll to position [0, 5725]
click at [114, 177] on div "[PERSON_NAME]" at bounding box center [121, 177] width 46 height 8
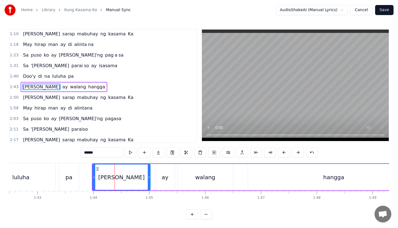
scroll to position [129, 0]
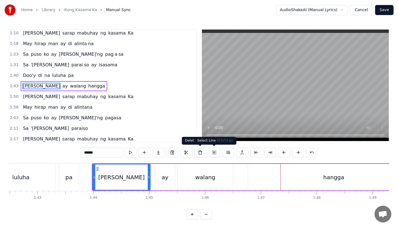
click at [257, 173] on div "hangga" at bounding box center [333, 177] width 171 height 27
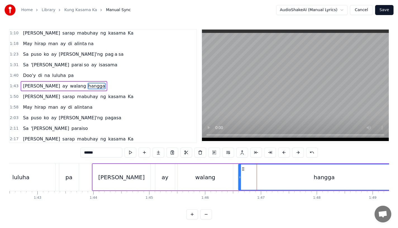
drag, startPoint x: 253, startPoint y: 169, endPoint x: 242, endPoint y: 170, distance: 11.0
click at [242, 170] on icon at bounding box center [243, 169] width 4 height 4
click at [213, 171] on div "walang" at bounding box center [205, 177] width 55 height 27
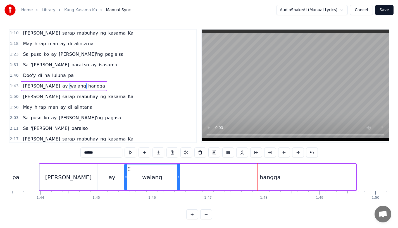
scroll to position [0, 5784]
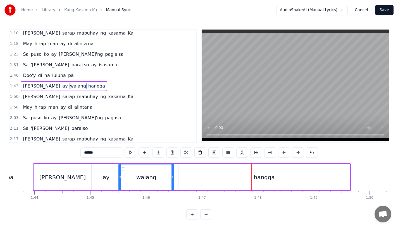
click at [330, 178] on div "hangga" at bounding box center [263, 177] width 171 height 27
type input "******"
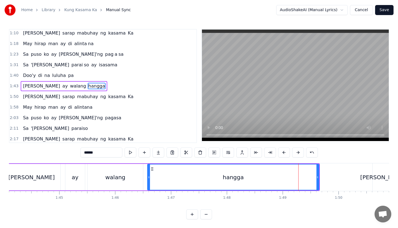
scroll to position [0, 5816]
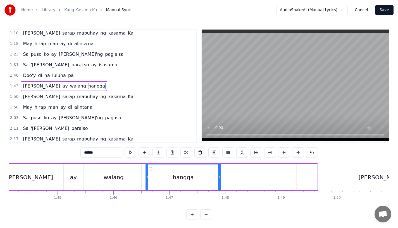
drag, startPoint x: 315, startPoint y: 179, endPoint x: 218, endPoint y: 180, distance: 97.2
click at [218, 180] on div at bounding box center [219, 177] width 2 height 25
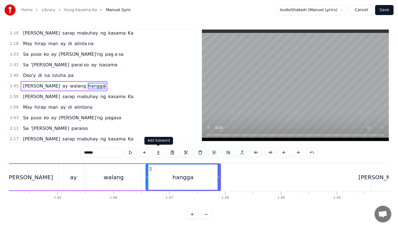
click at [155, 153] on button at bounding box center [158, 153] width 12 height 10
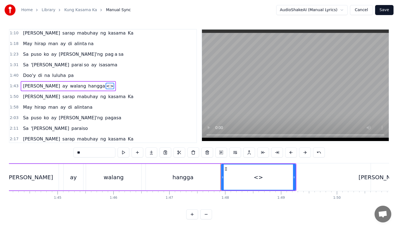
drag, startPoint x: 102, startPoint y: 152, endPoint x: 39, endPoint y: 152, distance: 62.8
click at [39, 152] on div "0:19 [PERSON_NAME]'ng mga katanungan 0:23 Sino, ano, bakit, saan? 0:26 Kailan k…" at bounding box center [199, 124] width 380 height 191
drag, startPoint x: 295, startPoint y: 180, endPoint x: 324, endPoint y: 180, distance: 29.1
click at [324, 180] on div at bounding box center [323, 177] width 2 height 25
click at [190, 180] on div "hangga" at bounding box center [182, 177] width 21 height 8
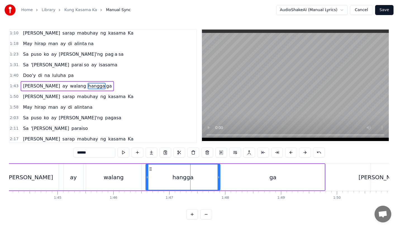
click at [101, 151] on input "******" at bounding box center [94, 153] width 42 height 10
click at [63, 175] on div "ay" at bounding box center [73, 177] width 20 height 27
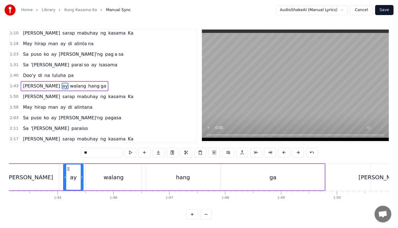
click at [39, 174] on div "[PERSON_NAME]" at bounding box center [30, 177] width 58 height 27
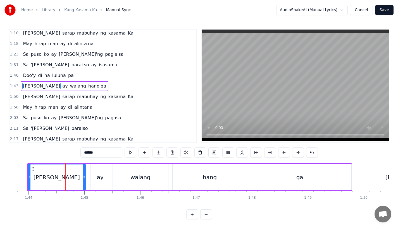
scroll to position [0, 5789]
click at [50, 167] on div "[PERSON_NAME]" at bounding box center [57, 177] width 57 height 25
click at [234, 179] on div "hang" at bounding box center [210, 177] width 74 height 27
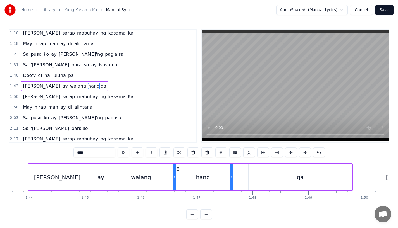
drag, startPoint x: 245, startPoint y: 178, endPoint x: 230, endPoint y: 179, distance: 15.4
click at [230, 179] on icon at bounding box center [231, 177] width 2 height 4
click at [187, 173] on div "hang" at bounding box center [202, 177] width 58 height 25
click at [145, 172] on div "walang" at bounding box center [140, 177] width 55 height 27
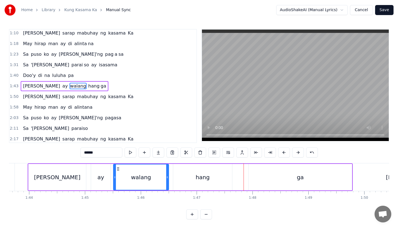
click at [185, 186] on div "hang" at bounding box center [202, 177] width 59 height 27
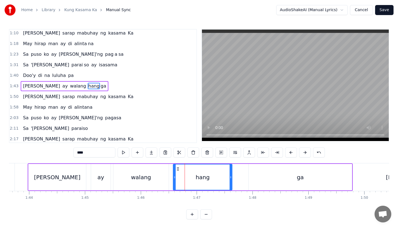
click at [160, 176] on div "walang" at bounding box center [140, 177] width 55 height 27
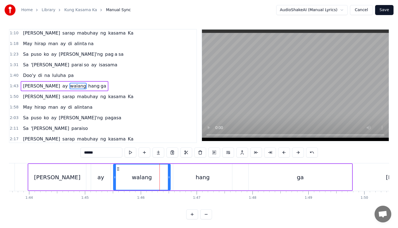
click at [169, 177] on icon at bounding box center [169, 177] width 2 height 4
click at [182, 171] on div "hang" at bounding box center [202, 177] width 59 height 27
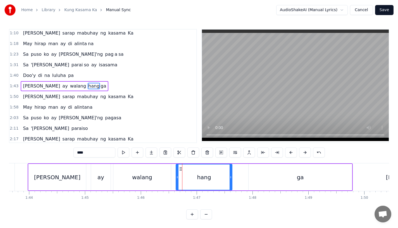
drag, startPoint x: 175, startPoint y: 179, endPoint x: 178, endPoint y: 179, distance: 3.6
click at [178, 179] on icon at bounding box center [177, 177] width 2 height 4
click at [146, 176] on div "walang" at bounding box center [142, 177] width 20 height 8
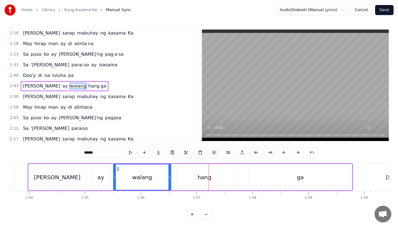
click at [139, 174] on div "walang" at bounding box center [142, 177] width 20 height 8
click at [219, 171] on div "hang" at bounding box center [204, 177] width 55 height 27
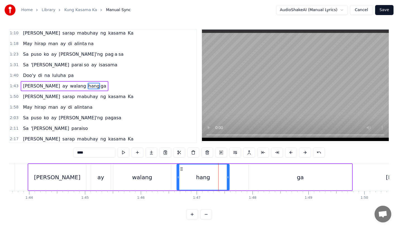
drag, startPoint x: 230, startPoint y: 178, endPoint x: 226, endPoint y: 178, distance: 3.1
click at [227, 178] on icon at bounding box center [228, 177] width 2 height 4
click at [261, 175] on div "ga" at bounding box center [300, 177] width 103 height 27
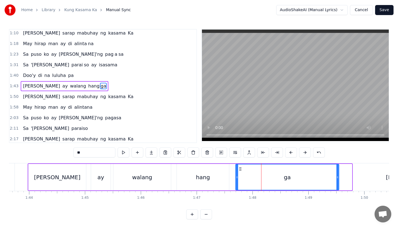
drag, startPoint x: 254, startPoint y: 169, endPoint x: 241, endPoint y: 170, distance: 13.2
click at [241, 170] on icon at bounding box center [240, 169] width 4 height 4
click at [119, 174] on div "walang" at bounding box center [142, 177] width 58 height 27
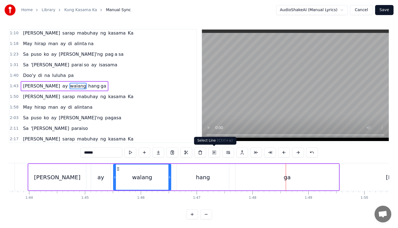
click at [245, 174] on div "ga" at bounding box center [286, 177] width 103 height 27
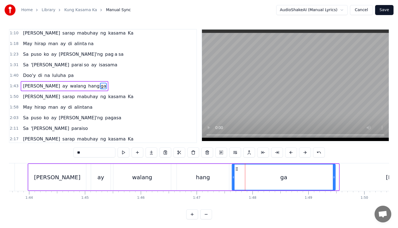
drag, startPoint x: 240, startPoint y: 170, endPoint x: 235, endPoint y: 171, distance: 4.8
click at [235, 171] on icon at bounding box center [237, 169] width 4 height 4
drag, startPoint x: 332, startPoint y: 178, endPoint x: 324, endPoint y: 178, distance: 7.5
click at [325, 178] on icon at bounding box center [326, 177] width 2 height 4
click at [71, 172] on div "[PERSON_NAME]" at bounding box center [57, 177] width 58 height 27
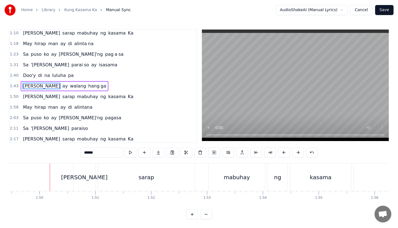
scroll to position [0, 6115]
click at [79, 179] on div "[PERSON_NAME]" at bounding box center [83, 177] width 46 height 8
type input "***"
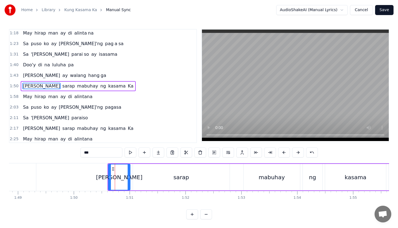
scroll to position [0, 6076]
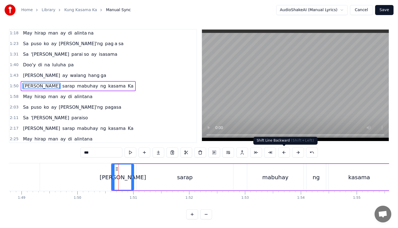
click at [283, 155] on button at bounding box center [284, 153] width 12 height 10
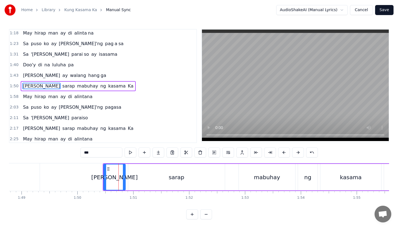
click at [283, 155] on button at bounding box center [284, 153] width 12 height 10
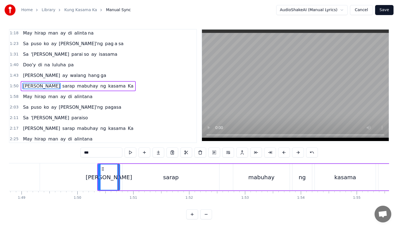
click at [283, 155] on button at bounding box center [284, 153] width 12 height 10
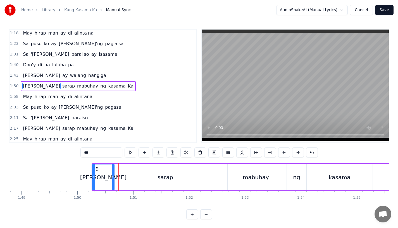
click at [283, 155] on button at bounding box center [284, 153] width 12 height 10
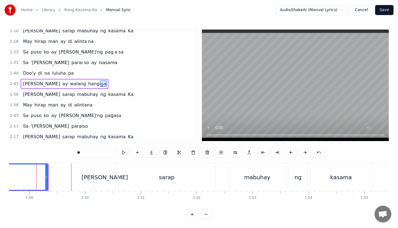
scroll to position [0, 6068]
click at [240, 176] on div "mabuhay" at bounding box center [258, 178] width 56 height 28
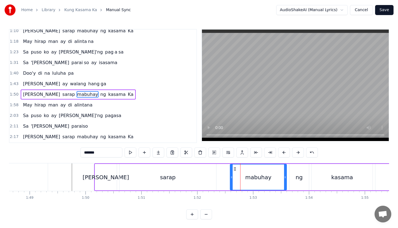
scroll to position [140, 0]
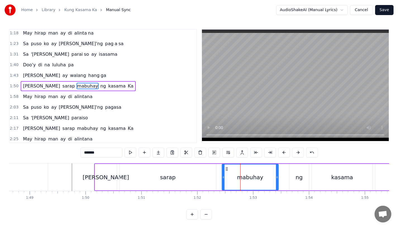
drag, startPoint x: 235, startPoint y: 168, endPoint x: 226, endPoint y: 168, distance: 8.1
click at [226, 168] on icon at bounding box center [227, 169] width 4 height 4
click at [141, 171] on div "sarap" at bounding box center [168, 177] width 97 height 27
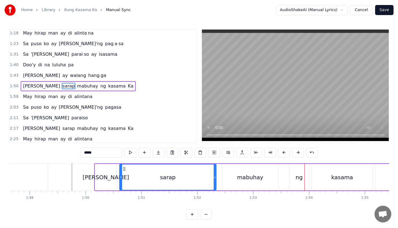
click at [297, 179] on div "ng" at bounding box center [298, 177] width 7 height 8
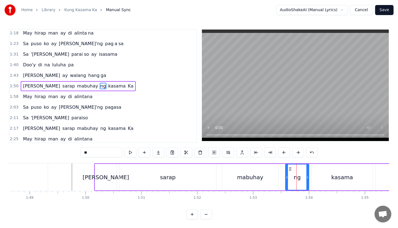
drag, startPoint x: 291, startPoint y: 179, endPoint x: 286, endPoint y: 180, distance: 5.6
click at [286, 180] on div at bounding box center [287, 177] width 2 height 25
drag, startPoint x: 288, startPoint y: 171, endPoint x: 285, endPoint y: 171, distance: 3.6
click at [285, 171] on icon at bounding box center [285, 169] width 4 height 4
click at [212, 178] on div "sarap" at bounding box center [168, 177] width 97 height 27
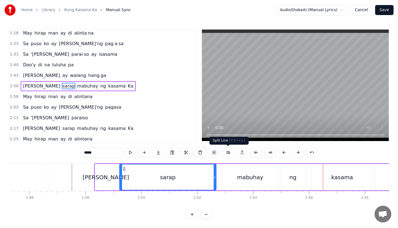
click at [300, 176] on div "ng" at bounding box center [292, 177] width 25 height 27
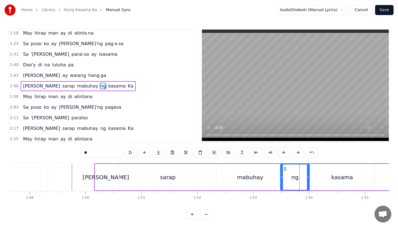
drag, startPoint x: 303, startPoint y: 177, endPoint x: 308, endPoint y: 177, distance: 4.8
click at [308, 177] on icon at bounding box center [308, 177] width 2 height 4
click at [182, 178] on div "sarap" at bounding box center [168, 177] width 97 height 27
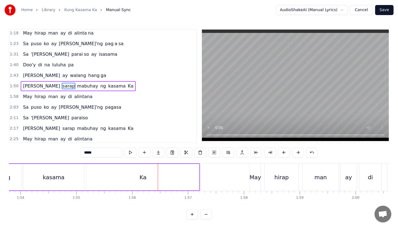
scroll to position [0, 6345]
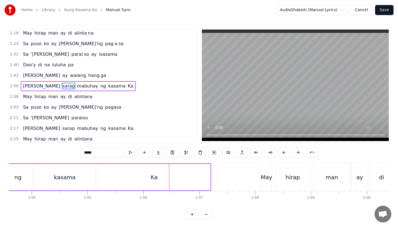
click at [129, 185] on div "Ka" at bounding box center [154, 177] width 112 height 27
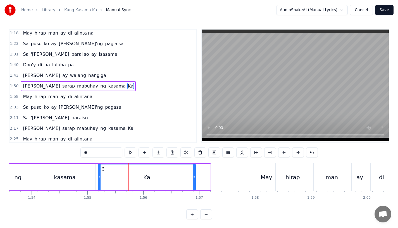
drag, startPoint x: 208, startPoint y: 179, endPoint x: 193, endPoint y: 179, distance: 15.1
click at [194, 179] on icon at bounding box center [194, 177] width 2 height 4
click at [53, 175] on div "kasama" at bounding box center [64, 177] width 61 height 27
type input "******"
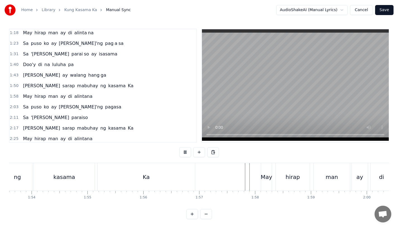
scroll to position [4, 0]
click at [264, 174] on div "May" at bounding box center [266, 177] width 11 height 8
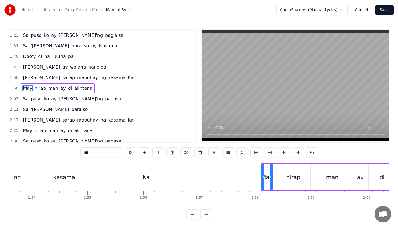
scroll to position [150, 0]
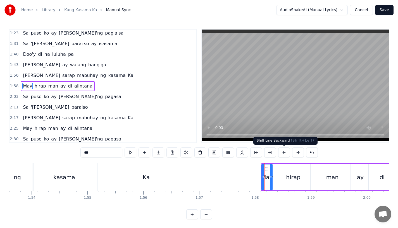
click at [284, 155] on button at bounding box center [284, 153] width 12 height 10
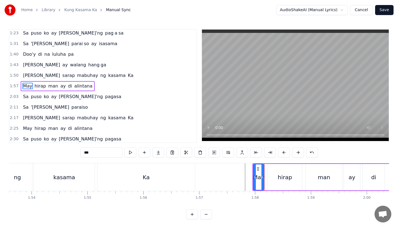
click at [284, 155] on button at bounding box center [284, 153] width 12 height 10
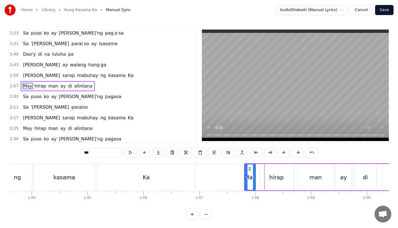
click at [284, 155] on button at bounding box center [284, 153] width 12 height 10
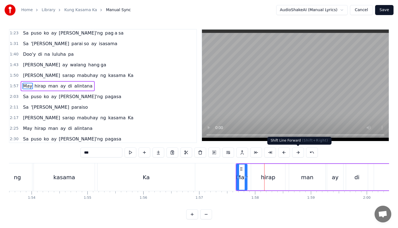
click at [296, 155] on button at bounding box center [298, 153] width 12 height 10
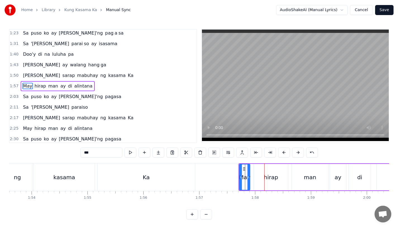
click at [172, 171] on div "Ka" at bounding box center [145, 178] width 97 height 28
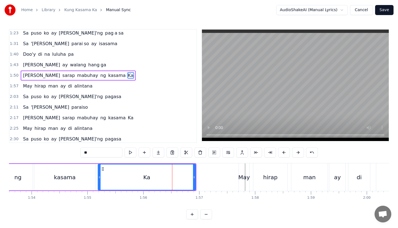
scroll to position [140, 0]
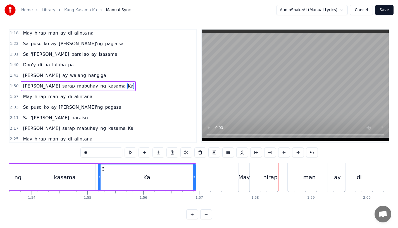
click at [241, 179] on div "May" at bounding box center [243, 177] width 11 height 8
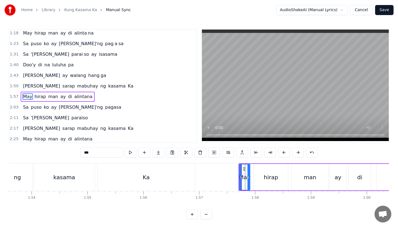
scroll to position [150, 0]
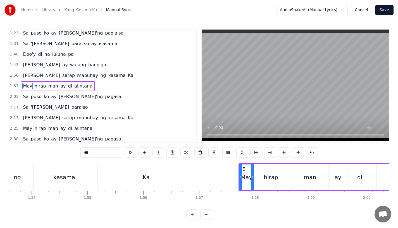
drag, startPoint x: 249, startPoint y: 179, endPoint x: 252, endPoint y: 179, distance: 3.6
click at [252, 179] on icon at bounding box center [252, 177] width 2 height 4
click at [164, 181] on div "Ka" at bounding box center [145, 178] width 97 height 28
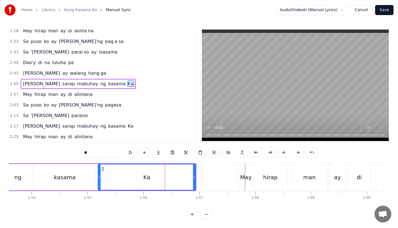
scroll to position [140, 0]
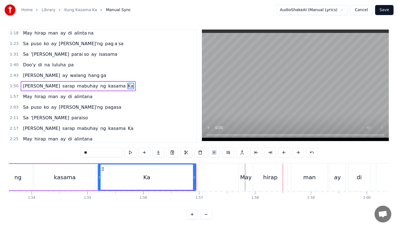
click at [246, 181] on div "May" at bounding box center [245, 177] width 11 height 8
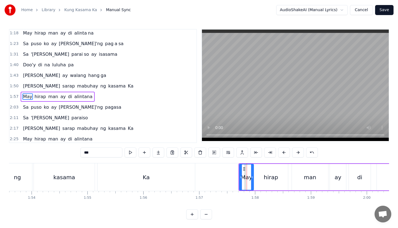
scroll to position [150, 0]
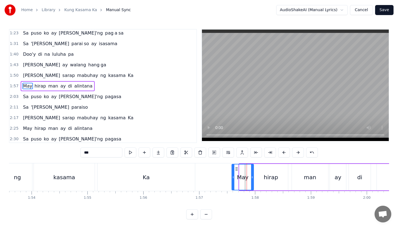
drag, startPoint x: 240, startPoint y: 178, endPoint x: 232, endPoint y: 178, distance: 8.7
click at [232, 178] on icon at bounding box center [233, 177] width 2 height 4
click at [154, 177] on div "Ka" at bounding box center [145, 178] width 97 height 28
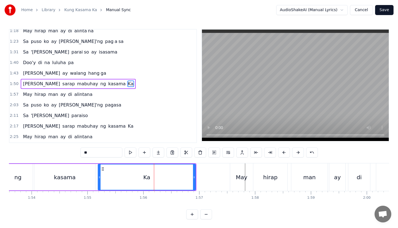
scroll to position [140, 0]
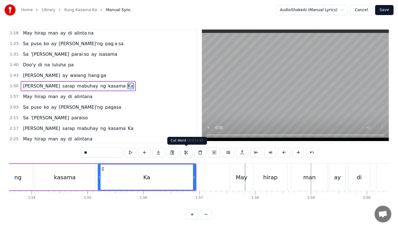
click at [155, 177] on div "Ka" at bounding box center [146, 177] width 97 height 25
click at [240, 181] on div "May" at bounding box center [241, 177] width 11 height 8
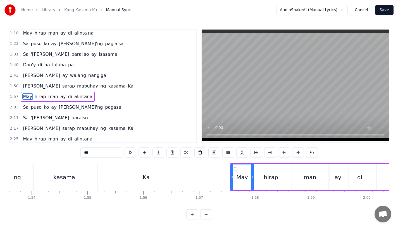
scroll to position [150, 0]
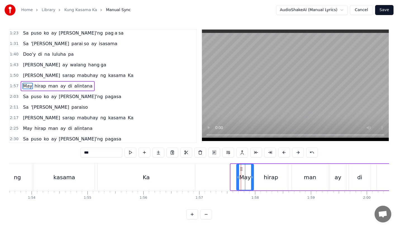
drag, startPoint x: 232, startPoint y: 178, endPoint x: 238, endPoint y: 178, distance: 5.9
click at [238, 178] on icon at bounding box center [238, 177] width 2 height 4
click at [236, 177] on icon at bounding box center [237, 177] width 2 height 4
click at [295, 154] on button at bounding box center [298, 153] width 12 height 10
click at [141, 176] on div "Ka" at bounding box center [145, 178] width 97 height 28
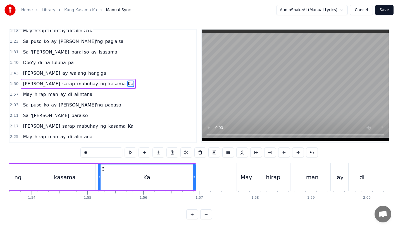
scroll to position [140, 0]
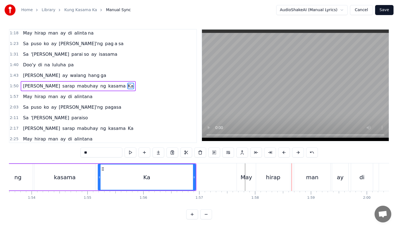
click at [190, 173] on div "Ka" at bounding box center [146, 177] width 97 height 25
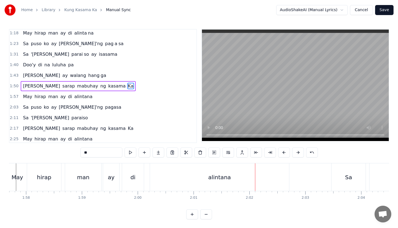
scroll to position [0, 6523]
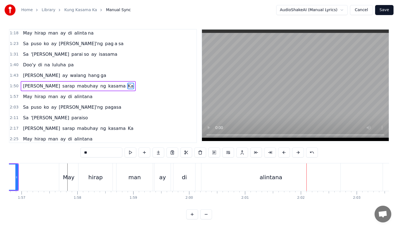
click at [109, 178] on div "hirap" at bounding box center [95, 178] width 34 height 28
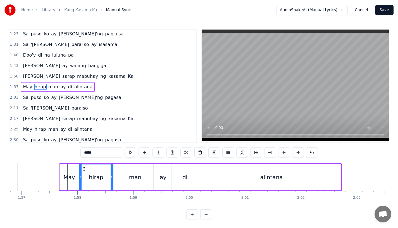
scroll to position [150, 0]
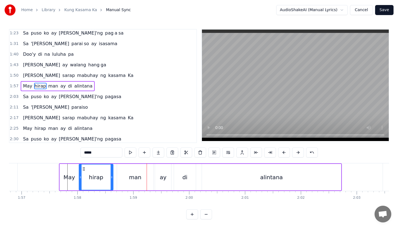
click at [69, 171] on div "May" at bounding box center [69, 177] width 19 height 27
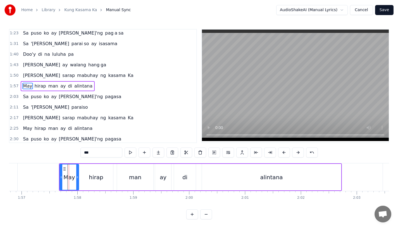
click at [201, 128] on div at bounding box center [295, 86] width 188 height 114
click at [141, 179] on div "man" at bounding box center [135, 177] width 36 height 27
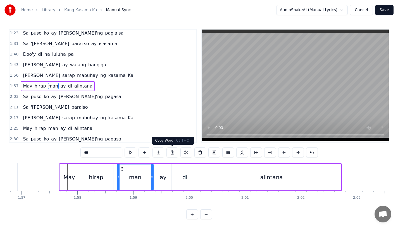
click at [99, 176] on div "hirap" at bounding box center [96, 177] width 14 height 8
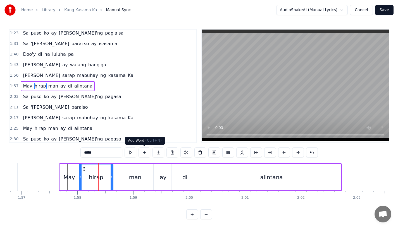
click at [129, 173] on div "man" at bounding box center [135, 177] width 36 height 27
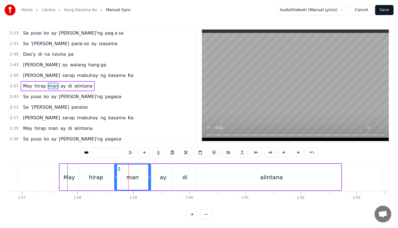
click at [119, 170] on icon at bounding box center [119, 169] width 4 height 4
click at [164, 174] on div "ay" at bounding box center [163, 177] width 7 height 8
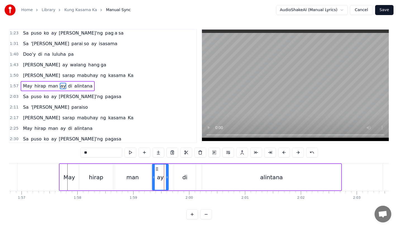
drag, startPoint x: 159, startPoint y: 170, endPoint x: 155, endPoint y: 170, distance: 4.5
click at [155, 170] on icon at bounding box center [157, 169] width 4 height 4
click at [67, 174] on div "May" at bounding box center [68, 177] width 11 height 8
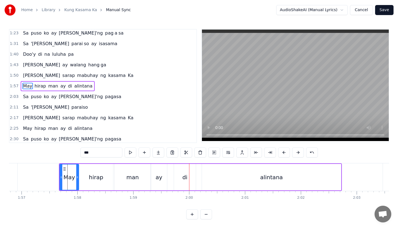
click at [182, 178] on div "di" at bounding box center [185, 177] width 22 height 27
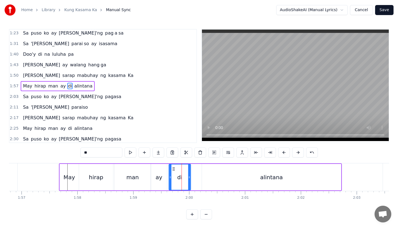
drag, startPoint x: 180, startPoint y: 168, endPoint x: 175, endPoint y: 168, distance: 5.0
click at [175, 168] on icon at bounding box center [173, 169] width 4 height 4
click at [66, 173] on div "May" at bounding box center [69, 177] width 19 height 27
type input "***"
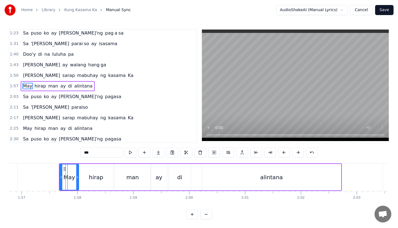
click at [61, 169] on div at bounding box center [61, 177] width 2 height 25
click at [66, 169] on icon at bounding box center [64, 169] width 4 height 4
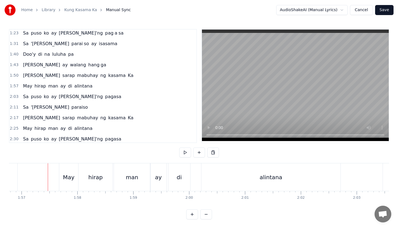
click at [216, 183] on div "alintana" at bounding box center [274, 178] width 139 height 28
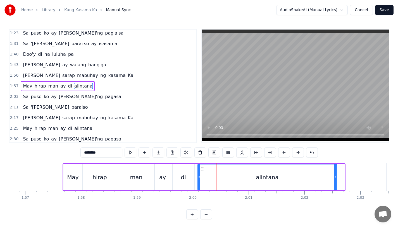
drag, startPoint x: 209, startPoint y: 169, endPoint x: 201, endPoint y: 169, distance: 8.4
click at [201, 169] on icon at bounding box center [202, 169] width 4 height 4
click at [206, 168] on div "alintana" at bounding box center [266, 177] width 139 height 25
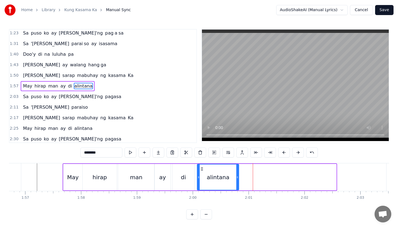
drag, startPoint x: 335, startPoint y: 179, endPoint x: 237, endPoint y: 178, distance: 97.8
click at [237, 178] on icon at bounding box center [237, 177] width 2 height 4
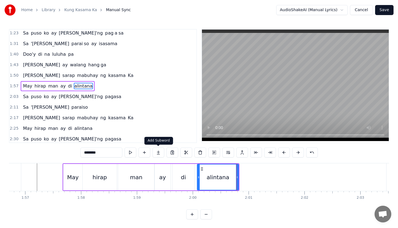
click at [158, 153] on button at bounding box center [158, 153] width 12 height 10
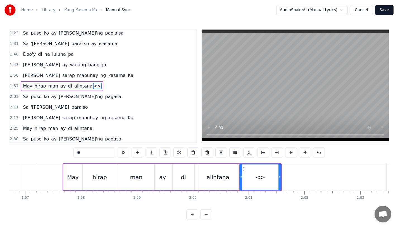
drag, startPoint x: 86, startPoint y: 152, endPoint x: 57, endPoint y: 152, distance: 29.0
click at [57, 152] on div "0:19 [PERSON_NAME]'ng mga katanungan 0:23 Sino, ano, bakit, saan? 0:26 Kailan k…" at bounding box center [199, 124] width 380 height 191
drag, startPoint x: 280, startPoint y: 178, endPoint x: 325, endPoint y: 175, distance: 45.6
click at [325, 175] on icon at bounding box center [325, 177] width 2 height 4
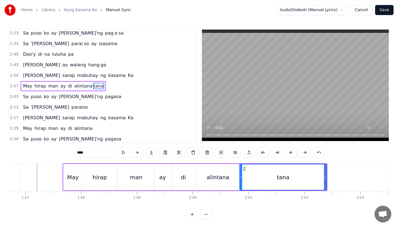
click at [240, 174] on div at bounding box center [241, 177] width 2 height 25
click at [203, 176] on div "alintana" at bounding box center [217, 177] width 41 height 27
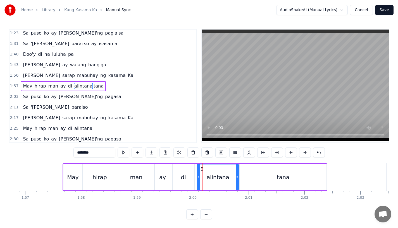
click at [111, 149] on input "********" at bounding box center [94, 153] width 42 height 10
click at [97, 152] on input "********" at bounding box center [94, 153] width 42 height 10
click at [134, 175] on div "man" at bounding box center [136, 177] width 12 height 8
type input "***"
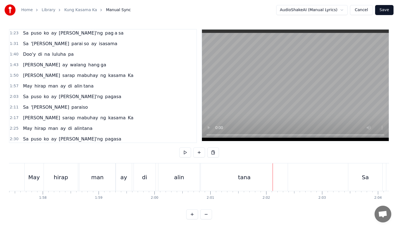
scroll to position [0, 6561]
click at [273, 179] on div "tana" at bounding box center [240, 178] width 87 height 28
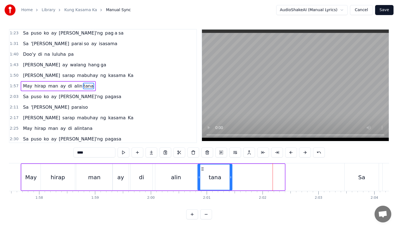
drag, startPoint x: 283, startPoint y: 178, endPoint x: 230, endPoint y: 178, distance: 52.8
click at [230, 178] on icon at bounding box center [231, 177] width 2 height 4
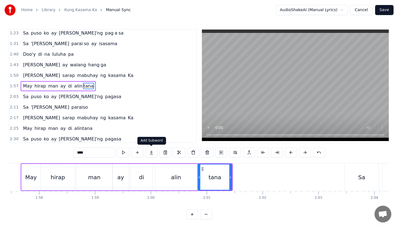
click at [152, 156] on button at bounding box center [152, 153] width 12 height 10
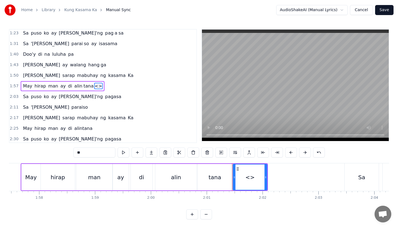
drag, startPoint x: 93, startPoint y: 155, endPoint x: 29, endPoint y: 152, distance: 64.0
click at [29, 152] on div "0:19 [PERSON_NAME]'ng mga katanungan 0:23 Sino, ano, bakit, saan? 0:26 Kailan k…" at bounding box center [199, 124] width 380 height 191
drag, startPoint x: 266, startPoint y: 177, endPoint x: 296, endPoint y: 176, distance: 30.2
click at [296, 176] on icon at bounding box center [296, 177] width 2 height 4
click at [210, 176] on div "tana" at bounding box center [215, 177] width 13 height 8
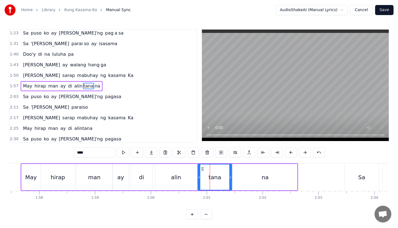
click at [89, 152] on input "****" at bounding box center [94, 153] width 42 height 10
drag, startPoint x: 231, startPoint y: 178, endPoint x: 220, endPoint y: 179, distance: 11.2
click at [220, 179] on icon at bounding box center [219, 177] width 2 height 4
click at [251, 175] on div "na" at bounding box center [265, 177] width 64 height 27
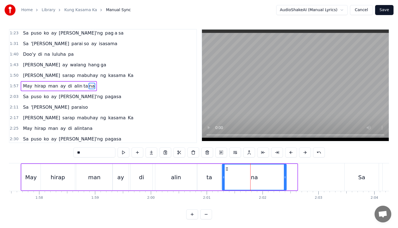
drag, startPoint x: 238, startPoint y: 168, endPoint x: 226, endPoint y: 169, distance: 11.2
click at [226, 169] on icon at bounding box center [227, 169] width 4 height 4
click at [31, 172] on div "May" at bounding box center [31, 177] width 19 height 27
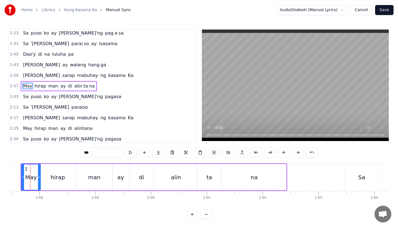
scroll to position [0, 6554]
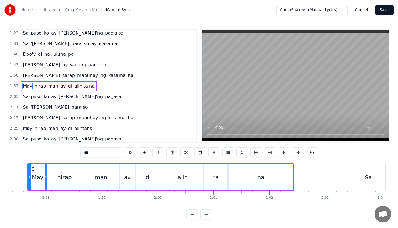
click at [35, 172] on div "May" at bounding box center [37, 177] width 18 height 25
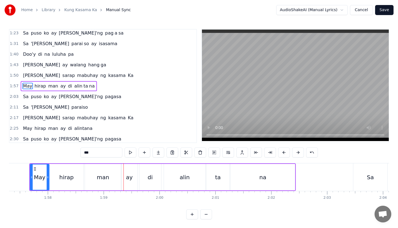
click at [110, 179] on div "man" at bounding box center [103, 177] width 36 height 27
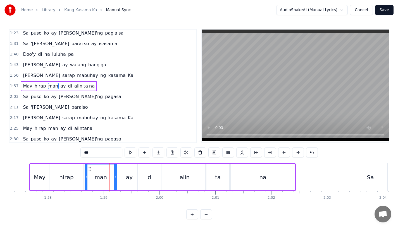
drag, startPoint x: 120, startPoint y: 179, endPoint x: 113, endPoint y: 180, distance: 6.6
click at [115, 180] on div at bounding box center [115, 177] width 2 height 25
click at [41, 167] on div "May" at bounding box center [39, 177] width 19 height 27
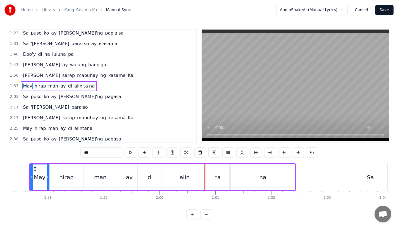
click at [129, 176] on div "ay" at bounding box center [129, 177] width 7 height 8
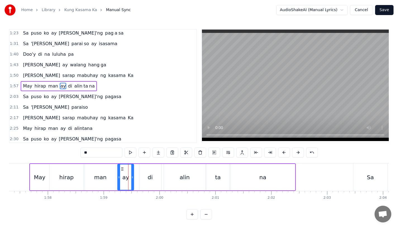
drag, startPoint x: 126, startPoint y: 169, endPoint x: 122, endPoint y: 170, distance: 3.9
click at [122, 170] on icon at bounding box center [122, 169] width 4 height 4
click at [148, 172] on div "di" at bounding box center [150, 177] width 22 height 27
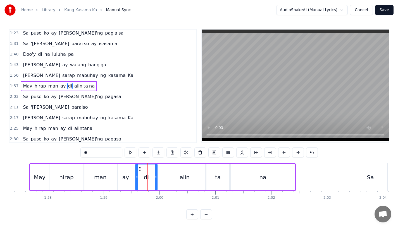
drag, startPoint x: 143, startPoint y: 169, endPoint x: 139, endPoint y: 169, distance: 4.2
click at [139, 169] on icon at bounding box center [140, 169] width 4 height 4
click at [43, 171] on div "May" at bounding box center [39, 177] width 19 height 27
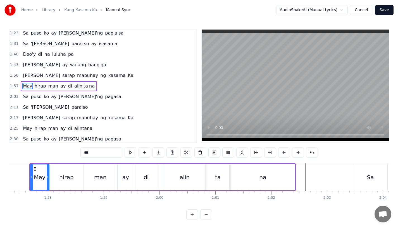
click at [149, 168] on div "di" at bounding box center [146, 177] width 22 height 27
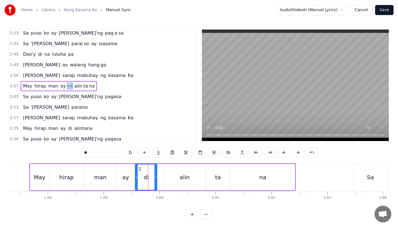
click at [180, 173] on div "alin" at bounding box center [185, 177] width 10 height 8
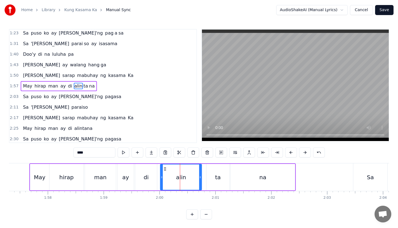
drag, startPoint x: 169, startPoint y: 168, endPoint x: 164, endPoint y: 169, distance: 4.5
click at [164, 169] on icon at bounding box center [165, 169] width 4 height 4
click at [133, 175] on div "ay" at bounding box center [125, 177] width 17 height 27
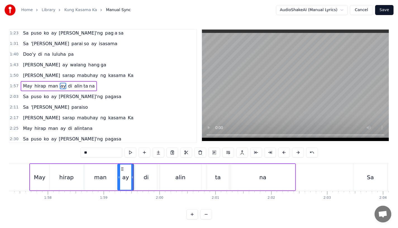
click at [147, 170] on div "di" at bounding box center [146, 177] width 22 height 27
click at [361, 175] on div "Sa" at bounding box center [370, 178] width 34 height 28
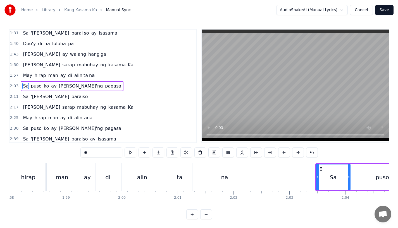
scroll to position [0, 6590]
click at [285, 153] on button at bounding box center [284, 153] width 12 height 10
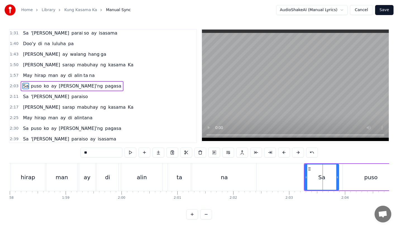
click at [285, 153] on button at bounding box center [284, 153] width 12 height 10
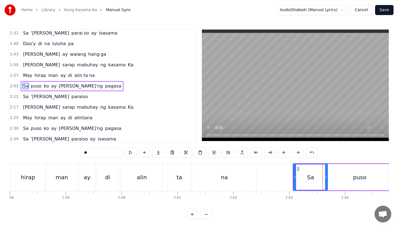
click at [285, 153] on button at bounding box center [284, 153] width 12 height 10
click at [238, 173] on div "na" at bounding box center [224, 178] width 64 height 28
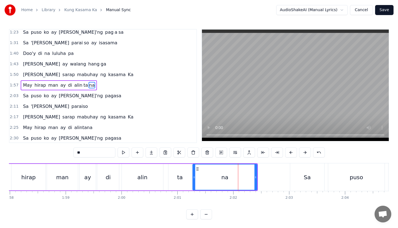
scroll to position [150, 0]
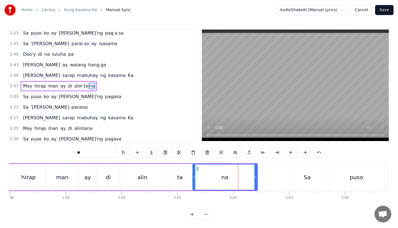
click at [232, 169] on div "na" at bounding box center [225, 177] width 64 height 25
click at [106, 174] on div "di" at bounding box center [108, 177] width 5 height 8
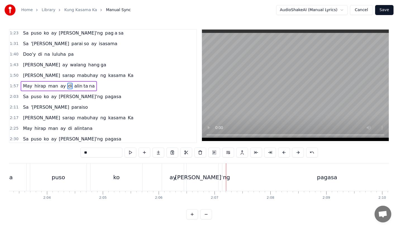
scroll to position [0, 6881]
click at [175, 180] on div "ay" at bounding box center [180, 178] width 22 height 28
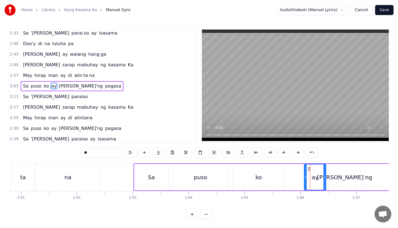
scroll to position [0, 6706]
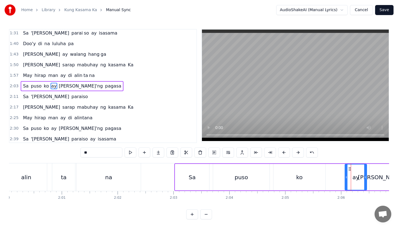
click at [183, 174] on div "Sa" at bounding box center [192, 177] width 34 height 27
type input "**"
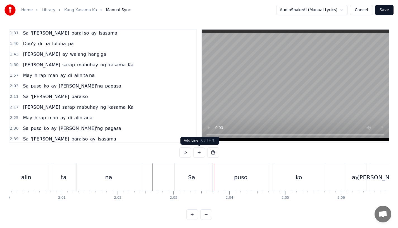
click at [192, 175] on div "Sa" at bounding box center [191, 177] width 7 height 8
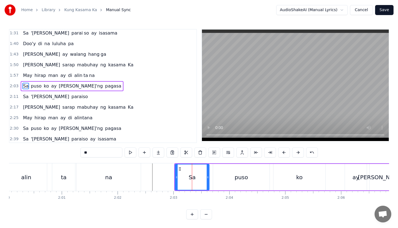
click at [141, 164] on div "May hirap man ay di alin ta na" at bounding box center [9, 178] width 266 height 28
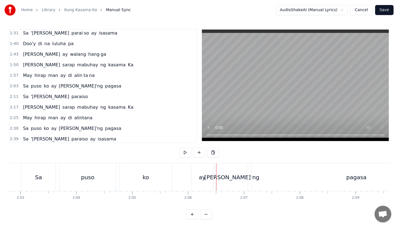
scroll to position [0, 6844]
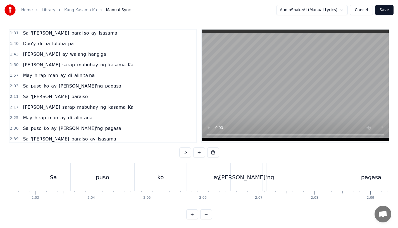
click at [211, 177] on div "ay" at bounding box center [217, 178] width 22 height 28
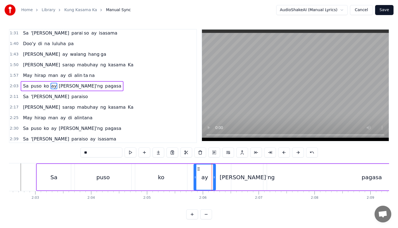
drag, startPoint x: 211, startPoint y: 167, endPoint x: 196, endPoint y: 168, distance: 14.3
click at [196, 168] on icon at bounding box center [198, 169] width 4 height 4
click at [175, 170] on div "ko" at bounding box center [161, 177] width 52 height 27
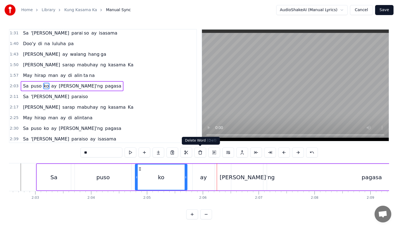
click at [202, 183] on div "ay" at bounding box center [204, 177] width 22 height 27
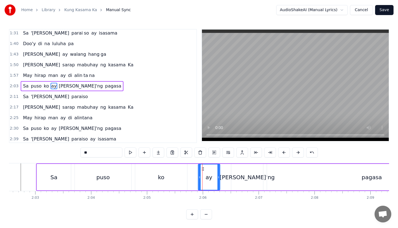
drag, startPoint x: 197, startPoint y: 168, endPoint x: 201, endPoint y: 169, distance: 4.5
click at [201, 169] on icon at bounding box center [203, 169] width 4 height 4
click at [181, 170] on div "ko" at bounding box center [161, 177] width 52 height 27
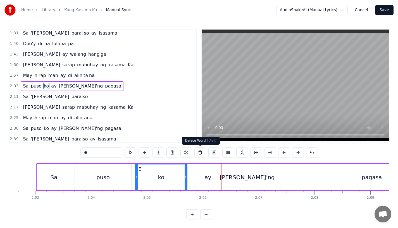
click at [212, 178] on div "ay" at bounding box center [208, 177] width 22 height 27
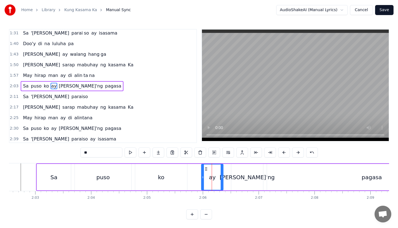
drag, startPoint x: 203, startPoint y: 169, endPoint x: 209, endPoint y: 169, distance: 5.9
click at [208, 169] on icon at bounding box center [206, 169] width 4 height 4
click at [177, 175] on div "ko" at bounding box center [161, 177] width 52 height 27
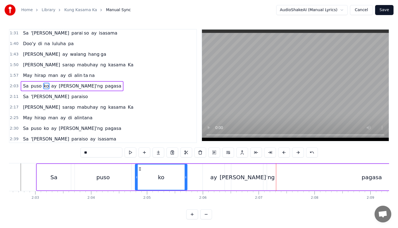
click at [174, 170] on div "ko" at bounding box center [160, 177] width 51 height 25
click at [203, 178] on div "ay" at bounding box center [213, 177] width 22 height 27
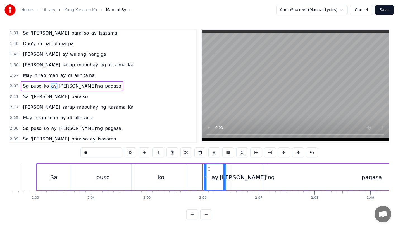
click at [208, 167] on icon at bounding box center [208, 169] width 4 height 4
click at [163, 169] on div "ko" at bounding box center [161, 177] width 52 height 27
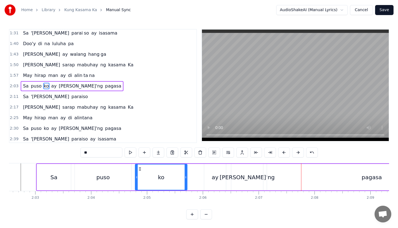
click at [295, 183] on div "pagasa" at bounding box center [371, 177] width 209 height 27
type input "******"
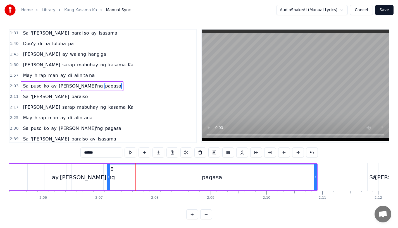
scroll to position [0, 7004]
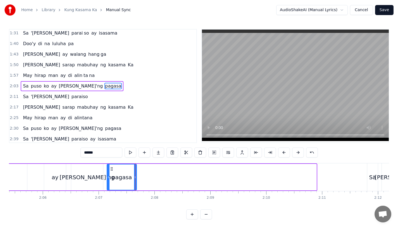
drag, startPoint x: 315, startPoint y: 178, endPoint x: 136, endPoint y: 173, distance: 179.7
click at [136, 173] on div at bounding box center [135, 177] width 2 height 25
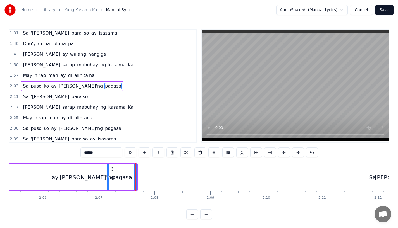
click at [111, 152] on input "******" at bounding box center [101, 153] width 42 height 10
click at [160, 154] on button at bounding box center [158, 153] width 12 height 10
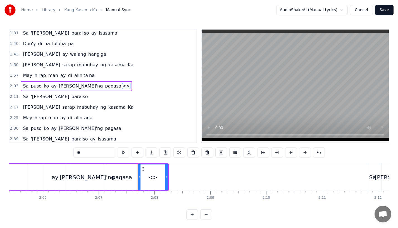
drag, startPoint x: 98, startPoint y: 155, endPoint x: 71, endPoint y: 152, distance: 27.5
click at [71, 152] on div "0:19 [PERSON_NAME]'ng mga katanungan 0:23 Sino, ano, bakit, saan? 0:26 Kailan k…" at bounding box center [199, 124] width 380 height 191
type input "*"
click at [150, 154] on button at bounding box center [152, 153] width 12 height 10
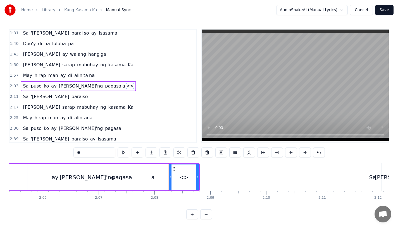
drag, startPoint x: 88, startPoint y: 153, endPoint x: 30, endPoint y: 148, distance: 58.0
click at [30, 148] on div "0:19 [PERSON_NAME]'ng mga katanungan 0:23 Sino, ano, bakit, saan? 0:26 Kailan k…" at bounding box center [199, 124] width 380 height 191
click at [118, 173] on div "pagasa" at bounding box center [122, 177] width 20 height 8
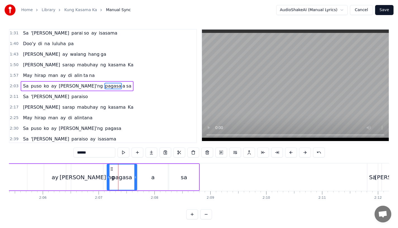
drag, startPoint x: 84, startPoint y: 154, endPoint x: 106, endPoint y: 154, distance: 22.1
click at [106, 154] on input "******" at bounding box center [94, 153] width 42 height 10
click at [153, 182] on div "a" at bounding box center [153, 177] width 30 height 27
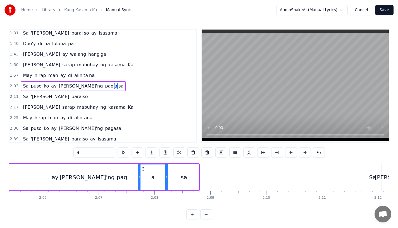
click at [177, 180] on div "sa" at bounding box center [184, 177] width 30 height 27
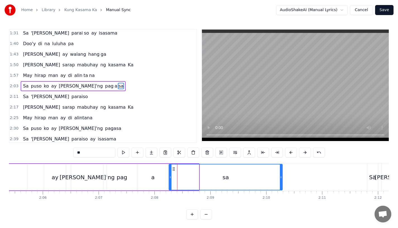
drag, startPoint x: 197, startPoint y: 180, endPoint x: 280, endPoint y: 178, distance: 83.5
click at [280, 178] on div at bounding box center [281, 177] width 2 height 25
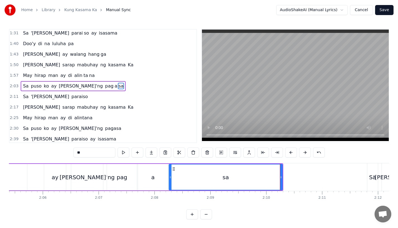
click at [159, 170] on div "a" at bounding box center [153, 177] width 30 height 27
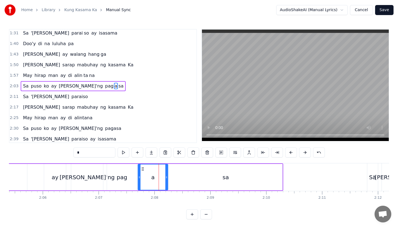
click at [99, 176] on div "[PERSON_NAME]'ng" at bounding box center [87, 177] width 32 height 27
type input "********"
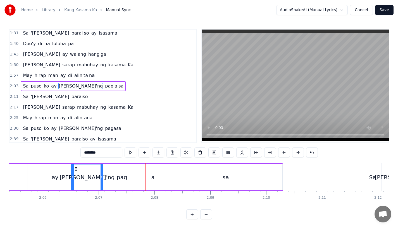
click at [41, 171] on div "Sa puso ko ay [PERSON_NAME]'ng pag a sa" at bounding box center [79, 178] width 407 height 28
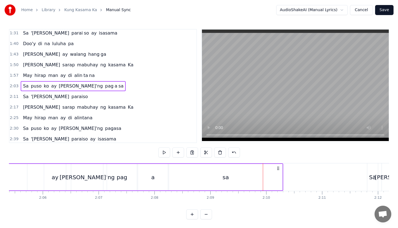
click at [155, 176] on div "a" at bounding box center [153, 177] width 30 height 27
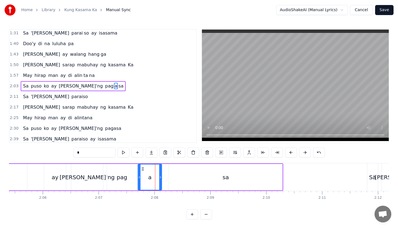
drag, startPoint x: 166, startPoint y: 180, endPoint x: 157, endPoint y: 180, distance: 8.9
click at [159, 180] on icon at bounding box center [160, 177] width 2 height 4
click at [173, 178] on div "sa" at bounding box center [225, 177] width 113 height 27
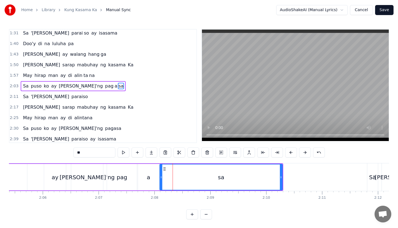
drag, startPoint x: 171, startPoint y: 178, endPoint x: 160, endPoint y: 178, distance: 10.3
click at [160, 178] on icon at bounding box center [161, 177] width 2 height 4
click at [90, 171] on div "[PERSON_NAME]'ng" at bounding box center [87, 177] width 32 height 27
type input "********"
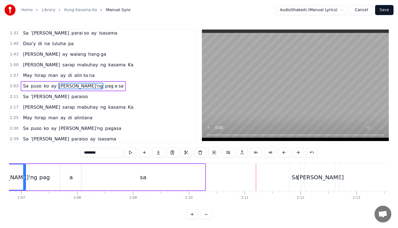
scroll to position [0, 7087]
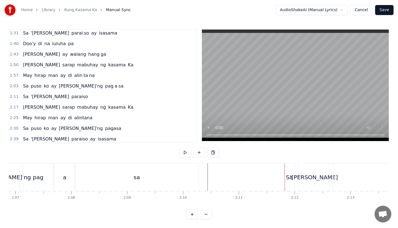
click at [290, 174] on div "Sa" at bounding box center [289, 177] width 7 height 8
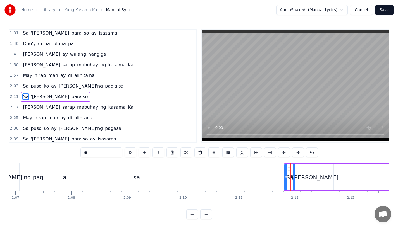
scroll to position [171, 0]
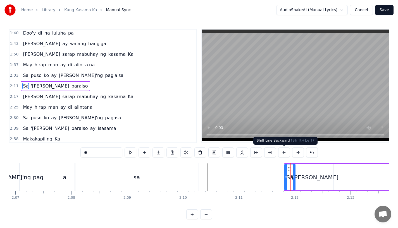
click at [284, 153] on button at bounding box center [284, 153] width 12 height 10
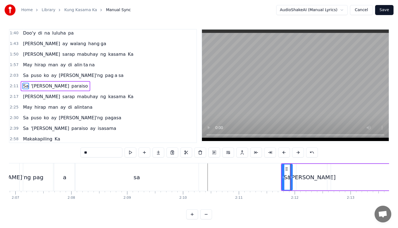
click at [284, 153] on button at bounding box center [284, 153] width 12 height 10
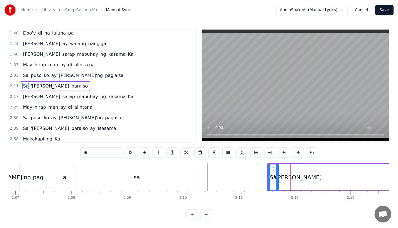
click at [284, 153] on button at bounding box center [284, 153] width 12 height 10
click at [175, 177] on div "sa" at bounding box center [137, 178] width 124 height 28
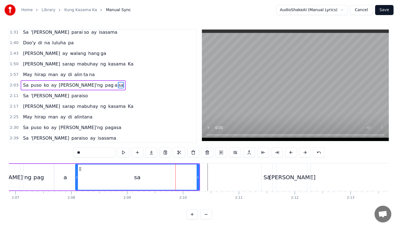
scroll to position [161, 0]
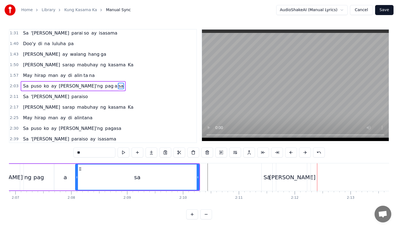
click at [180, 170] on div "sa" at bounding box center [137, 177] width 123 height 25
click at [266, 181] on div "Sa" at bounding box center [267, 177] width 7 height 8
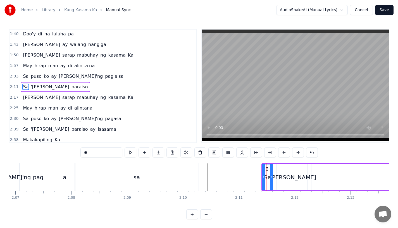
scroll to position [171, 0]
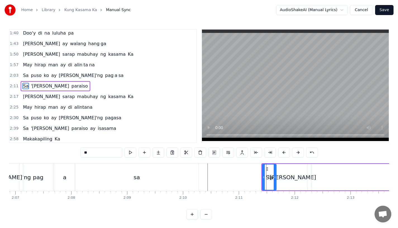
drag, startPoint x: 271, startPoint y: 180, endPoint x: 275, endPoint y: 180, distance: 3.6
click at [275, 180] on div at bounding box center [275, 177] width 2 height 25
drag, startPoint x: 263, startPoint y: 179, endPoint x: 258, endPoint y: 179, distance: 4.2
click at [259, 179] on icon at bounding box center [260, 177] width 2 height 4
click at [187, 170] on div "sa" at bounding box center [137, 178] width 124 height 28
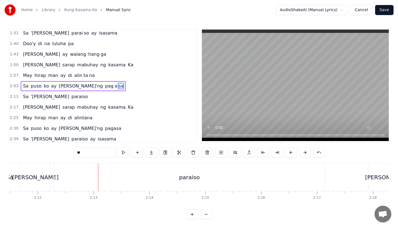
scroll to position [0, 7343]
click at [321, 181] on div "paraiso" at bounding box center [190, 178] width 271 height 28
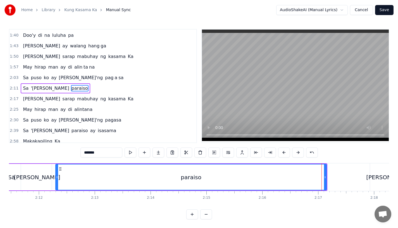
scroll to position [171, 0]
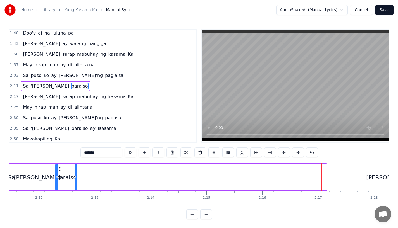
drag, startPoint x: 325, startPoint y: 182, endPoint x: 74, endPoint y: 176, distance: 251.1
click at [75, 176] on div at bounding box center [76, 177] width 2 height 25
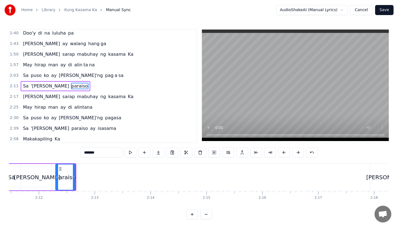
drag, startPoint x: 104, startPoint y: 151, endPoint x: 93, endPoint y: 151, distance: 11.7
click at [93, 151] on input "*******" at bounding box center [101, 153] width 42 height 10
type input "****"
click at [154, 152] on button at bounding box center [158, 153] width 12 height 10
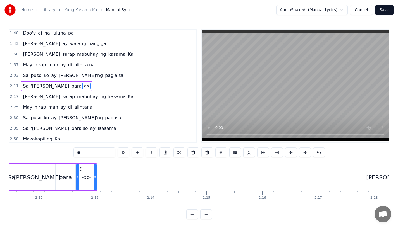
drag, startPoint x: 91, startPoint y: 151, endPoint x: 53, endPoint y: 151, distance: 38.0
click at [53, 151] on div "0:19 [PERSON_NAME]'ng mga katanungan 0:23 Sino, ano, bakit, saan? 0:26 Kailan k…" at bounding box center [199, 124] width 380 height 191
type input "*"
click at [153, 154] on button at bounding box center [152, 153] width 12 height 10
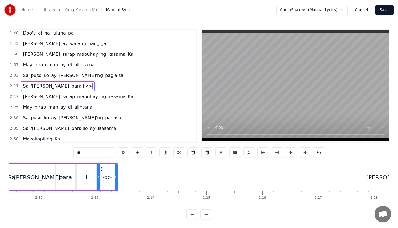
drag, startPoint x: 85, startPoint y: 151, endPoint x: 43, endPoint y: 151, distance: 41.6
click at [43, 151] on div "0:19 [PERSON_NAME]'ng mga katanungan 0:23 Sino, ano, bakit, saan? 0:26 Kailan k…" at bounding box center [199, 124] width 380 height 191
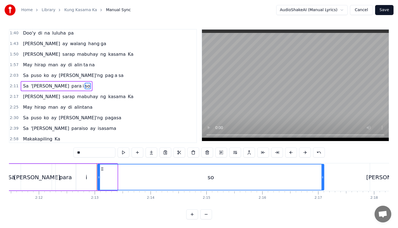
drag, startPoint x: 116, startPoint y: 177, endPoint x: 323, endPoint y: 178, distance: 206.9
click at [323, 178] on icon at bounding box center [322, 177] width 2 height 4
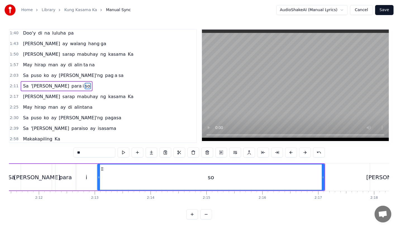
click at [35, 171] on div "'[PERSON_NAME]" at bounding box center [36, 177] width 31 height 27
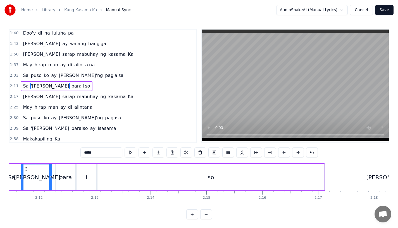
scroll to position [0, 7341]
click at [125, 177] on div "so" at bounding box center [213, 177] width 227 height 27
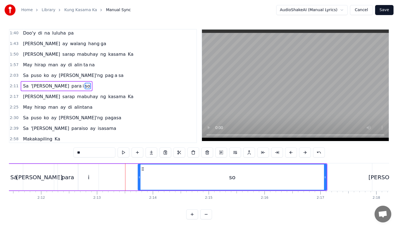
drag, startPoint x: 101, startPoint y: 177, endPoint x: 151, endPoint y: 177, distance: 49.7
click at [140, 177] on icon at bounding box center [139, 177] width 2 height 4
click at [91, 177] on div "i" at bounding box center [89, 177] width 20 height 27
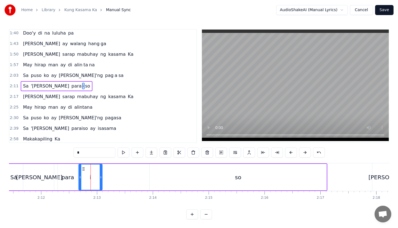
drag, startPoint x: 97, startPoint y: 180, endPoint x: 111, endPoint y: 180, distance: 14.2
click at [102, 180] on div at bounding box center [101, 177] width 2 height 25
drag, startPoint x: 83, startPoint y: 167, endPoint x: 91, endPoint y: 167, distance: 8.1
click at [91, 167] on icon at bounding box center [91, 169] width 4 height 4
click at [70, 173] on div "para" at bounding box center [67, 177] width 13 height 8
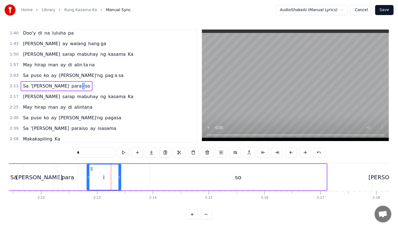
type input "****"
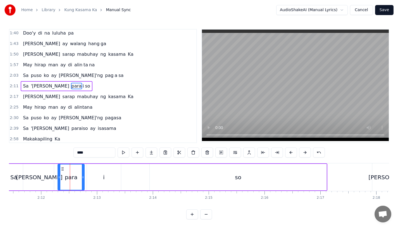
drag, startPoint x: 76, startPoint y: 177, endPoint x: 82, endPoint y: 177, distance: 6.7
click at [83, 177] on circle at bounding box center [83, 177] width 0 height 0
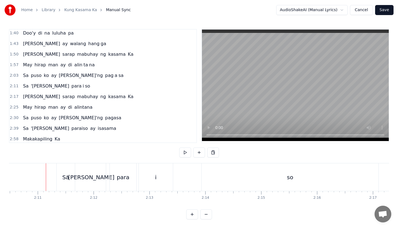
scroll to position [0, 7320]
click at [272, 181] on div "so" at bounding box center [258, 178] width 177 height 28
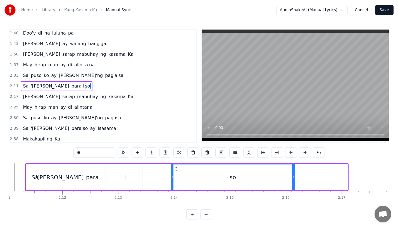
drag, startPoint x: 346, startPoint y: 177, endPoint x: 292, endPoint y: 177, distance: 54.2
click at [292, 177] on icon at bounding box center [293, 177] width 2 height 4
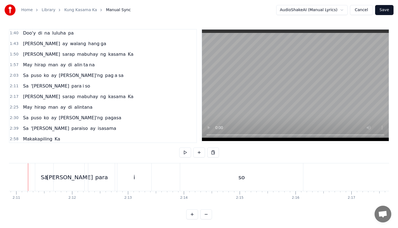
scroll to position [0, 7301]
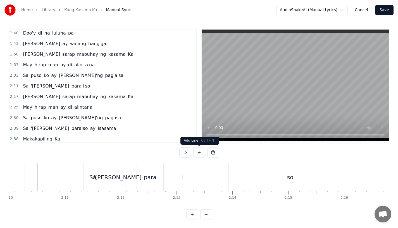
click at [243, 183] on div "so" at bounding box center [290, 178] width 123 height 28
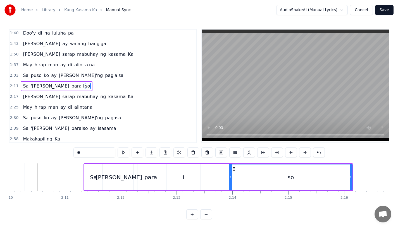
click at [234, 169] on icon at bounding box center [234, 169] width 4 height 4
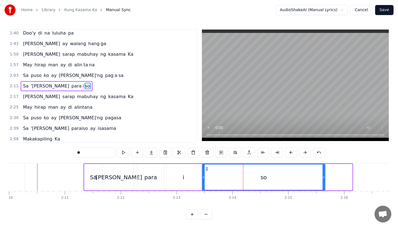
drag, startPoint x: 235, startPoint y: 168, endPoint x: 208, endPoint y: 169, distance: 27.4
click at [208, 169] on icon at bounding box center [207, 169] width 4 height 4
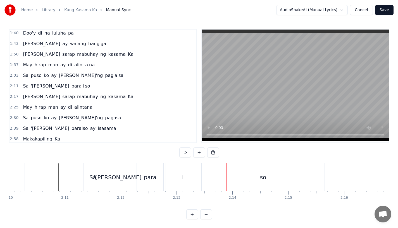
click at [228, 185] on div "so" at bounding box center [263, 178] width 123 height 28
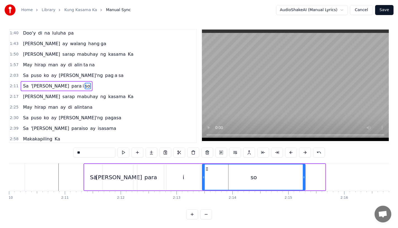
drag, startPoint x: 323, startPoint y: 180, endPoint x: 263, endPoint y: 180, distance: 59.8
click at [303, 180] on div at bounding box center [304, 177] width 2 height 25
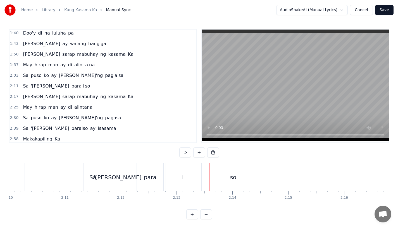
click at [154, 177] on div "para" at bounding box center [150, 177] width 13 height 8
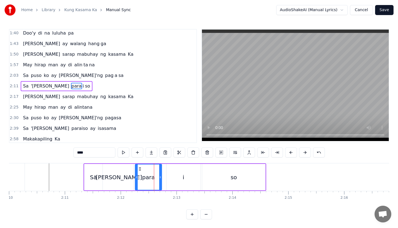
drag, startPoint x: 141, startPoint y: 168, endPoint x: 139, endPoint y: 168, distance: 2.8
click at [139, 168] on icon at bounding box center [140, 169] width 4 height 4
click at [178, 172] on div "i" at bounding box center [183, 177] width 34 height 27
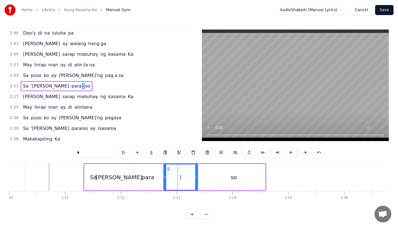
drag, startPoint x: 172, startPoint y: 170, endPoint x: 168, endPoint y: 171, distance: 3.6
click at [168, 171] on icon at bounding box center [168, 169] width 4 height 4
click at [218, 176] on div "so" at bounding box center [233, 177] width 63 height 27
type input "**"
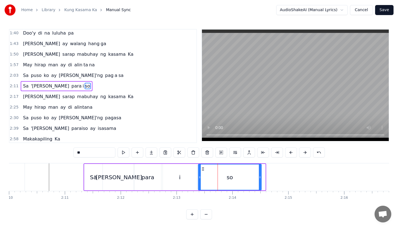
drag, startPoint x: 206, startPoint y: 169, endPoint x: 202, endPoint y: 170, distance: 3.9
click at [202, 170] on icon at bounding box center [203, 169] width 4 height 4
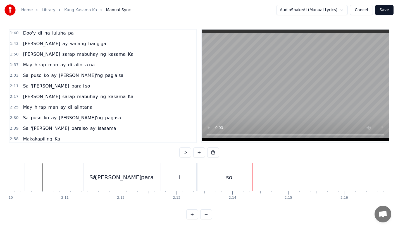
click at [182, 175] on div "i" at bounding box center [179, 178] width 34 height 28
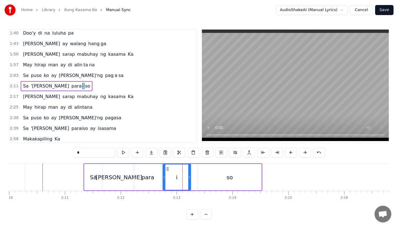
drag, startPoint x: 194, startPoint y: 177, endPoint x: 188, endPoint y: 177, distance: 6.1
click at [188, 177] on icon at bounding box center [189, 177] width 2 height 4
click at [208, 177] on div "so" at bounding box center [229, 177] width 63 height 27
type input "**"
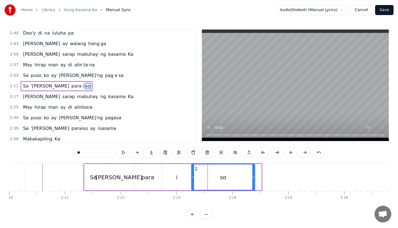
drag, startPoint x: 203, startPoint y: 169, endPoint x: 196, endPoint y: 169, distance: 6.7
click at [196, 169] on icon at bounding box center [196, 169] width 4 height 4
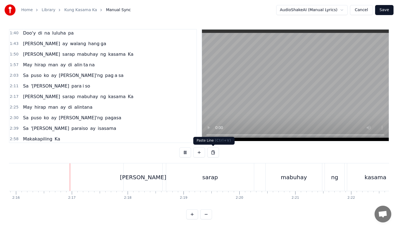
scroll to position [0, 7591]
click at [132, 181] on div "[PERSON_NAME]" at bounding box center [141, 178] width 39 height 28
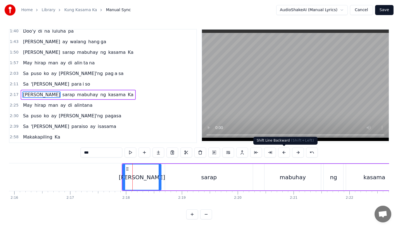
click at [282, 152] on button at bounding box center [284, 153] width 12 height 10
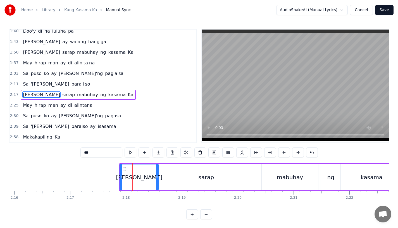
click at [282, 152] on button at bounding box center [284, 153] width 12 height 10
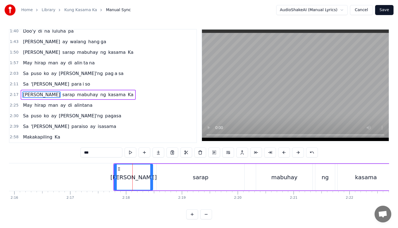
click at [282, 152] on button at bounding box center [284, 153] width 12 height 10
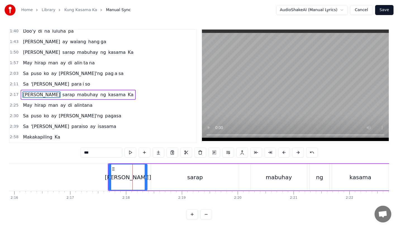
click at [282, 152] on button at bounding box center [284, 153] width 12 height 10
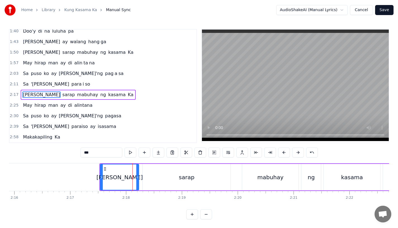
click at [282, 152] on button at bounding box center [284, 153] width 12 height 10
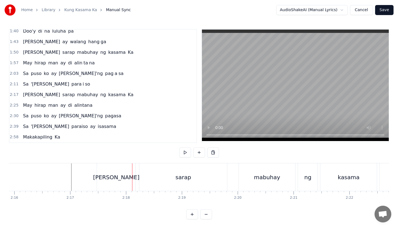
click at [105, 178] on div "[PERSON_NAME]" at bounding box center [116, 178] width 39 height 28
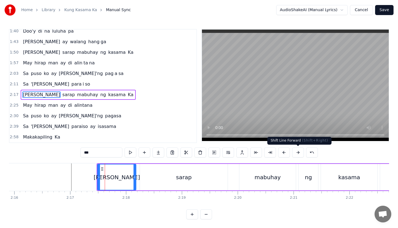
click at [298, 155] on button at bounding box center [298, 153] width 12 height 10
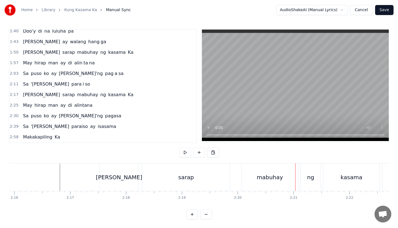
click at [198, 188] on div "sarap" at bounding box center [186, 178] width 88 height 28
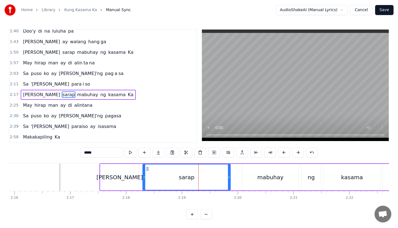
click at [250, 180] on div "mabuhay" at bounding box center [270, 177] width 56 height 27
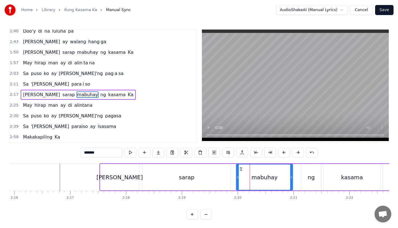
drag, startPoint x: 248, startPoint y: 169, endPoint x: 240, endPoint y: 169, distance: 7.3
click at [240, 169] on icon at bounding box center [241, 169] width 4 height 4
click at [104, 171] on div "[PERSON_NAME]" at bounding box center [119, 177] width 39 height 27
type input "***"
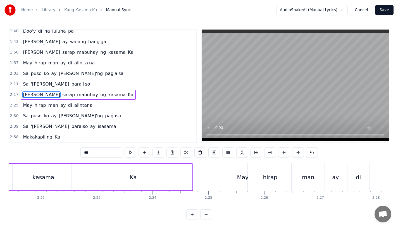
scroll to position [0, 7887]
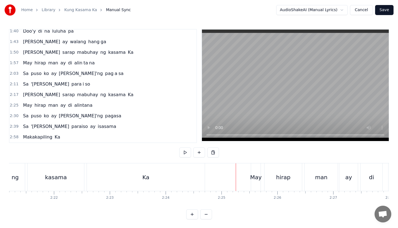
click at [257, 176] on div "May" at bounding box center [255, 177] width 11 height 8
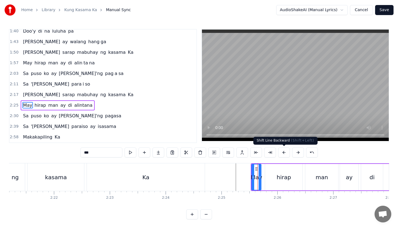
click at [282, 151] on button at bounding box center [284, 153] width 12 height 10
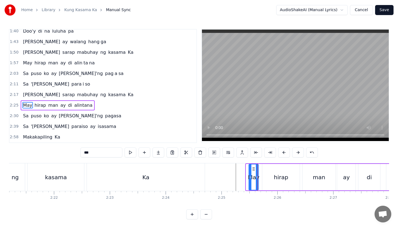
click at [282, 151] on button at bounding box center [284, 153] width 12 height 10
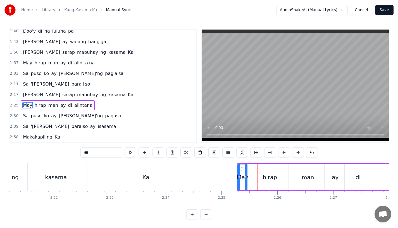
click at [282, 151] on button at bounding box center [284, 153] width 12 height 10
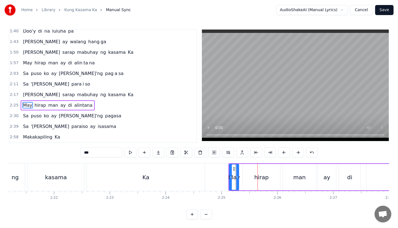
click at [128, 179] on div "Ka" at bounding box center [146, 178] width 118 height 28
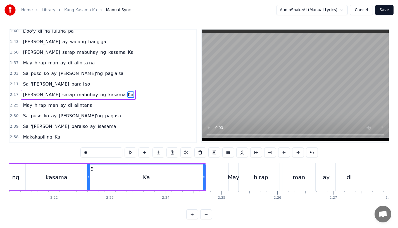
click at [201, 177] on div "Ka" at bounding box center [146, 177] width 117 height 25
click at [147, 181] on div "Ka" at bounding box center [146, 177] width 7 height 8
click at [234, 185] on div "May" at bounding box center [233, 178] width 9 height 28
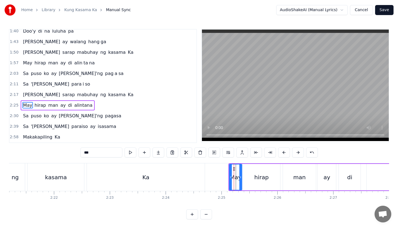
drag, startPoint x: 238, startPoint y: 178, endPoint x: 242, endPoint y: 178, distance: 3.9
click at [242, 178] on icon at bounding box center [240, 177] width 2 height 4
drag, startPoint x: 231, startPoint y: 177, endPoint x: 224, endPoint y: 177, distance: 7.3
click at [224, 177] on icon at bounding box center [224, 177] width 2 height 4
click at [147, 171] on div "Ka" at bounding box center [146, 178] width 118 height 28
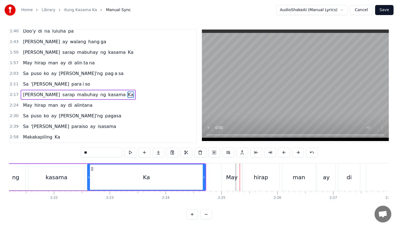
click at [234, 173] on div "May" at bounding box center [231, 177] width 11 height 8
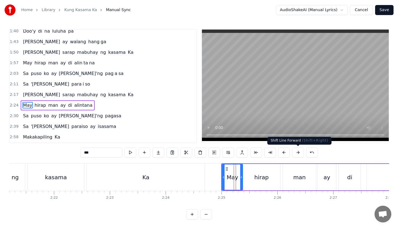
click at [296, 154] on button at bounding box center [298, 153] width 12 height 10
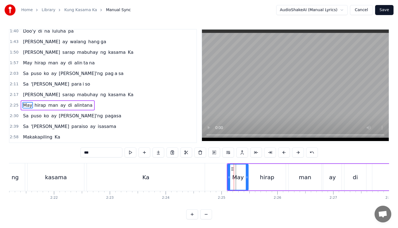
click at [296, 154] on button at bounding box center [298, 153] width 12 height 10
click at [144, 174] on div "Ka" at bounding box center [145, 177] width 7 height 8
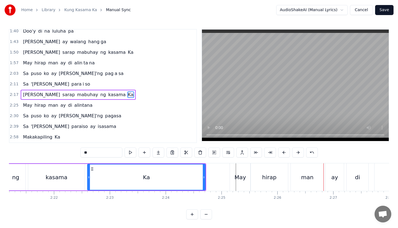
click at [276, 180] on div "hirap" at bounding box center [269, 178] width 37 height 28
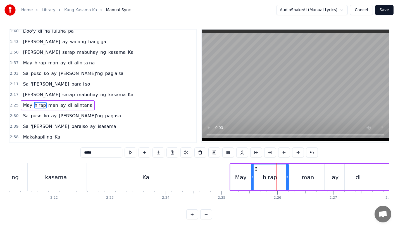
click at [305, 179] on div "man" at bounding box center [308, 177] width 12 height 8
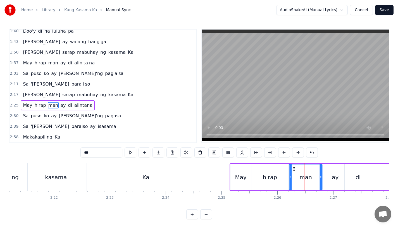
click at [293, 168] on icon at bounding box center [294, 169] width 4 height 4
drag, startPoint x: 321, startPoint y: 179, endPoint x: 313, endPoint y: 179, distance: 8.1
click at [313, 179] on icon at bounding box center [313, 177] width 2 height 4
click at [204, 177] on div "Ka" at bounding box center [146, 178] width 118 height 28
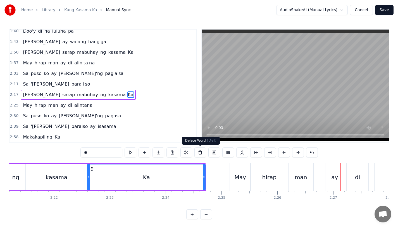
click at [195, 170] on div "Ka" at bounding box center [146, 177] width 117 height 25
click at [276, 198] on div "2:26" at bounding box center [278, 198] width 8 height 4
click at [274, 182] on div "hirap" at bounding box center [269, 178] width 37 height 28
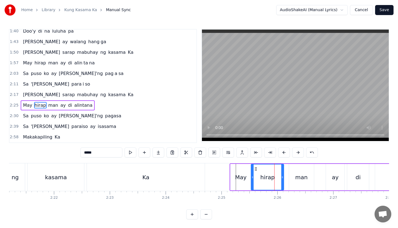
drag, startPoint x: 287, startPoint y: 180, endPoint x: 281, endPoint y: 180, distance: 5.6
click at [281, 180] on div at bounding box center [282, 177] width 2 height 25
click at [192, 170] on div "Ka" at bounding box center [146, 178] width 118 height 28
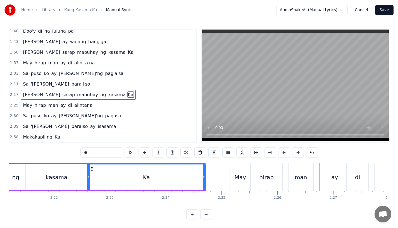
click at [296, 178] on div "man" at bounding box center [301, 177] width 12 height 8
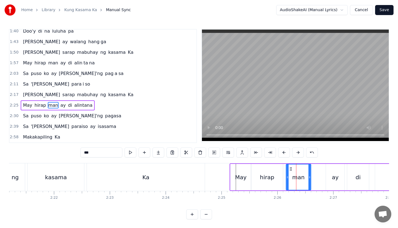
drag, startPoint x: 293, startPoint y: 168, endPoint x: 290, endPoint y: 168, distance: 3.1
click at [290, 168] on icon at bounding box center [290, 169] width 4 height 4
click at [271, 174] on div "hirap" at bounding box center [267, 177] width 14 height 8
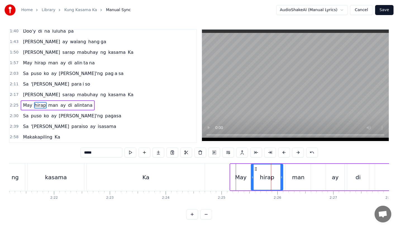
click at [291, 175] on div "man" at bounding box center [298, 177] width 25 height 27
type input "***"
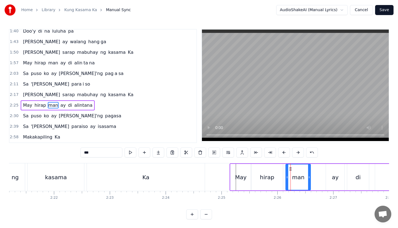
drag, startPoint x: 290, startPoint y: 169, endPoint x: 287, endPoint y: 170, distance: 3.3
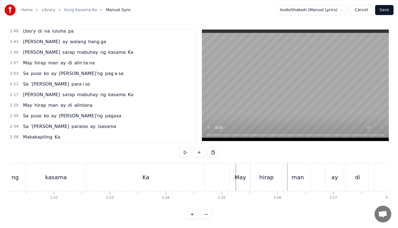
click at [291, 168] on div "man" at bounding box center [297, 178] width 25 height 28
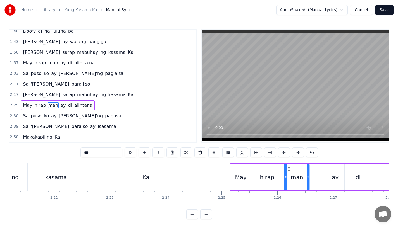
click at [289, 168] on icon at bounding box center [289, 169] width 4 height 4
click at [327, 172] on div "ay" at bounding box center [335, 177] width 18 height 27
type input "**"
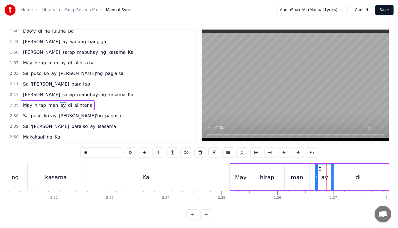
drag, startPoint x: 329, startPoint y: 168, endPoint x: 318, endPoint y: 169, distance: 10.9
click at [318, 169] on icon at bounding box center [320, 169] width 4 height 4
drag, startPoint x: 317, startPoint y: 178, endPoint x: 312, endPoint y: 178, distance: 5.6
click at [312, 178] on icon at bounding box center [311, 177] width 2 height 4
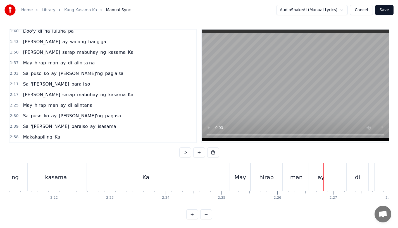
click at [297, 179] on div "man" at bounding box center [296, 177] width 12 height 8
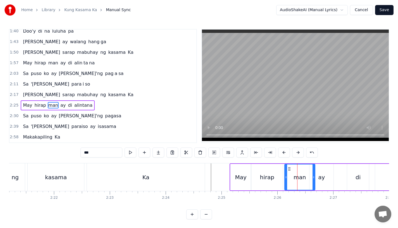
drag, startPoint x: 308, startPoint y: 178, endPoint x: 315, endPoint y: 178, distance: 7.3
click at [315, 178] on icon at bounding box center [314, 177] width 2 height 4
click at [328, 178] on div "ay" at bounding box center [321, 177] width 24 height 27
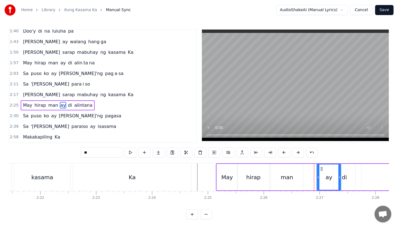
scroll to position [0, 7902]
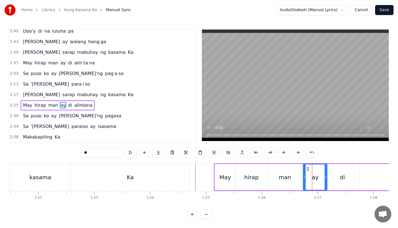
drag, startPoint x: 313, startPoint y: 168, endPoint x: 307, endPoint y: 169, distance: 6.5
click at [307, 169] on icon at bounding box center [308, 169] width 4 height 4
click at [292, 178] on div "man" at bounding box center [285, 177] width 32 height 27
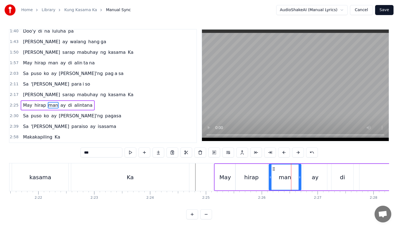
click at [308, 177] on div "ay" at bounding box center [315, 177] width 24 height 27
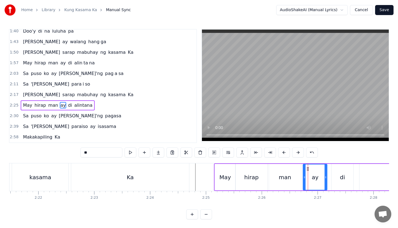
click at [327, 177] on div "ay" at bounding box center [315, 177] width 25 height 27
click at [158, 179] on div "Ka" at bounding box center [130, 178] width 118 height 28
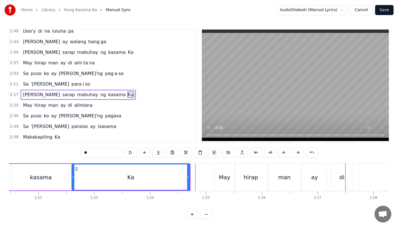
click at [181, 177] on div "Ka" at bounding box center [130, 177] width 117 height 25
click at [285, 177] on div "man" at bounding box center [284, 177] width 12 height 8
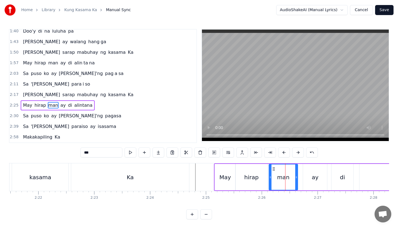
drag, startPoint x: 299, startPoint y: 177, endPoint x: 294, endPoint y: 177, distance: 4.5
click at [295, 177] on icon at bounding box center [296, 177] width 2 height 4
click at [183, 173] on div "Ka" at bounding box center [130, 178] width 118 height 28
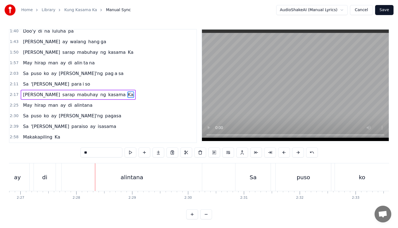
scroll to position [0, 8188]
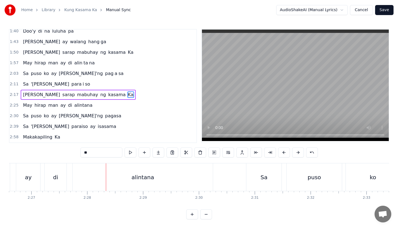
click at [199, 178] on div "alintana" at bounding box center [143, 178] width 140 height 28
type input "********"
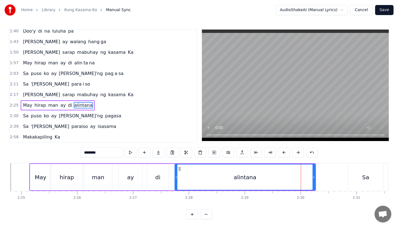
scroll to position [0, 8084]
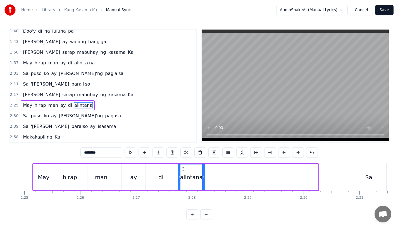
drag, startPoint x: 317, startPoint y: 182, endPoint x: 203, endPoint y: 182, distance: 113.4
click at [203, 182] on div at bounding box center [203, 177] width 2 height 25
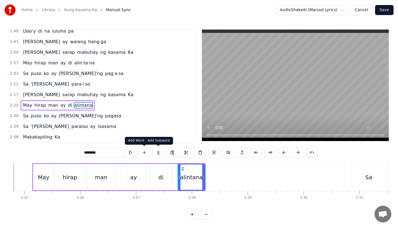
click at [158, 155] on button at bounding box center [158, 153] width 12 height 10
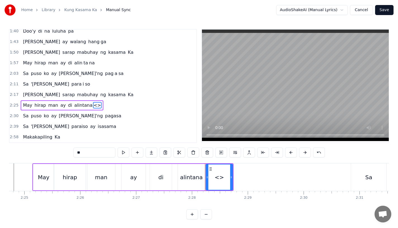
click at [158, 155] on div "**" at bounding box center [198, 153] width 251 height 10
click at [152, 152] on button at bounding box center [152, 153] width 12 height 10
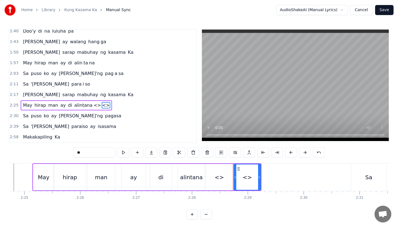
click at [223, 180] on div "<>" at bounding box center [219, 177] width 27 height 27
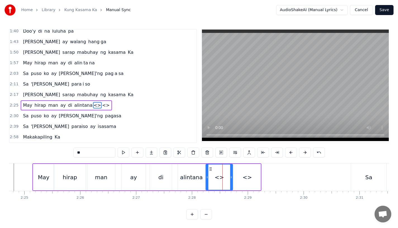
drag, startPoint x: 90, startPoint y: 154, endPoint x: 34, endPoint y: 149, distance: 56.6
click at [34, 149] on div "0:19 [PERSON_NAME]'ng mga katanungan 0:23 Sino, ano, bakit, saan? 0:26 Kailan k…" at bounding box center [199, 124] width 380 height 191
click at [243, 182] on div "<>" at bounding box center [247, 177] width 27 height 27
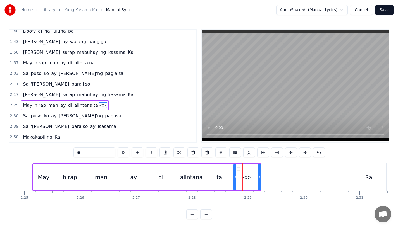
drag, startPoint x: 91, startPoint y: 153, endPoint x: 39, endPoint y: 152, distance: 52.2
click at [39, 152] on div "0:19 [PERSON_NAME]'ng mga katanungan 0:23 Sino, ano, bakit, saan? 0:26 Kailan k…" at bounding box center [199, 124] width 380 height 191
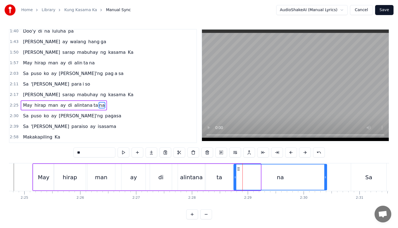
drag, startPoint x: 258, startPoint y: 179, endPoint x: 324, endPoint y: 179, distance: 65.6
click at [324, 179] on icon at bounding box center [325, 177] width 2 height 4
click at [197, 185] on div "alintana" at bounding box center [191, 177] width 27 height 27
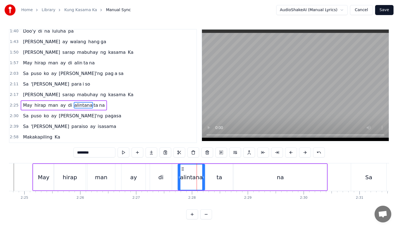
click at [99, 155] on input "********" at bounding box center [94, 153] width 42 height 10
click at [129, 176] on div "ay" at bounding box center [133, 177] width 24 height 27
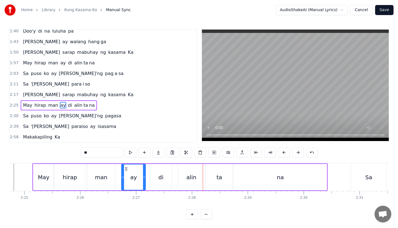
click at [196, 180] on div "alin" at bounding box center [191, 177] width 27 height 27
type input "****"
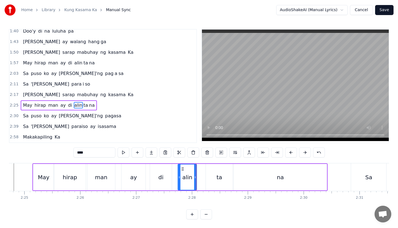
drag, startPoint x: 204, startPoint y: 181, endPoint x: 196, endPoint y: 181, distance: 8.1
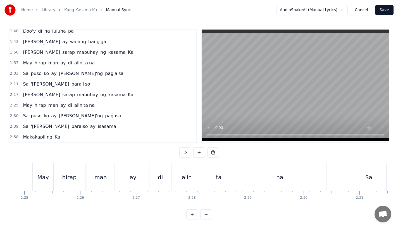
click at [212, 181] on div "ta" at bounding box center [218, 178] width 27 height 28
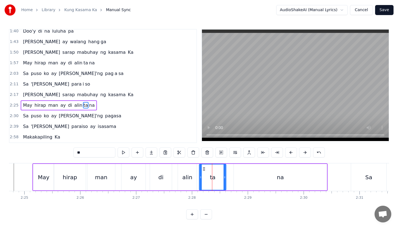
drag, startPoint x: 211, startPoint y: 168, endPoint x: 205, endPoint y: 168, distance: 6.7
click at [205, 168] on icon at bounding box center [204, 169] width 4 height 4
click at [248, 174] on div "na" at bounding box center [280, 177] width 93 height 27
type input "**"
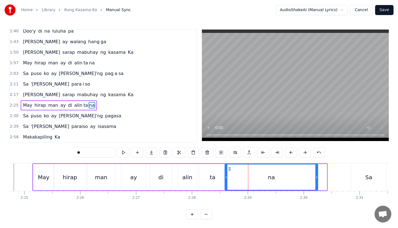
drag, startPoint x: 238, startPoint y: 170, endPoint x: 229, endPoint y: 170, distance: 8.9
click at [229, 170] on icon at bounding box center [229, 169] width 4 height 4
click at [116, 170] on div "May hirap man ay di alin ta na" at bounding box center [175, 178] width 286 height 28
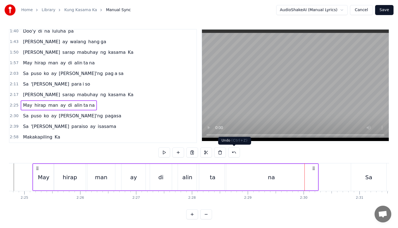
click at [299, 181] on div "na" at bounding box center [271, 177] width 93 height 27
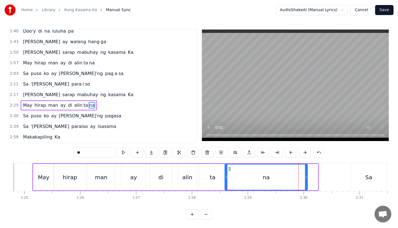
drag, startPoint x: 315, startPoint y: 179, endPoint x: 305, endPoint y: 179, distance: 10.3
click at [305, 179] on icon at bounding box center [306, 177] width 2 height 4
drag, startPoint x: 304, startPoint y: 177, endPoint x: 300, endPoint y: 177, distance: 3.6
click at [300, 177] on div "na" at bounding box center [266, 177] width 82 height 25
drag, startPoint x: 306, startPoint y: 178, endPoint x: 300, endPoint y: 178, distance: 6.1
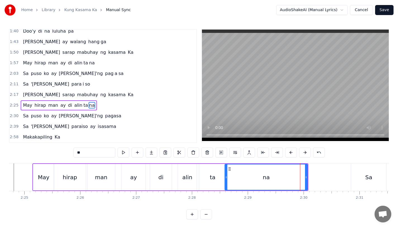
click at [305, 178] on icon at bounding box center [306, 177] width 2 height 4
click at [171, 179] on div "di" at bounding box center [161, 177] width 22 height 27
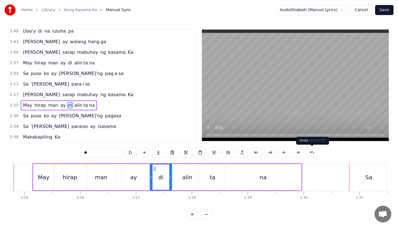
click at [355, 171] on div "Sa" at bounding box center [368, 178] width 35 height 28
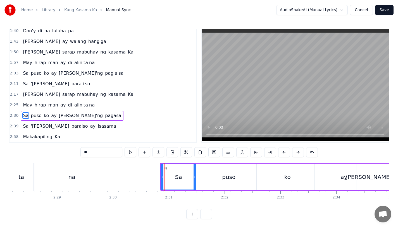
scroll to position [0, 8268]
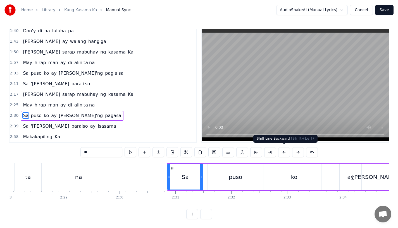
click at [286, 154] on button at bounding box center [284, 152] width 12 height 10
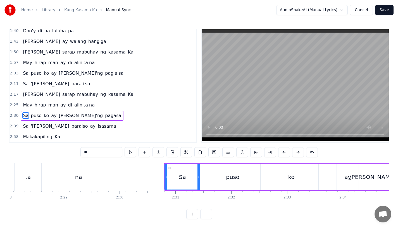
click at [286, 154] on button at bounding box center [284, 152] width 12 height 10
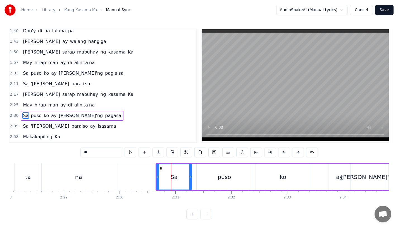
click at [286, 154] on button at bounding box center [284, 152] width 12 height 10
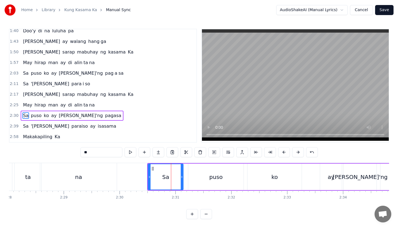
click at [80, 175] on div "na" at bounding box center [78, 177] width 7 height 8
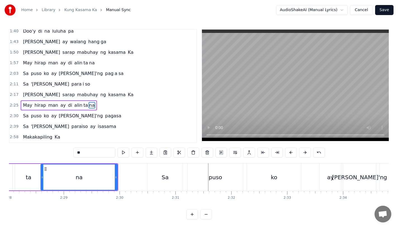
click at [171, 180] on div "Sa" at bounding box center [164, 178] width 35 height 28
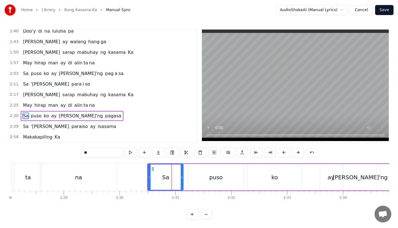
scroll to position [2, 0]
drag, startPoint x: 182, startPoint y: 180, endPoint x: 180, endPoint y: 180, distance: 2.8
click at [180, 180] on div at bounding box center [180, 176] width 2 height 25
click at [202, 180] on div "puso" at bounding box center [215, 177] width 55 height 27
type input "****"
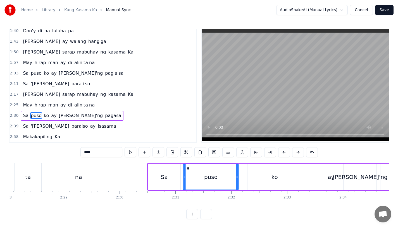
drag, startPoint x: 194, startPoint y: 167, endPoint x: 187, endPoint y: 168, distance: 6.2
click at [187, 168] on icon at bounding box center [188, 169] width 4 height 4
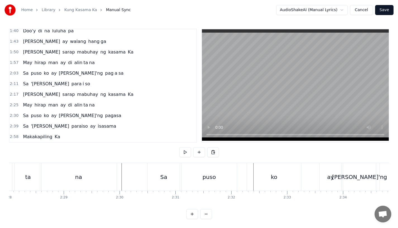
click at [212, 170] on div "puso" at bounding box center [209, 177] width 55 height 28
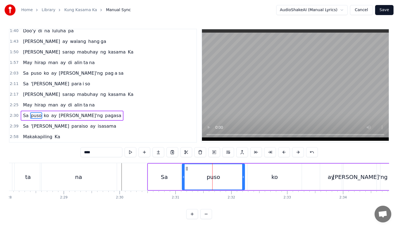
drag, startPoint x: 235, startPoint y: 174, endPoint x: 243, endPoint y: 174, distance: 7.3
click at [243, 175] on icon at bounding box center [243, 177] width 2 height 4
click at [104, 176] on div "na" at bounding box center [78, 177] width 77 height 28
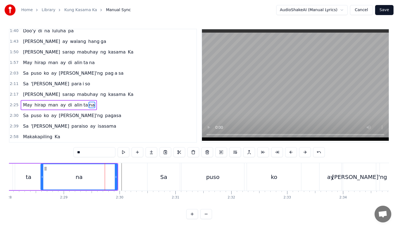
scroll to position [0, 0]
click at [206, 169] on div "puso" at bounding box center [213, 178] width 63 height 28
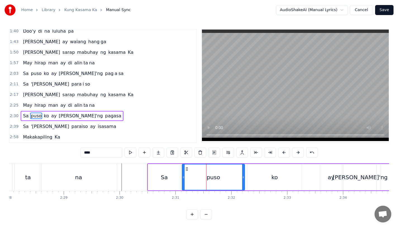
scroll to position [2, 0]
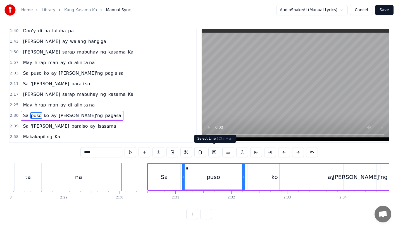
click at [261, 176] on div "ko" at bounding box center [274, 177] width 54 height 27
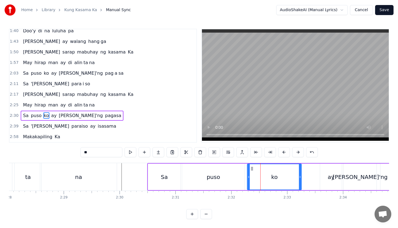
click at [251, 169] on icon at bounding box center [252, 169] width 4 height 4
drag, startPoint x: 300, startPoint y: 176, endPoint x: 289, endPoint y: 176, distance: 10.9
click at [289, 176] on icon at bounding box center [289, 177] width 2 height 4
click at [223, 175] on div "puso" at bounding box center [213, 177] width 63 height 27
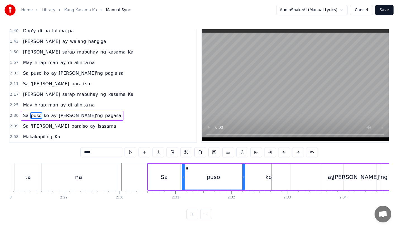
click at [328, 169] on div "ay" at bounding box center [331, 177] width 22 height 27
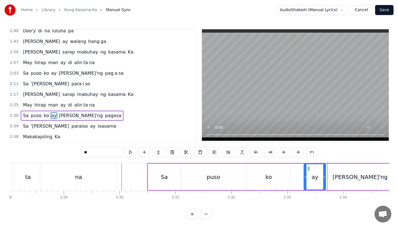
drag, startPoint x: 325, startPoint y: 168, endPoint x: 309, endPoint y: 168, distance: 16.2
click at [309, 168] on icon at bounding box center [308, 169] width 4 height 4
click at [274, 175] on div "ko" at bounding box center [268, 177] width 43 height 27
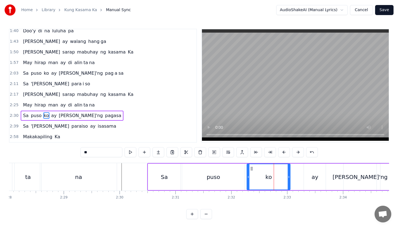
click at [306, 165] on div "ay" at bounding box center [315, 177] width 22 height 27
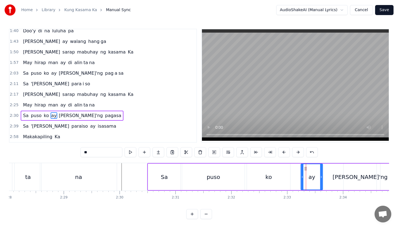
drag, startPoint x: 309, startPoint y: 167, endPoint x: 301, endPoint y: 167, distance: 8.1
click at [304, 167] on icon at bounding box center [306, 169] width 4 height 4
click at [189, 174] on div "puso" at bounding box center [213, 177] width 63 height 27
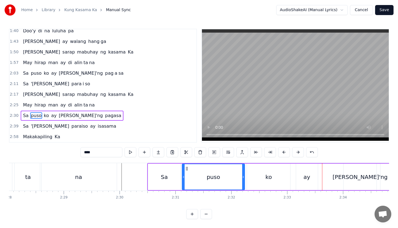
click at [300, 176] on div "ay" at bounding box center [307, 177] width 22 height 27
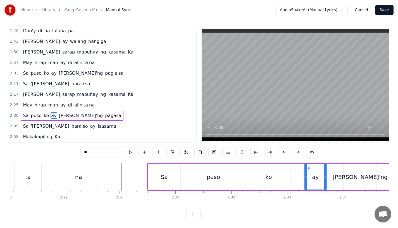
drag, startPoint x: 300, startPoint y: 167, endPoint x: 309, endPoint y: 167, distance: 8.7
click at [309, 167] on icon at bounding box center [309, 169] width 4 height 4
click at [189, 170] on div "puso" at bounding box center [213, 177] width 63 height 27
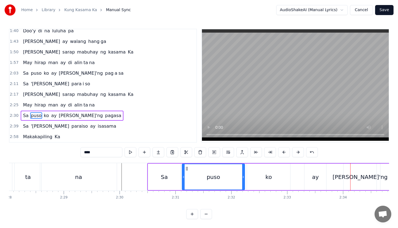
click at [309, 180] on div "ay" at bounding box center [315, 177] width 22 height 27
type input "**"
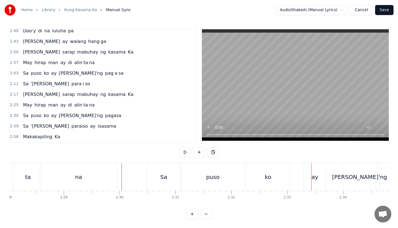
click at [307, 168] on div "ay" at bounding box center [315, 177] width 22 height 28
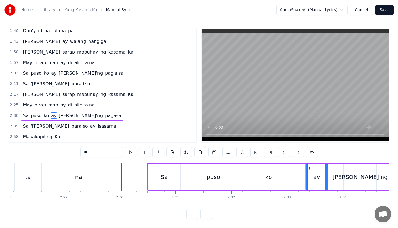
click at [311, 167] on icon at bounding box center [310, 169] width 4 height 4
drag, startPoint x: 326, startPoint y: 173, endPoint x: 329, endPoint y: 173, distance: 3.1
click at [329, 173] on div at bounding box center [329, 176] width 2 height 25
click at [226, 167] on div "puso" at bounding box center [213, 177] width 63 height 27
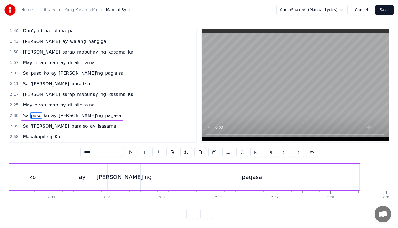
scroll to position [0, 8478]
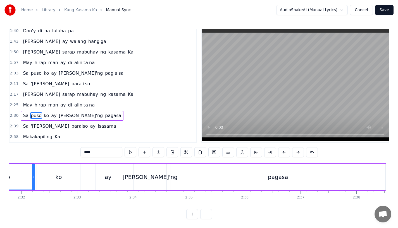
click at [152, 180] on div "[PERSON_NAME]'ng" at bounding box center [150, 177] width 55 height 8
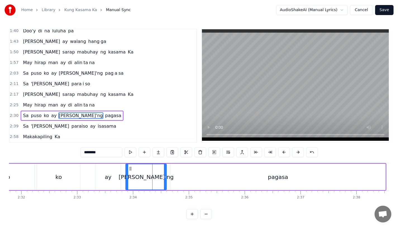
drag, startPoint x: 134, startPoint y: 175, endPoint x: 126, endPoint y: 175, distance: 7.9
click at [126, 175] on icon at bounding box center [127, 177] width 2 height 4
click at [128, 167] on icon at bounding box center [129, 169] width 4 height 4
click at [53, 168] on div "ko" at bounding box center [58, 177] width 43 height 27
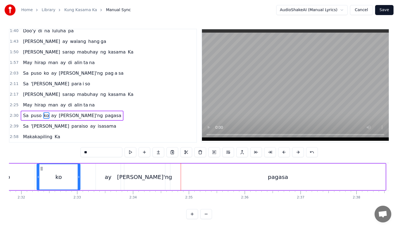
click at [153, 177] on div "[PERSON_NAME]'ng" at bounding box center [144, 177] width 55 height 8
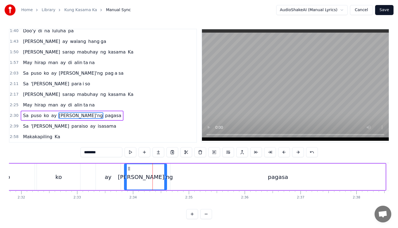
drag, startPoint x: 163, startPoint y: 175, endPoint x: 166, endPoint y: 175, distance: 3.1
click at [166, 175] on icon at bounding box center [165, 177] width 2 height 4
drag, startPoint x: 126, startPoint y: 178, endPoint x: 123, endPoint y: 179, distance: 3.4
click at [123, 179] on div at bounding box center [123, 176] width 2 height 25
click at [60, 177] on div "ko" at bounding box center [58, 177] width 6 height 8
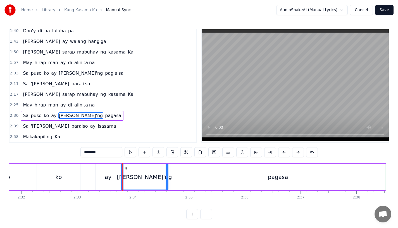
type input "**"
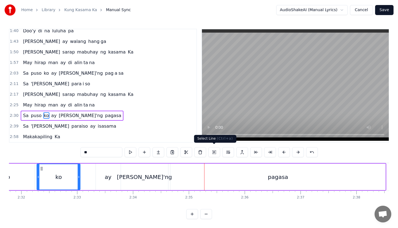
click at [223, 189] on div "Sa puso ko ay [PERSON_NAME]'ng pagasa" at bounding box center [161, 177] width 449 height 28
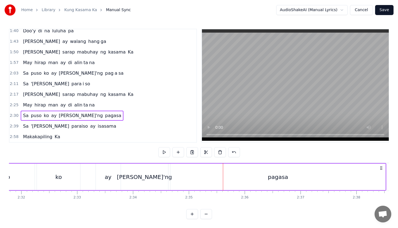
click at [217, 175] on div "pagasa" at bounding box center [277, 177] width 215 height 27
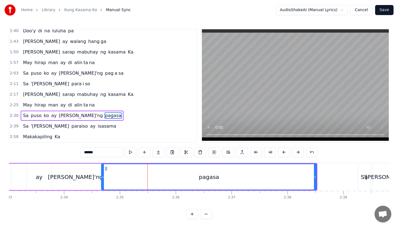
scroll to position [0, 8546]
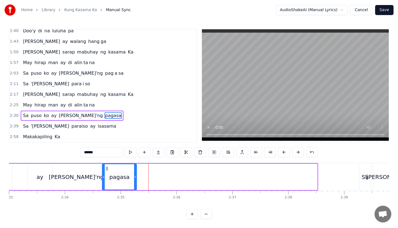
drag, startPoint x: 315, startPoint y: 173, endPoint x: 133, endPoint y: 175, distance: 182.4
click at [134, 175] on icon at bounding box center [135, 177] width 2 height 4
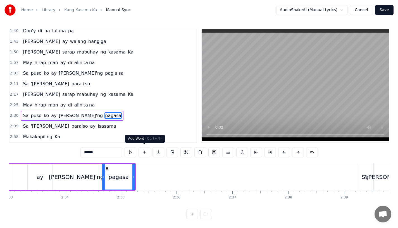
click at [157, 151] on button at bounding box center [158, 152] width 12 height 10
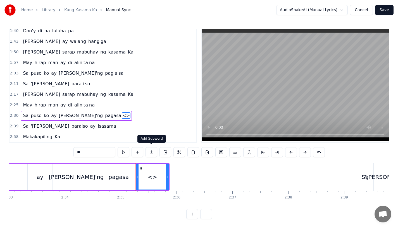
click at [148, 152] on button at bounding box center [152, 152] width 12 height 10
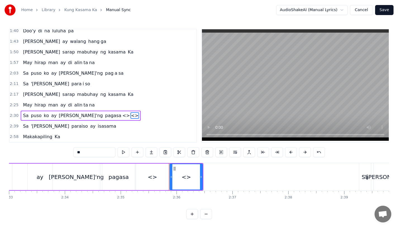
drag, startPoint x: 99, startPoint y: 150, endPoint x: 15, endPoint y: 135, distance: 85.4
click at [15, 135] on div "0:19 [PERSON_NAME]'ng mga katanungan 0:23 Sino, ano, bakit, saan? 0:26 Kailan k…" at bounding box center [199, 124] width 380 height 191
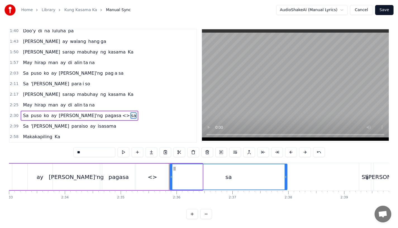
drag, startPoint x: 201, startPoint y: 179, endPoint x: 285, endPoint y: 179, distance: 84.6
click at [285, 179] on div at bounding box center [286, 176] width 2 height 25
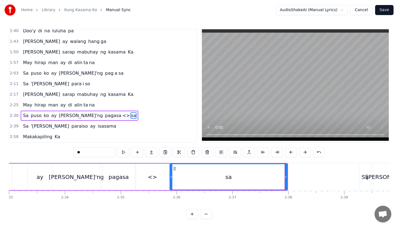
click at [149, 179] on div "<>" at bounding box center [152, 177] width 9 height 8
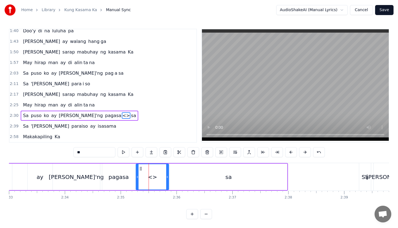
drag, startPoint x: 87, startPoint y: 151, endPoint x: 41, endPoint y: 148, distance: 46.2
click at [41, 148] on div "0:19 [PERSON_NAME]'ng mga katanungan 0:23 Sino, ano, bakit, saan? 0:26 Kailan k…" at bounding box center [199, 124] width 380 height 191
click at [113, 173] on div "pagasa" at bounding box center [119, 177] width 20 height 8
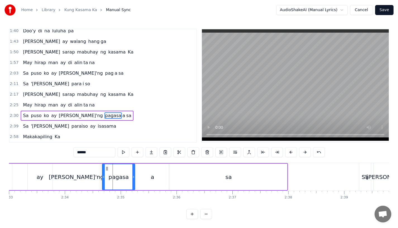
click at [99, 152] on input "******" at bounding box center [94, 152] width 42 height 10
click at [166, 177] on div "a" at bounding box center [152, 177] width 33 height 27
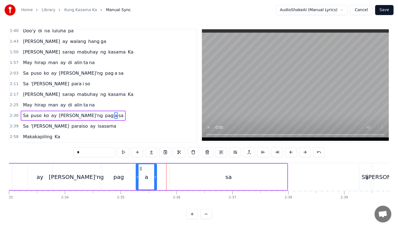
drag, startPoint x: 167, startPoint y: 177, endPoint x: 154, endPoint y: 177, distance: 13.1
click at [154, 177] on icon at bounding box center [155, 177] width 2 height 4
click at [176, 177] on div "sa" at bounding box center [228, 177] width 117 height 27
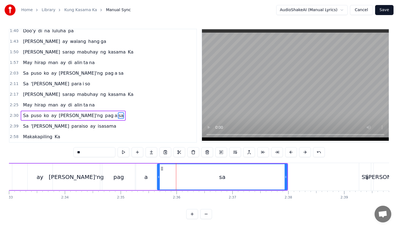
drag, startPoint x: 171, startPoint y: 177, endPoint x: 158, endPoint y: 177, distance: 12.3
click at [158, 177] on icon at bounding box center [159, 177] width 2 height 4
click at [37, 169] on div "ay" at bounding box center [40, 177] width 25 height 27
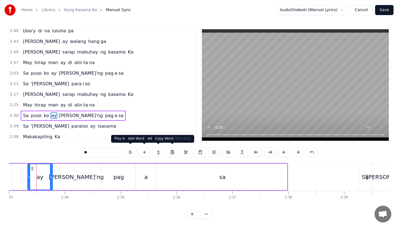
scroll to position [0, 8545]
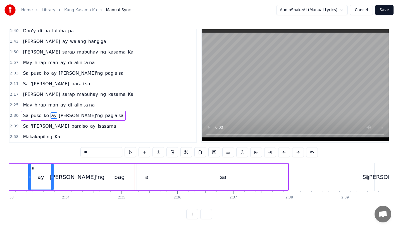
click at [130, 176] on div "pag" at bounding box center [119, 177] width 33 height 27
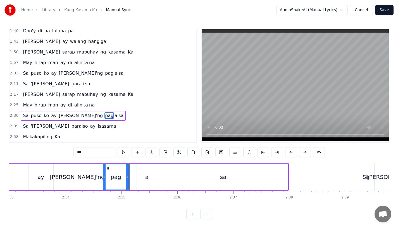
drag, startPoint x: 133, startPoint y: 177, endPoint x: 126, endPoint y: 177, distance: 7.5
click at [126, 177] on icon at bounding box center [127, 177] width 2 height 4
click at [144, 176] on div "a" at bounding box center [147, 177] width 20 height 27
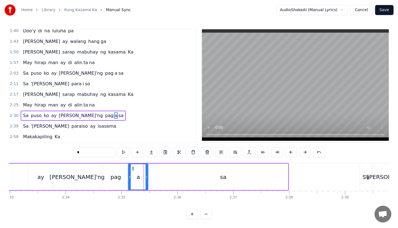
drag, startPoint x: 142, startPoint y: 166, endPoint x: 133, endPoint y: 166, distance: 8.7
click at [133, 167] on icon at bounding box center [133, 169] width 4 height 4
click at [168, 173] on div "sa" at bounding box center [223, 177] width 130 height 27
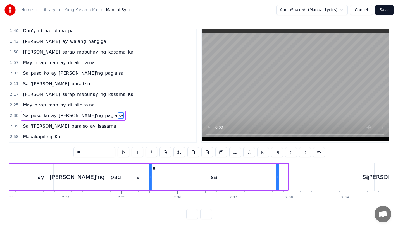
drag, startPoint x: 164, startPoint y: 167, endPoint x: 154, endPoint y: 167, distance: 10.3
click at [154, 167] on icon at bounding box center [154, 169] width 4 height 4
click at [43, 174] on div "ay" at bounding box center [40, 177] width 7 height 8
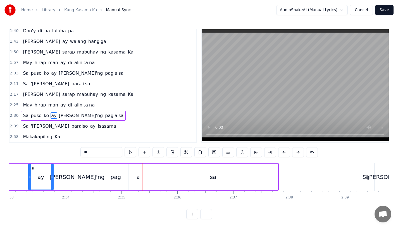
click at [94, 169] on div "[PERSON_NAME]'ng" at bounding box center [77, 177] width 47 height 27
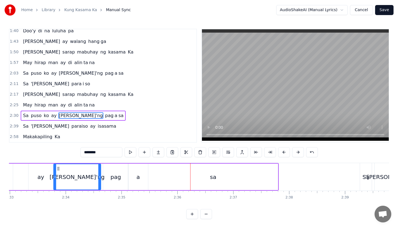
click at [215, 187] on div "sa" at bounding box center [213, 177] width 130 height 27
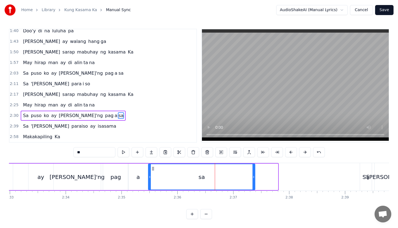
drag, startPoint x: 277, startPoint y: 176, endPoint x: 252, endPoint y: 177, distance: 25.2
click at [252, 177] on icon at bounding box center [253, 177] width 2 height 4
click at [36, 178] on div "ay" at bounding box center [40, 177] width 25 height 27
type input "**"
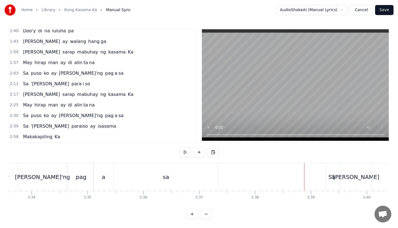
scroll to position [0, 8586]
click at [325, 175] on div "Sa" at bounding box center [325, 177] width 7 height 8
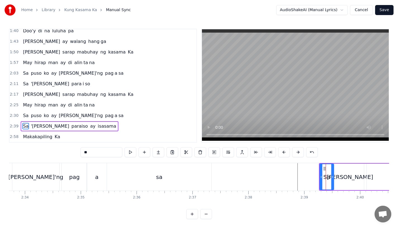
click at [333, 175] on icon at bounding box center [332, 177] width 2 height 4
drag, startPoint x: 322, startPoint y: 172, endPoint x: 318, endPoint y: 173, distance: 4.2
click at [318, 175] on icon at bounding box center [317, 177] width 2 height 4
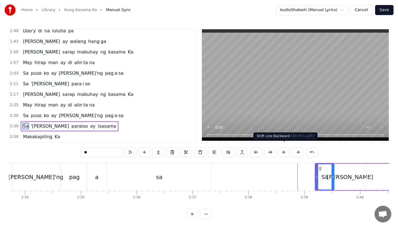
click at [283, 149] on button at bounding box center [284, 152] width 12 height 10
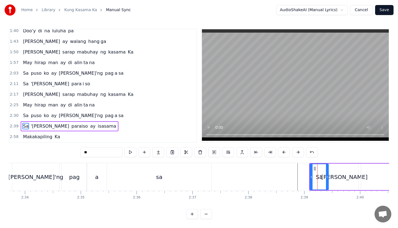
click at [283, 149] on button at bounding box center [284, 152] width 12 height 10
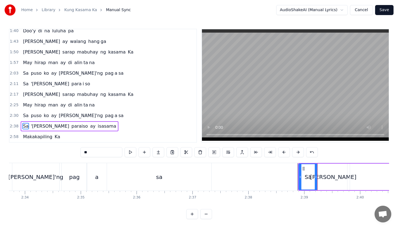
click at [283, 149] on button at bounding box center [284, 152] width 12 height 10
click at [196, 168] on div "sa" at bounding box center [159, 177] width 104 height 28
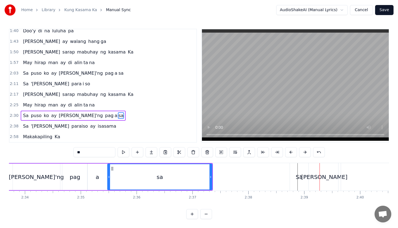
click at [299, 181] on div "Sa" at bounding box center [299, 177] width 18 height 28
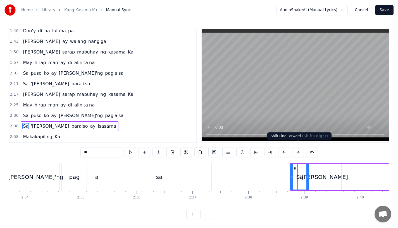
click at [300, 151] on button at bounding box center [298, 152] width 12 height 10
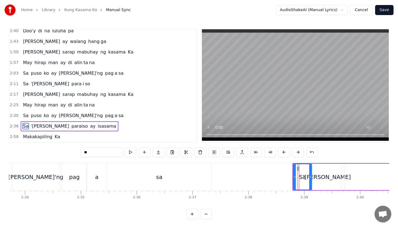
click at [300, 151] on button at bounding box center [298, 152] width 12 height 10
click at [190, 173] on div "sa" at bounding box center [159, 177] width 104 height 28
type input "**"
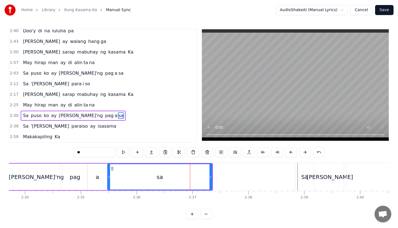
scroll to position [2, 0]
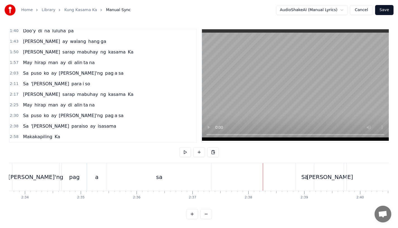
click at [212, 169] on div "Sa puso ko ay [PERSON_NAME]'ng pag a sa" at bounding box center [21, 177] width 384 height 28
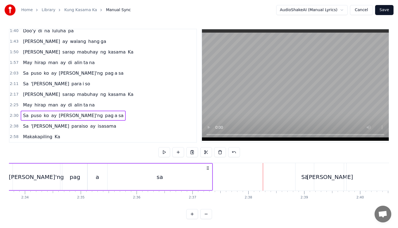
click at [195, 168] on div "sa" at bounding box center [160, 177] width 104 height 27
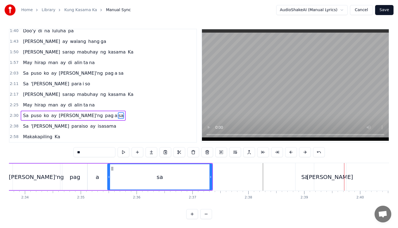
click at [304, 173] on div "Sa" at bounding box center [304, 177] width 7 height 8
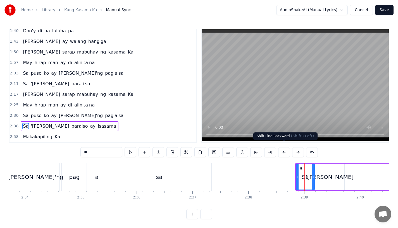
click at [284, 149] on button at bounding box center [284, 152] width 12 height 10
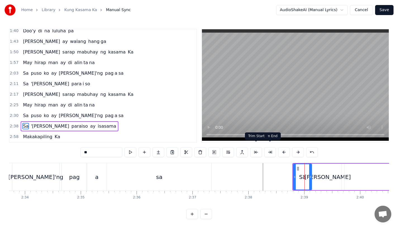
click at [201, 165] on div "sa" at bounding box center [159, 177] width 104 height 28
type input "**"
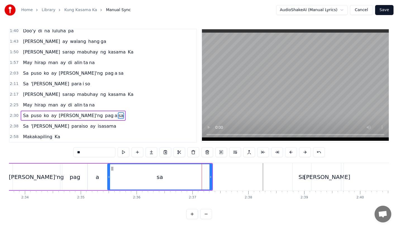
scroll to position [2, 0]
click at [197, 177] on div "sa" at bounding box center [160, 176] width 104 height 25
click at [176, 167] on div "sa" at bounding box center [160, 176] width 104 height 25
click at [167, 164] on div "sa" at bounding box center [160, 176] width 104 height 25
click at [171, 164] on div "sa" at bounding box center [159, 177] width 105 height 27
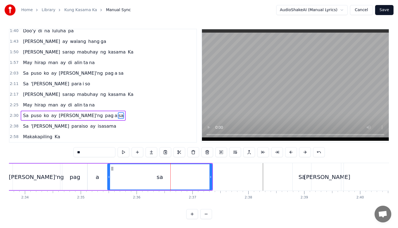
click at [184, 164] on div "sa" at bounding box center [160, 176] width 104 height 25
click at [198, 163] on div "Sa puso ko ay [PERSON_NAME]'ng pag a sa" at bounding box center [21, 177] width 384 height 28
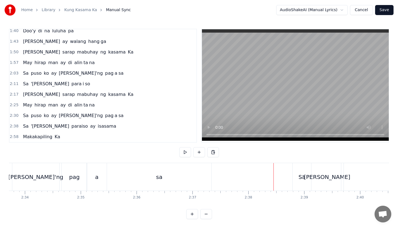
click at [299, 173] on div "Sa" at bounding box center [302, 177] width 7 height 8
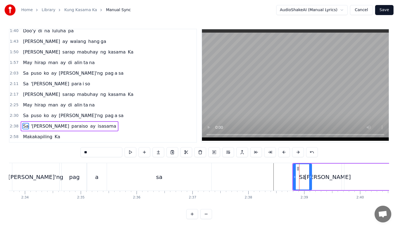
click at [152, 169] on div "sa" at bounding box center [159, 177] width 104 height 28
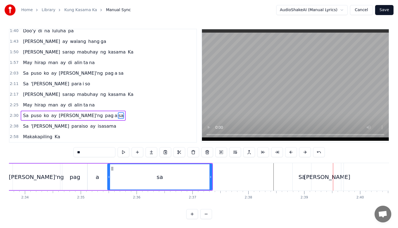
click at [302, 173] on div "Sa" at bounding box center [302, 177] width 7 height 8
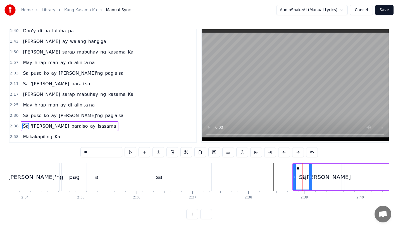
scroll to position [4, 0]
drag, startPoint x: 294, startPoint y: 175, endPoint x: 291, endPoint y: 176, distance: 2.9
click at [291, 176] on div at bounding box center [292, 176] width 2 height 25
click at [295, 150] on button at bounding box center [298, 152] width 12 height 10
click at [180, 170] on div "sa" at bounding box center [159, 177] width 104 height 28
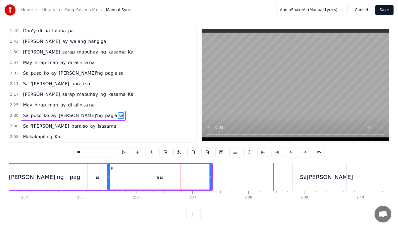
scroll to position [2, 0]
click at [190, 175] on div "sa" at bounding box center [160, 176] width 104 height 25
click at [321, 175] on div "'[PERSON_NAME]" at bounding box center [329, 177] width 30 height 28
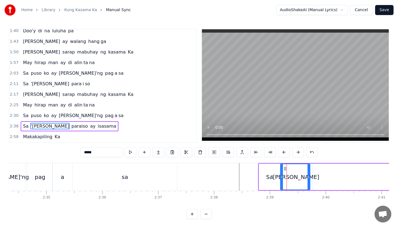
scroll to position [0, 8627]
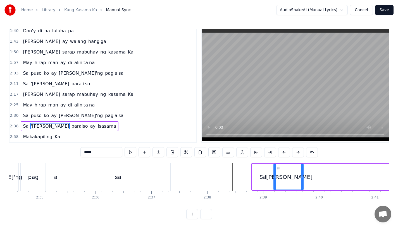
click at [266, 171] on div "Sa" at bounding box center [262, 177] width 21 height 27
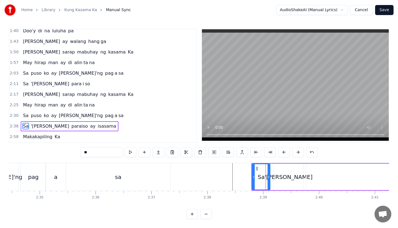
drag, startPoint x: 272, startPoint y: 175, endPoint x: 268, endPoint y: 175, distance: 4.3
click at [268, 175] on div at bounding box center [269, 176] width 2 height 25
click at [286, 175] on div "'[PERSON_NAME]" at bounding box center [288, 177] width 48 height 8
type input "*****"
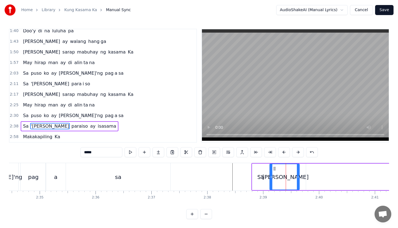
drag, startPoint x: 278, startPoint y: 164, endPoint x: 274, endPoint y: 164, distance: 4.2
click at [274, 169] on circle at bounding box center [274, 169] width 0 height 0
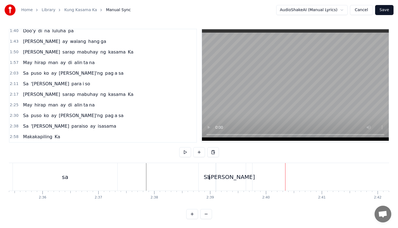
scroll to position [0, 8690]
click at [268, 177] on div "paraiso" at bounding box center [398, 177] width 311 height 28
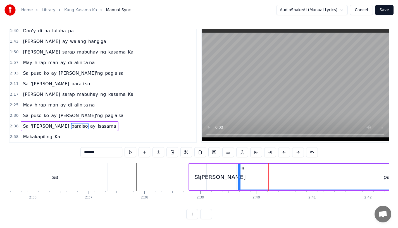
drag, startPoint x: 249, startPoint y: 164, endPoint x: 242, endPoint y: 166, distance: 7.2
click at [242, 167] on icon at bounding box center [242, 169] width 4 height 4
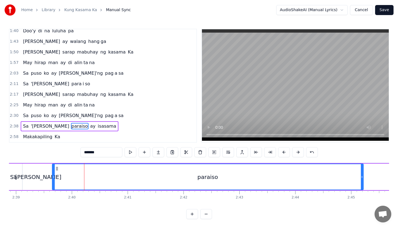
scroll to position [0, 8888]
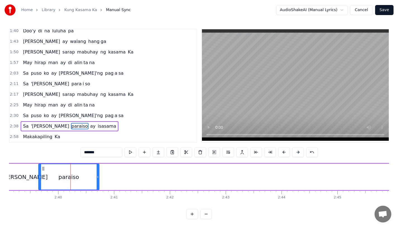
drag, startPoint x: 348, startPoint y: 173, endPoint x: 97, endPoint y: 173, distance: 250.5
click at [97, 175] on icon at bounding box center [98, 177] width 2 height 4
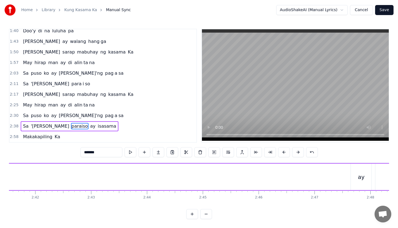
scroll to position [0, 9064]
click at [317, 173] on div "ay" at bounding box center [319, 177] width 7 height 8
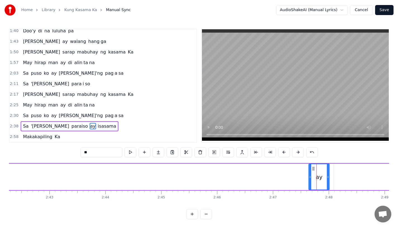
drag, startPoint x: 315, startPoint y: 165, endPoint x: 174, endPoint y: 164, distance: 141.3
click at [311, 167] on icon at bounding box center [313, 169] width 4 height 4
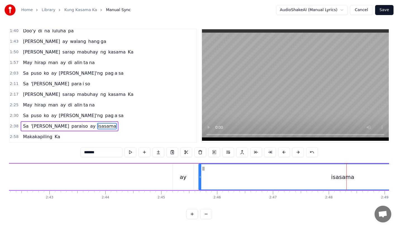
drag, startPoint x: 339, startPoint y: 165, endPoint x: 201, endPoint y: 166, distance: 138.0
click at [201, 167] on icon at bounding box center [203, 169] width 4 height 4
click at [181, 173] on div "ay" at bounding box center [183, 177] width 7 height 8
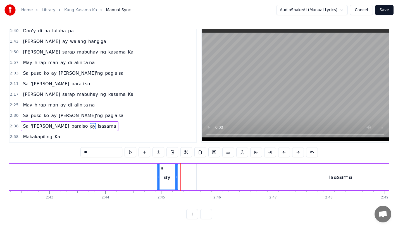
drag, startPoint x: 177, startPoint y: 164, endPoint x: 111, endPoint y: 164, distance: 65.6
click at [159, 167] on icon at bounding box center [161, 169] width 4 height 4
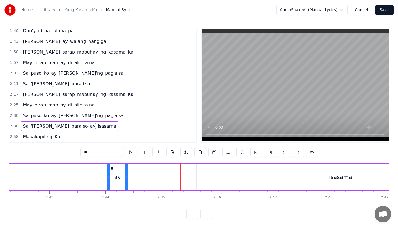
click at [212, 168] on div "isasama" at bounding box center [341, 177] width 288 height 27
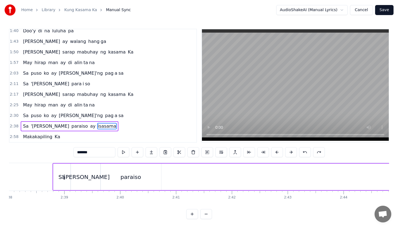
scroll to position [0, 8822]
click at [64, 173] on div "Sa" at bounding box center [65, 177] width 7 height 8
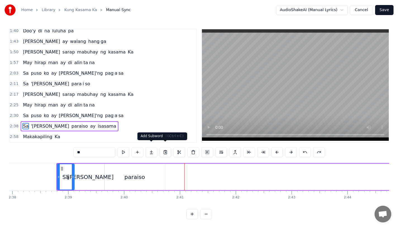
click at [143, 173] on div "paraiso" at bounding box center [134, 177] width 21 height 8
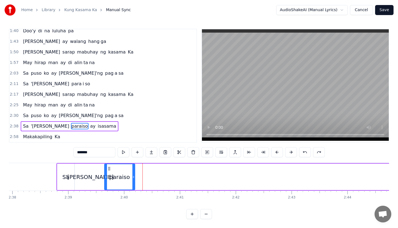
drag, startPoint x: 163, startPoint y: 174, endPoint x: 133, endPoint y: 174, distance: 30.2
click at [133, 175] on icon at bounding box center [133, 177] width 2 height 4
click at [101, 149] on input "*******" at bounding box center [101, 152] width 42 height 10
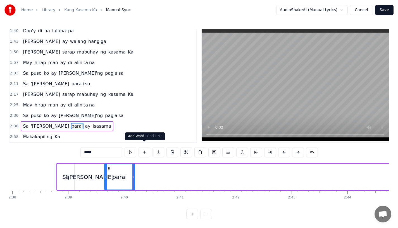
type input "*****"
click at [156, 149] on button at bounding box center [158, 152] width 12 height 10
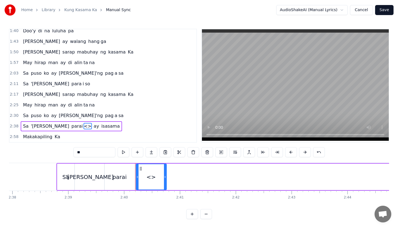
drag, startPoint x: 111, startPoint y: 150, endPoint x: 34, endPoint y: 144, distance: 76.5
click at [34, 144] on div "0:19 [PERSON_NAME]'ng mga katanungan 0:23 Sino, ano, bakit, saan? 0:26 Kailan k…" at bounding box center [199, 124] width 380 height 191
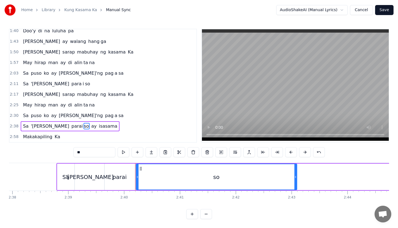
drag, startPoint x: 164, startPoint y: 174, endPoint x: 295, endPoint y: 174, distance: 130.7
click at [295, 175] on icon at bounding box center [295, 177] width 2 height 4
click at [66, 173] on div "Sa" at bounding box center [65, 177] width 7 height 8
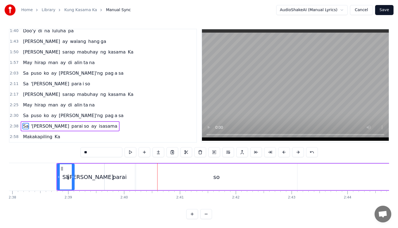
click at [133, 169] on div "parai" at bounding box center [119, 177] width 30 height 27
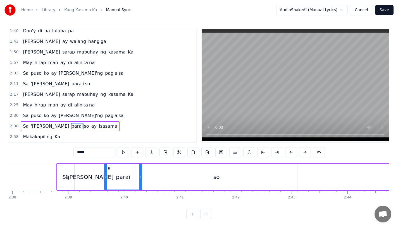
drag, startPoint x: 134, startPoint y: 172, endPoint x: 148, endPoint y: 172, distance: 13.7
click at [142, 175] on icon at bounding box center [140, 177] width 2 height 4
click at [165, 173] on div "so" at bounding box center [216, 177] width 161 height 27
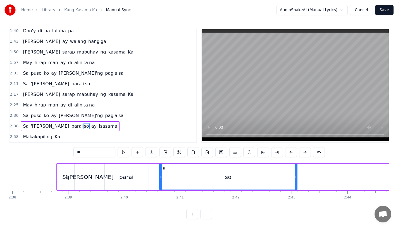
drag, startPoint x: 138, startPoint y: 173, endPoint x: 156, endPoint y: 173, distance: 18.2
click at [160, 175] on icon at bounding box center [161, 177] width 2 height 4
click at [79, 171] on div "'[PERSON_NAME]" at bounding box center [90, 177] width 30 height 27
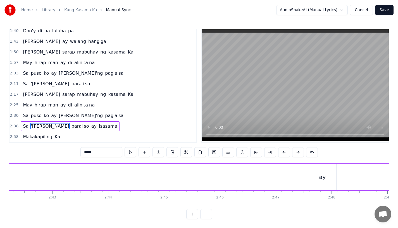
scroll to position [0, 9072]
click at [311, 173] on div "ay" at bounding box center [311, 177] width 7 height 8
type input "**"
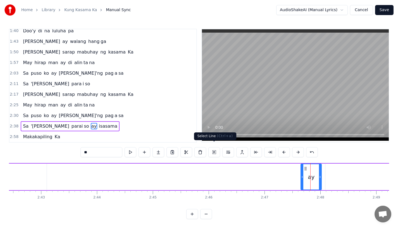
click at [242, 170] on div "[PERSON_NAME] so ay isasama" at bounding box center [210, 177] width 808 height 28
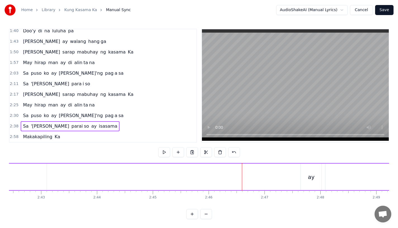
click at [206, 169] on div "[PERSON_NAME] so ay isasama" at bounding box center [210, 177] width 808 height 28
click at [308, 170] on div "ay" at bounding box center [311, 177] width 21 height 27
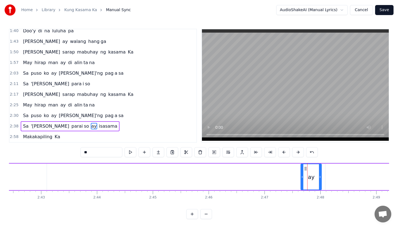
click at [229, 172] on div "[PERSON_NAME] so ay isasama" at bounding box center [210, 177] width 808 height 28
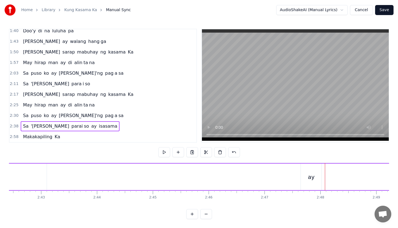
click at [275, 168] on div "[PERSON_NAME] so ay isasama" at bounding box center [210, 177] width 808 height 28
click at [312, 173] on div "ay" at bounding box center [311, 177] width 7 height 8
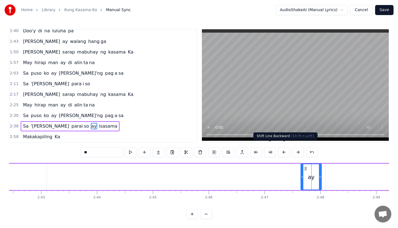
click at [280, 147] on button at bounding box center [284, 152] width 12 height 10
click at [241, 168] on div "[PERSON_NAME] so ay isasama" at bounding box center [207, 177] width 808 height 28
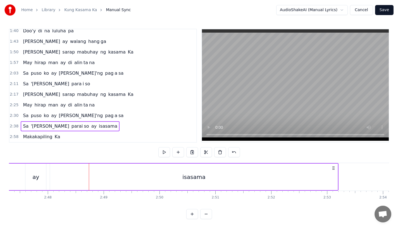
scroll to position [0, 9319]
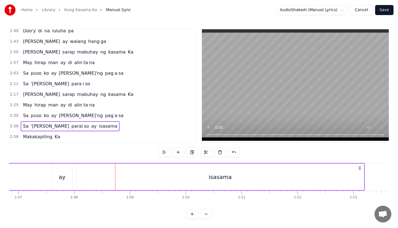
click at [92, 170] on div "isasama" at bounding box center [220, 177] width 288 height 27
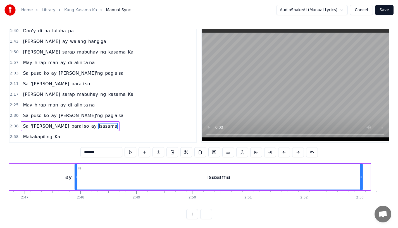
click at [80, 169] on circle at bounding box center [80, 169] width 0 height 0
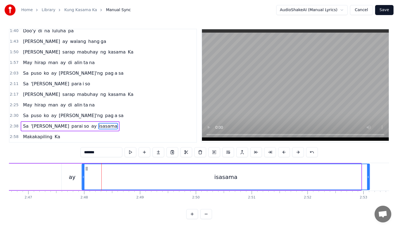
drag, startPoint x: 78, startPoint y: 164, endPoint x: 87, endPoint y: 164, distance: 9.2
click at [87, 167] on icon at bounding box center [87, 169] width 4 height 4
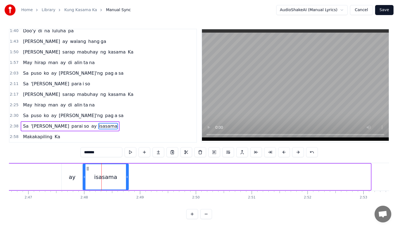
drag, startPoint x: 369, startPoint y: 174, endPoint x: 127, endPoint y: 173, distance: 242.1
click at [127, 175] on icon at bounding box center [127, 177] width 2 height 4
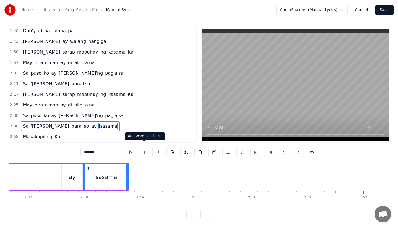
click at [144, 149] on button at bounding box center [145, 152] width 12 height 10
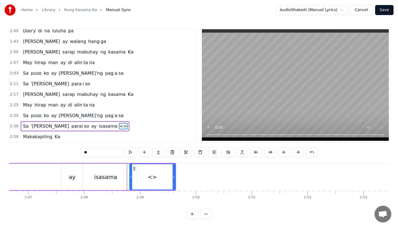
drag, startPoint x: 93, startPoint y: 146, endPoint x: 113, endPoint y: 153, distance: 21.3
click at [113, 153] on input "**" at bounding box center [101, 152] width 42 height 10
type input "**"
click at [157, 151] on button at bounding box center [158, 152] width 12 height 10
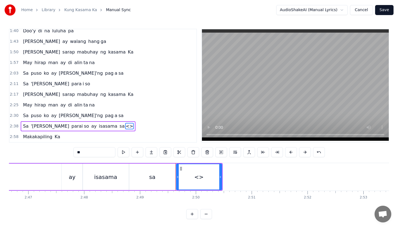
drag, startPoint x: 85, startPoint y: 148, endPoint x: 42, endPoint y: 148, distance: 42.7
click at [42, 148] on div "0:19 [PERSON_NAME]'ng mga katanungan 0:23 Sino, ano, bakit, saan? 0:26 Kailan k…" at bounding box center [199, 124] width 380 height 191
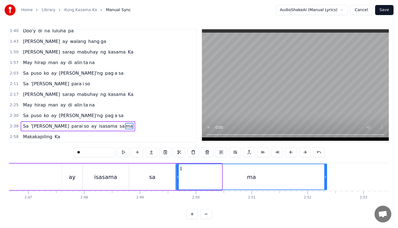
drag, startPoint x: 221, startPoint y: 167, endPoint x: 327, endPoint y: 168, distance: 106.4
click at [326, 168] on div at bounding box center [325, 176] width 2 height 25
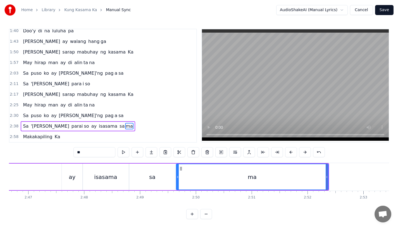
click at [149, 175] on div "sa" at bounding box center [152, 177] width 6 height 8
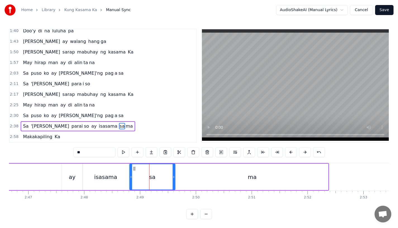
click at [104, 178] on div "isasama" at bounding box center [106, 177] width 46 height 27
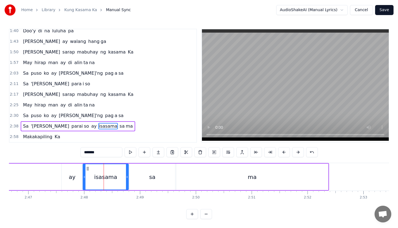
click at [103, 147] on input "*******" at bounding box center [101, 152] width 42 height 10
type input "***"
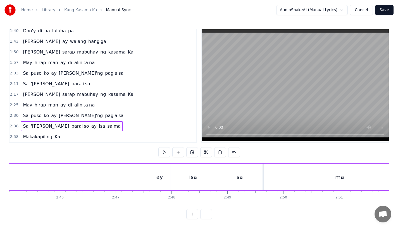
scroll to position [0, 9200]
click at [69, 166] on div "[PERSON_NAME] so ay isa sa ma" at bounding box center [56, 177] width 762 height 28
click at [308, 171] on div "ma" at bounding box center [361, 177] width 152 height 27
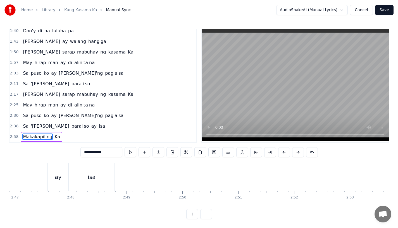
scroll to position [0, 9319]
click at [94, 173] on div "isa" at bounding box center [95, 177] width 8 height 8
type input "***"
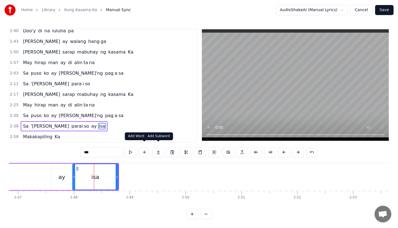
click at [158, 148] on button at bounding box center [158, 152] width 12 height 10
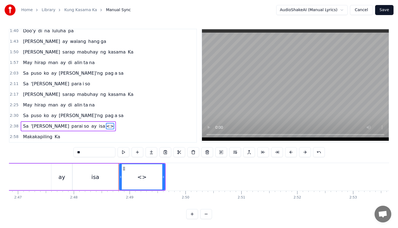
drag, startPoint x: 91, startPoint y: 147, endPoint x: 60, endPoint y: 147, distance: 31.6
click at [61, 147] on div "0:19 [PERSON_NAME]'ng mga katanungan 0:23 Sino, ano, bakit, saan? 0:26 Kailan k…" at bounding box center [199, 124] width 380 height 191
type input "**"
click at [150, 147] on button at bounding box center [152, 152] width 12 height 10
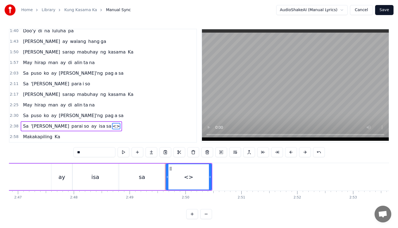
drag, startPoint x: 94, startPoint y: 149, endPoint x: 3, endPoint y: 147, distance: 90.8
click at [3, 148] on div "Home Library Kung Kasama Ka Manual Sync AudioShakeAI (Manual Lyrics) Cancel Sav…" at bounding box center [199, 110] width 398 height 220
type input "**"
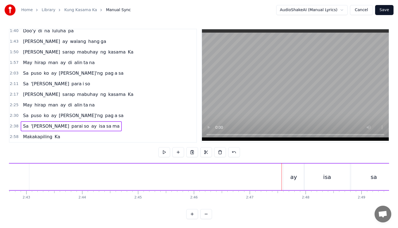
scroll to position [0, 9077]
click at [136, 163] on div "[PERSON_NAME] so ay isa sa ma" at bounding box center [126, 177] width 656 height 28
click at [168, 163] on div "[PERSON_NAME] so ay isa sa ma" at bounding box center [126, 177] width 656 height 28
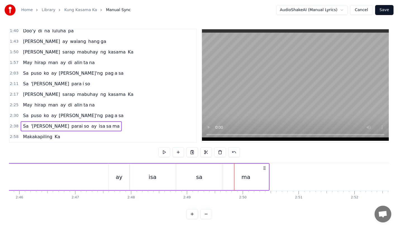
scroll to position [0, 9177]
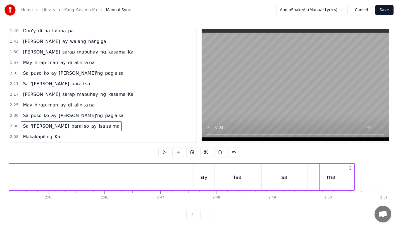
click at [211, 178] on div "ay" at bounding box center [204, 177] width 21 height 27
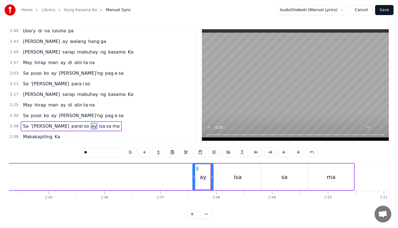
click at [197, 167] on icon at bounding box center [197, 169] width 4 height 4
click at [167, 163] on div "[PERSON_NAME] so ay isa sa ma" at bounding box center [27, 177] width 656 height 28
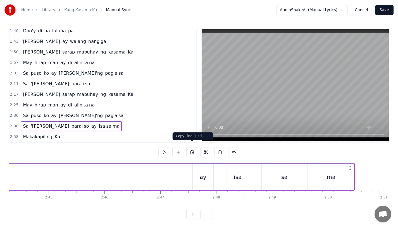
click at [139, 163] on div "[PERSON_NAME] so ay isa sa ma" at bounding box center [27, 177] width 656 height 28
click at [98, 163] on div "[PERSON_NAME] so ay isa sa ma" at bounding box center [27, 177] width 656 height 28
click at [31, 169] on div "[PERSON_NAME] so ay isa sa ma" at bounding box center [27, 177] width 656 height 28
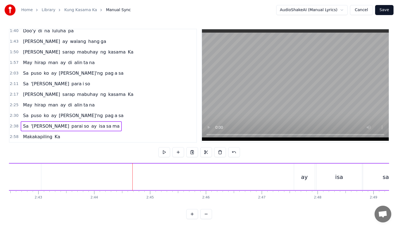
scroll to position [0, 9041]
click at [53, 168] on div "so" at bounding box center [3, 177] width 143 height 27
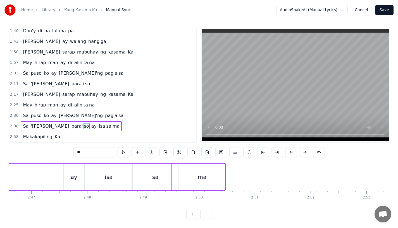
scroll to position [0, 9279]
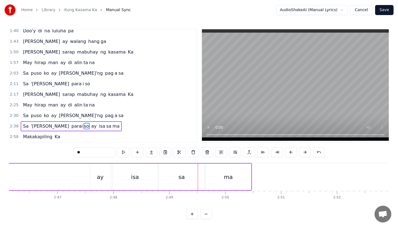
click at [132, 177] on div "isa" at bounding box center [135, 177] width 8 height 8
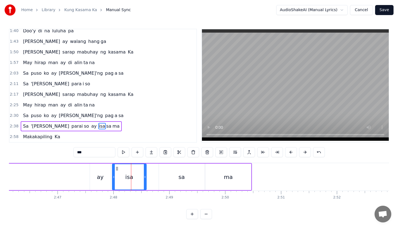
drag, startPoint x: 156, startPoint y: 174, endPoint x: 142, endPoint y: 175, distance: 14.3
click at [144, 175] on icon at bounding box center [145, 177] width 2 height 4
click at [163, 174] on div "sa" at bounding box center [182, 177] width 46 height 27
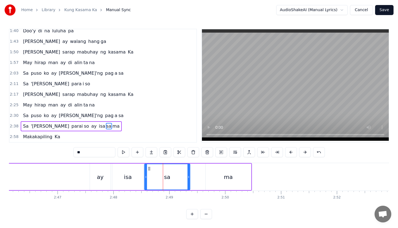
drag, startPoint x: 163, startPoint y: 164, endPoint x: 149, endPoint y: 165, distance: 14.5
click at [149, 167] on icon at bounding box center [149, 169] width 4 height 4
click at [211, 174] on div "ma" at bounding box center [229, 177] width 46 height 27
type input "**"
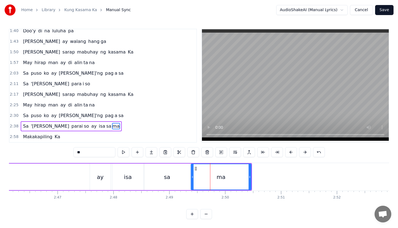
drag, startPoint x: 208, startPoint y: 174, endPoint x: 193, endPoint y: 175, distance: 14.8
click at [193, 175] on icon at bounding box center [192, 177] width 2 height 4
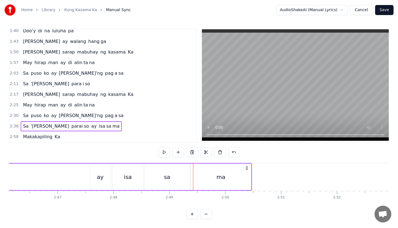
click at [170, 176] on div "sa" at bounding box center [167, 177] width 46 height 27
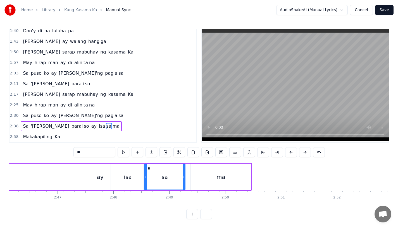
drag, startPoint x: 189, startPoint y: 175, endPoint x: 183, endPoint y: 175, distance: 5.6
click at [183, 175] on div at bounding box center [184, 176] width 2 height 25
click at [205, 175] on div "ma" at bounding box center [221, 177] width 60 height 27
type input "**"
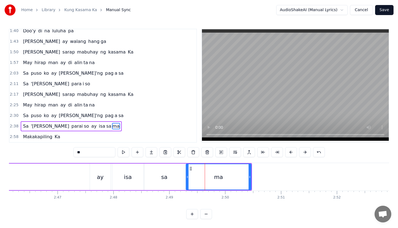
drag, startPoint x: 192, startPoint y: 172, endPoint x: 185, endPoint y: 172, distance: 6.2
click at [186, 175] on icon at bounding box center [187, 177] width 2 height 4
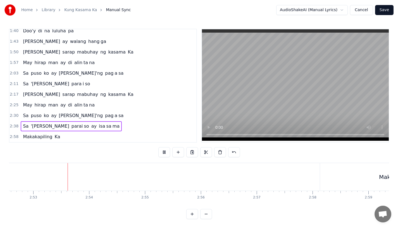
scroll to position [0, 9641]
click at [325, 174] on div "Makakapiling" at bounding box center [395, 177] width 155 height 28
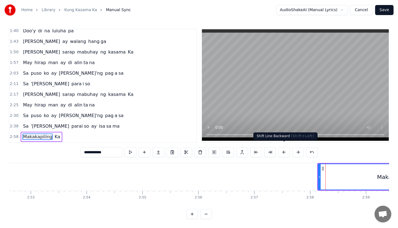
click at [280, 148] on button at bounding box center [284, 152] width 12 height 10
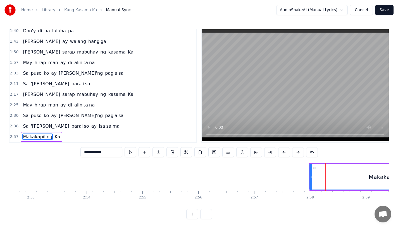
click at [280, 148] on button at bounding box center [284, 152] width 12 height 10
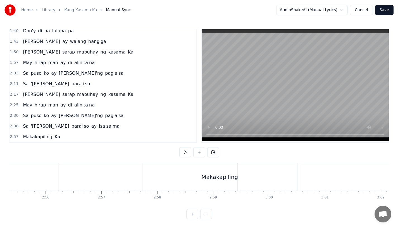
scroll to position [0, 9808]
click at [190, 175] on div "Makakapiling" at bounding box center [205, 177] width 37 height 8
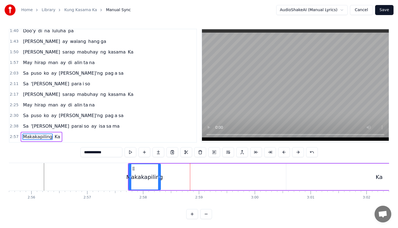
drag, startPoint x: 281, startPoint y: 175, endPoint x: 158, endPoint y: 175, distance: 122.9
click at [158, 175] on div at bounding box center [159, 176] width 2 height 25
click at [156, 147] on button at bounding box center [158, 152] width 12 height 10
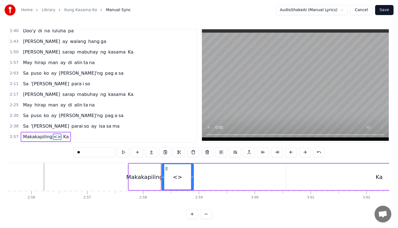
drag, startPoint x: 90, startPoint y: 149, endPoint x: 60, endPoint y: 149, distance: 29.3
click at [61, 149] on div "0:19 [PERSON_NAME]'ng mga katanungan 0:23 Sino, ano, bakit, saan? 0:26 Kailan k…" at bounding box center [199, 124] width 380 height 191
type input "**"
click at [151, 151] on button at bounding box center [152, 152] width 12 height 10
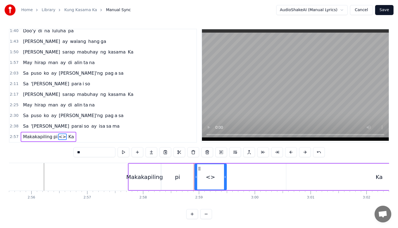
drag, startPoint x: 98, startPoint y: 151, endPoint x: 27, endPoint y: 151, distance: 70.4
click at [27, 151] on div "0:19 [PERSON_NAME]'ng mga katanungan 0:23 Sino, ano, bakit, saan? 0:26 Kailan k…" at bounding box center [199, 124] width 380 height 191
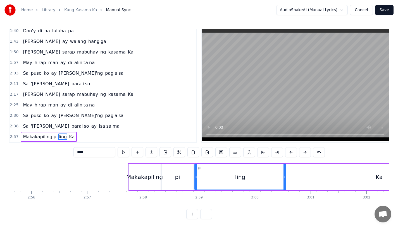
drag, startPoint x: 224, startPoint y: 175, endPoint x: 284, endPoint y: 173, distance: 59.5
click at [284, 175] on icon at bounding box center [284, 177] width 2 height 4
click at [154, 176] on div "Makakapiling" at bounding box center [144, 177] width 37 height 8
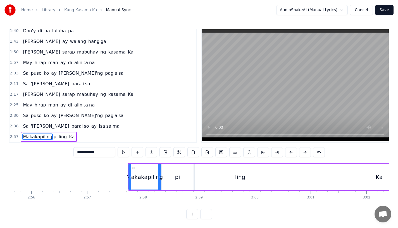
click at [106, 150] on input "**********" at bounding box center [94, 152] width 42 height 10
type input "******"
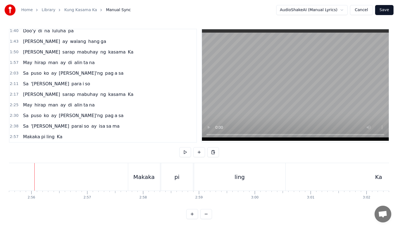
scroll to position [0, 9806]
click at [157, 174] on div "Makaka" at bounding box center [147, 177] width 32 height 28
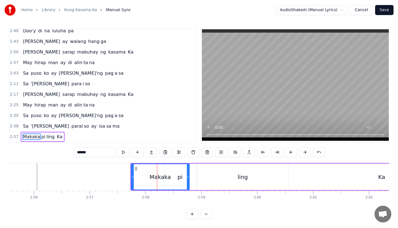
drag, startPoint x: 162, startPoint y: 174, endPoint x: 189, endPoint y: 175, distance: 27.4
click at [189, 175] on icon at bounding box center [188, 177] width 2 height 4
click at [195, 174] on div "pi" at bounding box center [180, 177] width 32 height 27
type input "**"
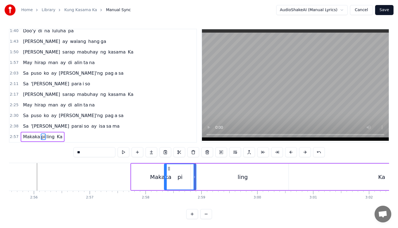
drag, startPoint x: 192, startPoint y: 174, endPoint x: 216, endPoint y: 174, distance: 24.0
click at [216, 174] on div "Makaka pi ling" at bounding box center [210, 177] width 158 height 27
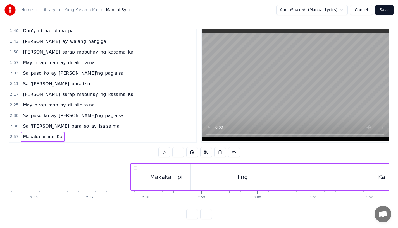
click at [169, 167] on div "pi" at bounding box center [180, 177] width 32 height 27
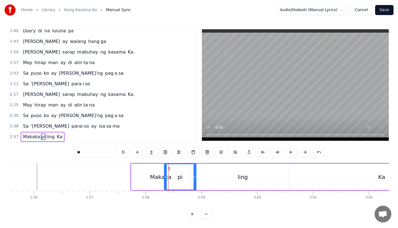
drag, startPoint x: 168, startPoint y: 162, endPoint x: 192, endPoint y: 162, distance: 24.3
click at [192, 164] on div "pi" at bounding box center [179, 176] width 31 height 25
click at [159, 173] on div "Makaka" at bounding box center [160, 177] width 21 height 8
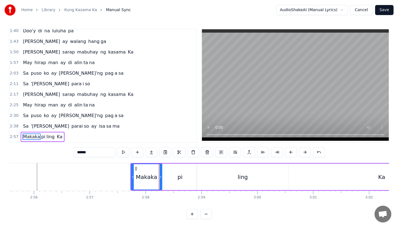
drag, startPoint x: 190, startPoint y: 174, endPoint x: 161, endPoint y: 174, distance: 29.0
click at [161, 175] on icon at bounding box center [160, 177] width 2 height 4
click at [172, 174] on div "pi" at bounding box center [180, 177] width 32 height 27
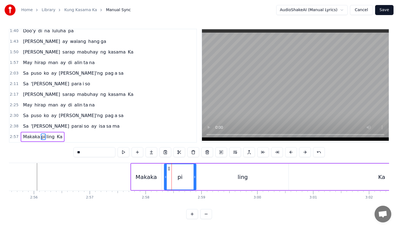
click at [217, 173] on div "ling" at bounding box center [242, 177] width 91 height 27
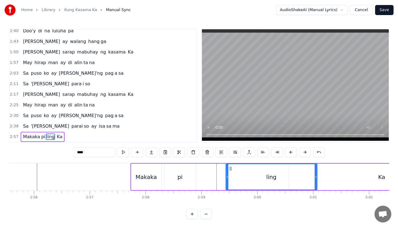
drag, startPoint x: 201, startPoint y: 164, endPoint x: 241, endPoint y: 165, distance: 40.8
click at [233, 167] on icon at bounding box center [230, 169] width 4 height 4
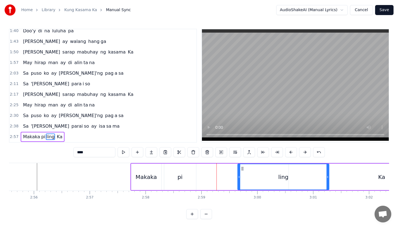
click at [366, 164] on div "Ka" at bounding box center [382, 177] width 186 height 27
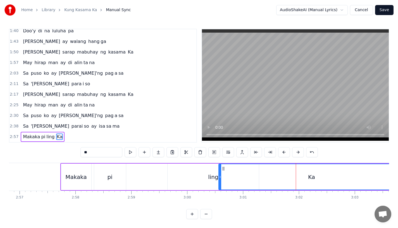
scroll to position [0, 9873]
click at [206, 175] on div "ling" at bounding box center [215, 177] width 91 height 27
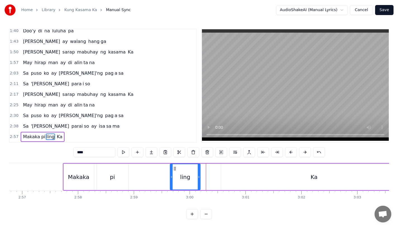
drag, startPoint x: 260, startPoint y: 175, endPoint x: 201, endPoint y: 174, distance: 59.2
click at [200, 175] on icon at bounding box center [199, 177] width 2 height 4
click at [235, 176] on div "Ka" at bounding box center [314, 177] width 186 height 27
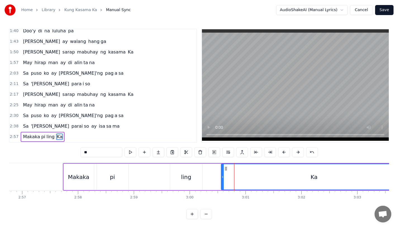
click at [186, 175] on div "ling" at bounding box center [186, 177] width 10 height 8
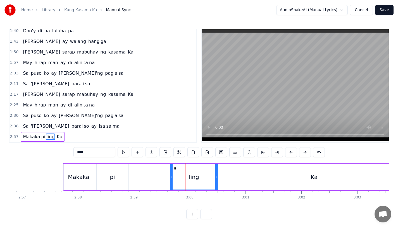
drag, startPoint x: 200, startPoint y: 173, endPoint x: 216, endPoint y: 173, distance: 15.9
click at [216, 175] on icon at bounding box center [216, 177] width 2 height 4
click at [118, 173] on div "pi" at bounding box center [113, 177] width 32 height 27
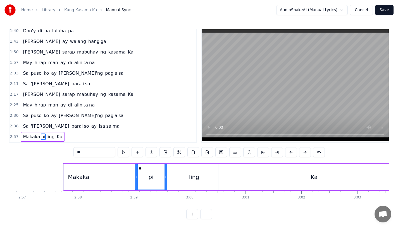
drag, startPoint x: 101, startPoint y: 165, endPoint x: 141, endPoint y: 165, distance: 40.2
click at [141, 167] on icon at bounding box center [140, 169] width 4 height 4
click at [88, 173] on div "Makaka" at bounding box center [79, 177] width 30 height 27
type input "******"
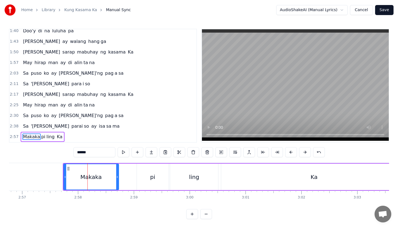
drag, startPoint x: 92, startPoint y: 173, endPoint x: 117, endPoint y: 173, distance: 25.1
click at [117, 175] on icon at bounding box center [117, 177] width 2 height 4
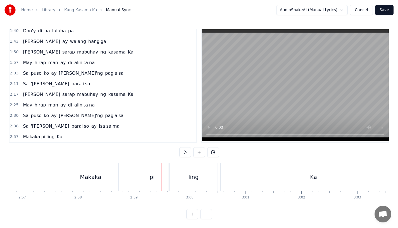
click at [121, 173] on div "Makaka pi ling" at bounding box center [140, 177] width 155 height 28
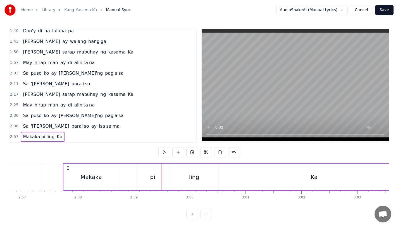
click at [111, 173] on div "Makaka" at bounding box center [91, 177] width 55 height 27
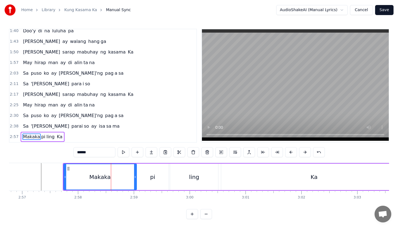
drag, startPoint x: 118, startPoint y: 173, endPoint x: 135, endPoint y: 173, distance: 17.6
click at [135, 175] on icon at bounding box center [135, 177] width 2 height 4
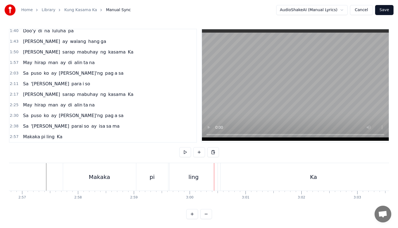
click at [146, 171] on div "pi" at bounding box center [158, 177] width 32 height 28
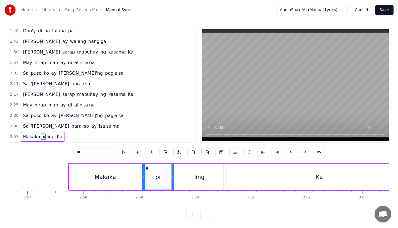
click at [137, 173] on div "Makaka" at bounding box center [105, 177] width 73 height 27
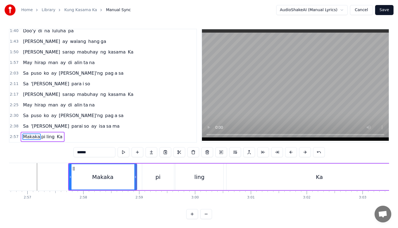
drag, startPoint x: 139, startPoint y: 173, endPoint x: 133, endPoint y: 173, distance: 5.6
click at [134, 175] on icon at bounding box center [135, 177] width 2 height 4
click at [149, 173] on div "pi" at bounding box center [158, 177] width 32 height 27
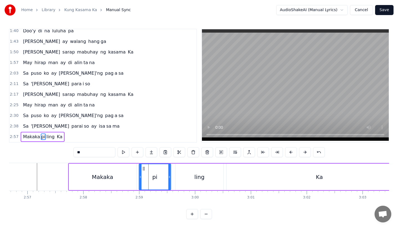
drag, startPoint x: 147, startPoint y: 164, endPoint x: 144, endPoint y: 164, distance: 3.4
click at [144, 167] on icon at bounding box center [143, 169] width 4 height 4
click at [167, 175] on icon at bounding box center [168, 177] width 2 height 4
click at [186, 173] on div "ling" at bounding box center [199, 177] width 48 height 27
type input "****"
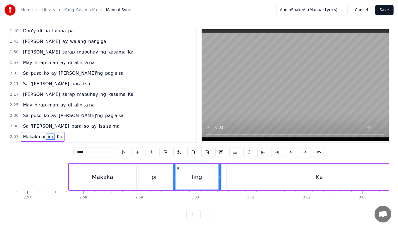
click at [177, 167] on icon at bounding box center [177, 169] width 4 height 4
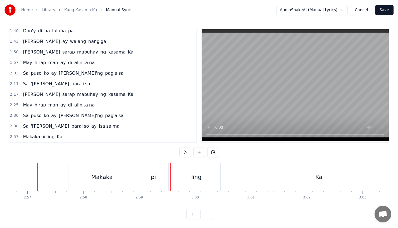
click at [152, 173] on div "pi" at bounding box center [153, 177] width 5 height 8
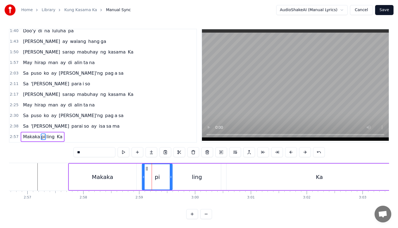
drag, startPoint x: 143, startPoint y: 164, endPoint x: 147, endPoint y: 164, distance: 3.4
click at [147, 167] on icon at bounding box center [147, 169] width 4 height 4
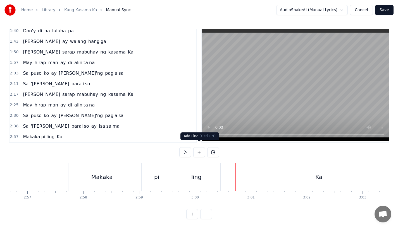
click at [199, 175] on div "ling" at bounding box center [196, 177] width 10 height 8
